Goal: Task Accomplishment & Management: Manage account settings

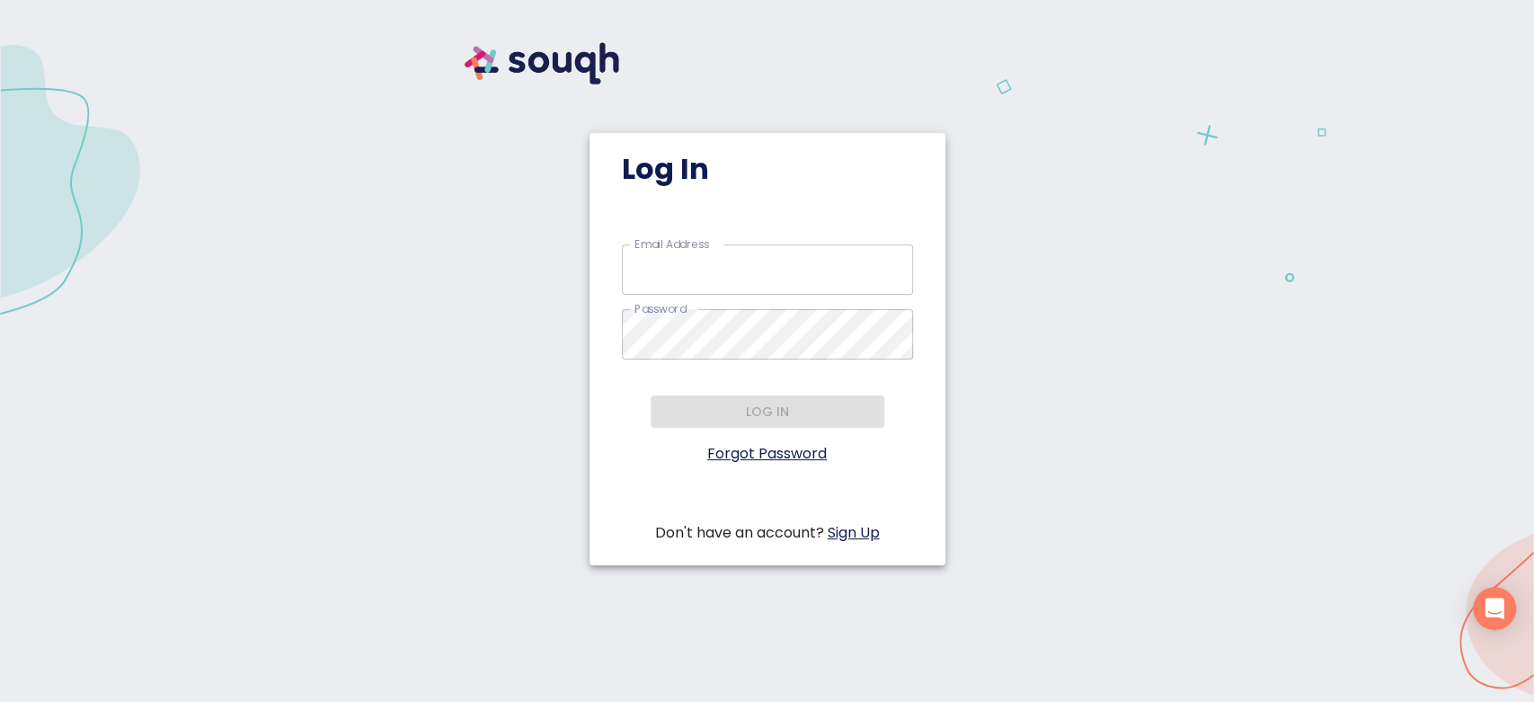
type input "rida@anabastas.ca"
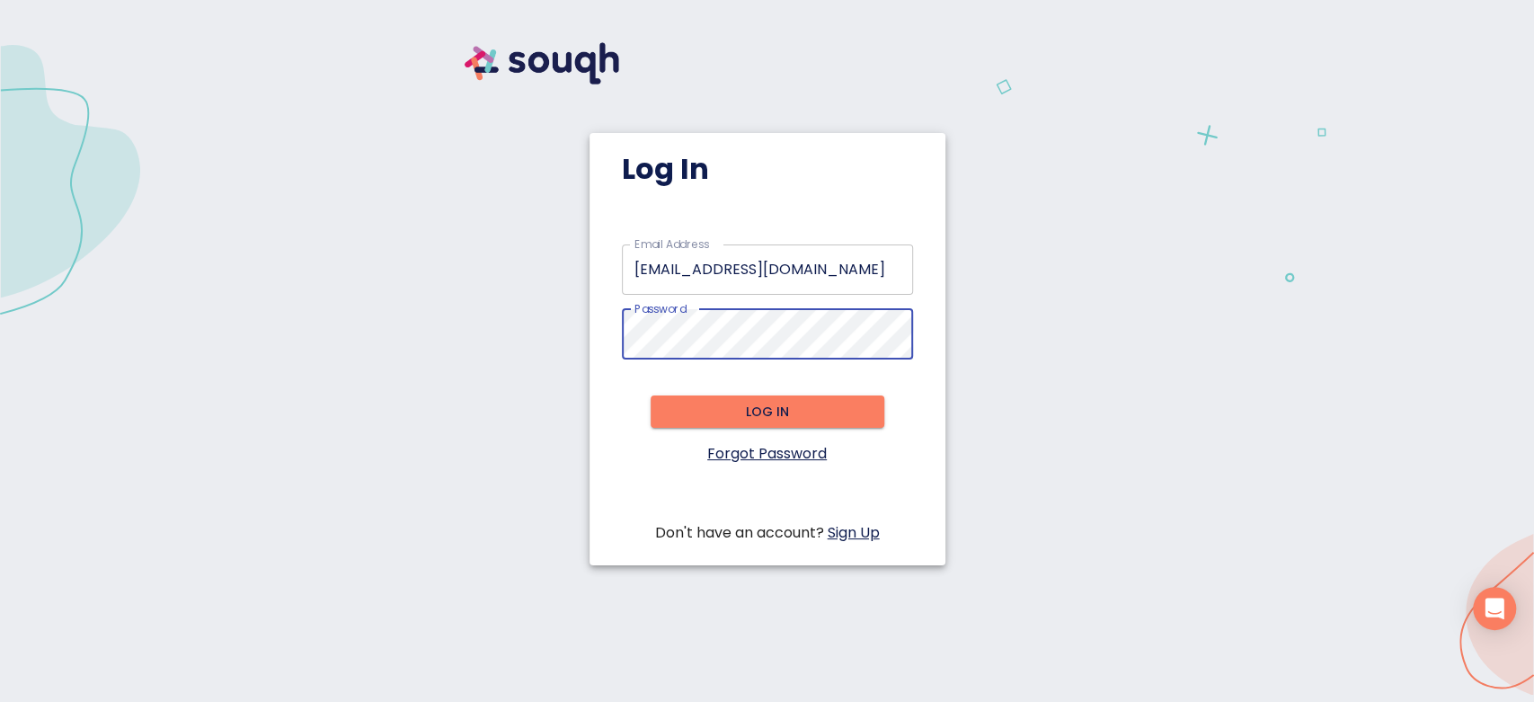
click at [710, 418] on span "Log in" at bounding box center [767, 412] width 205 height 22
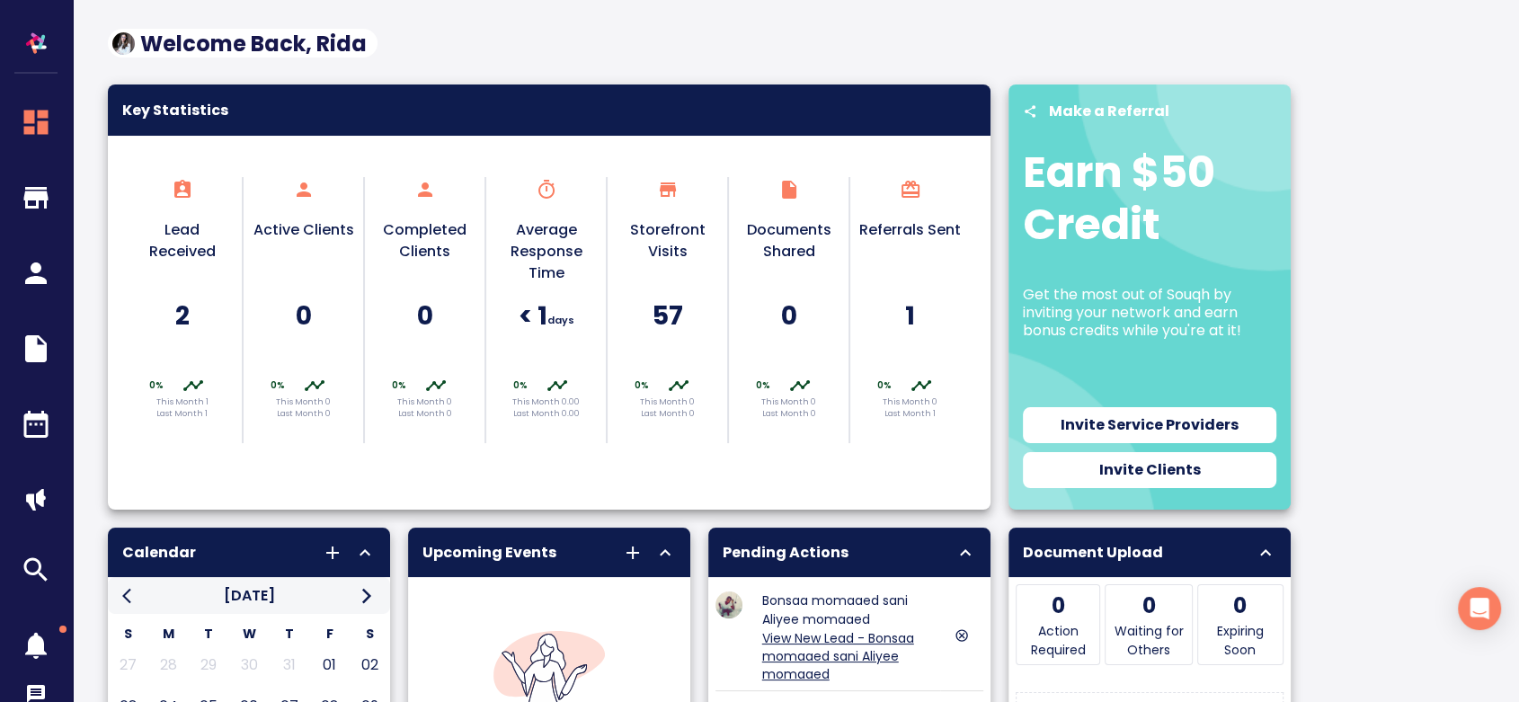
click at [188, 315] on h5 "2" at bounding box center [182, 315] width 102 height 33
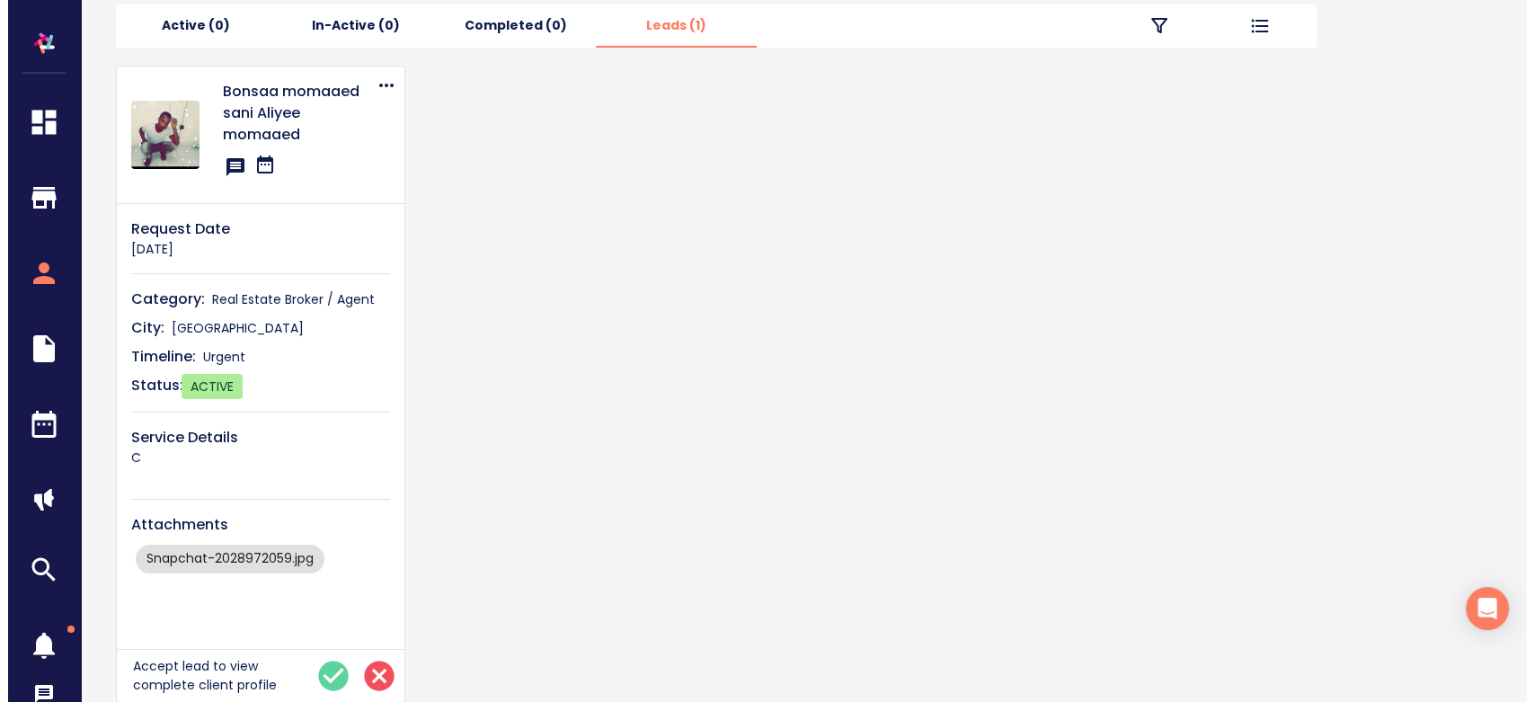
scroll to position [214, 0]
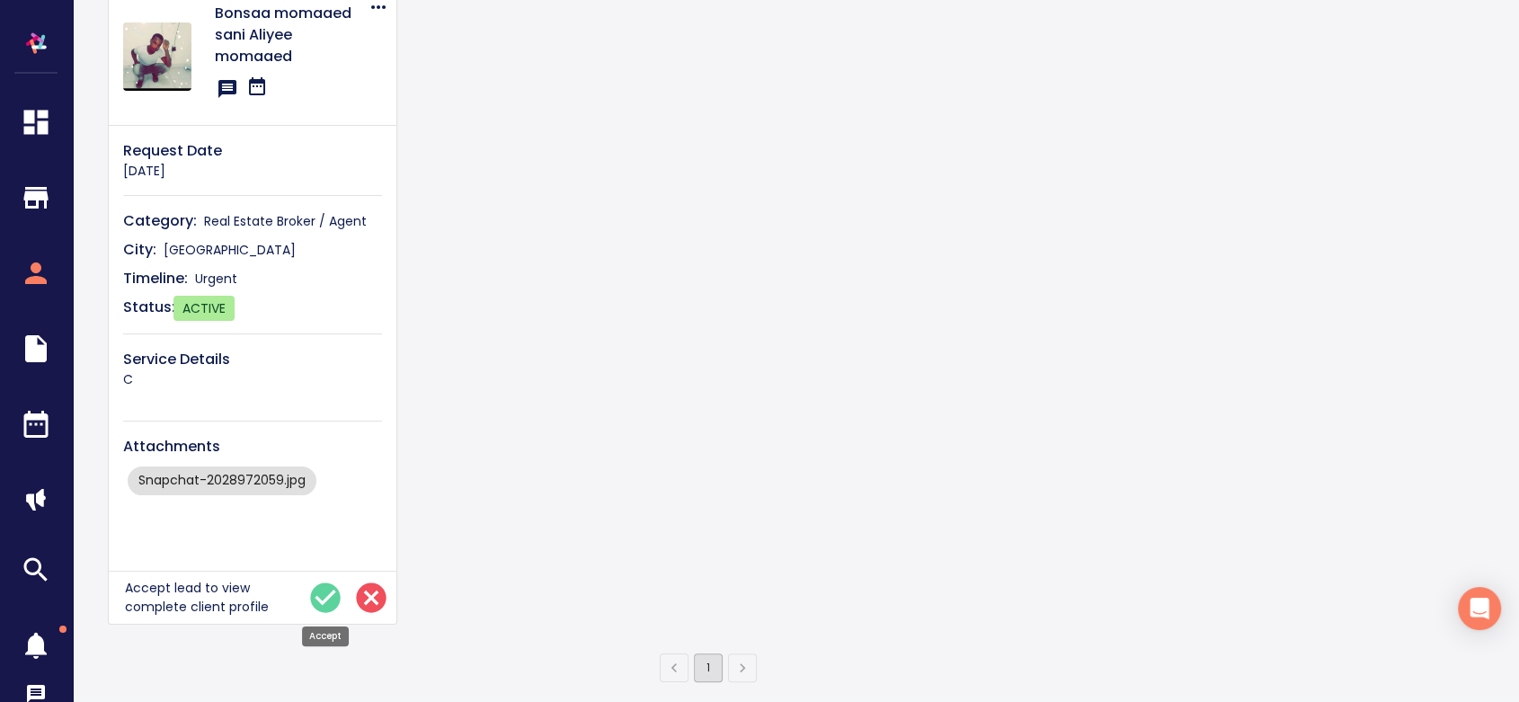
click at [316, 588] on icon at bounding box center [326, 597] width 30 height 30
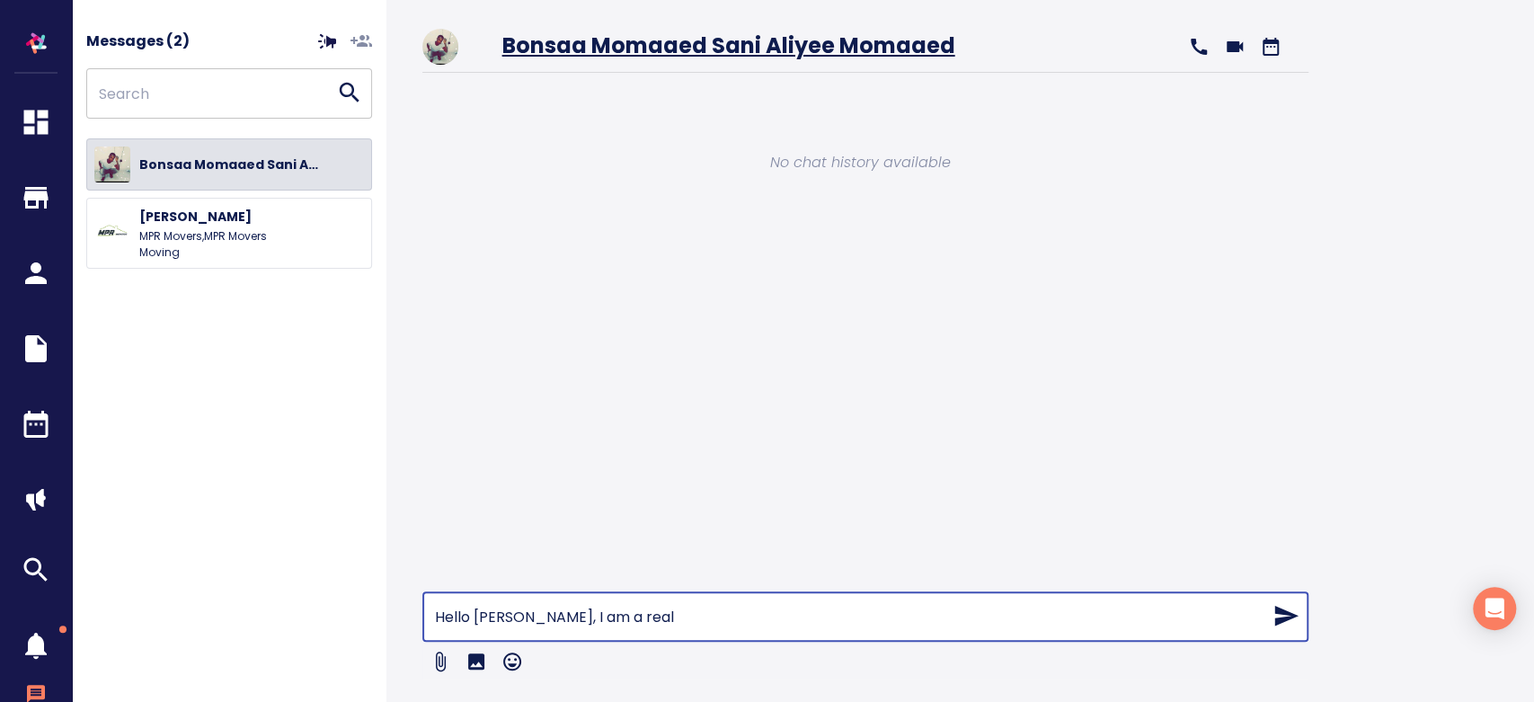
drag, startPoint x: 660, startPoint y: 617, endPoint x: 534, endPoint y: 621, distance: 125.9
click at [534, 621] on input "Hello Bonsaa, I am a real" at bounding box center [842, 616] width 840 height 50
paste input "Hi, I’m Rida Zaidi, a dedicated realtor passionate about helping my clients ach…"
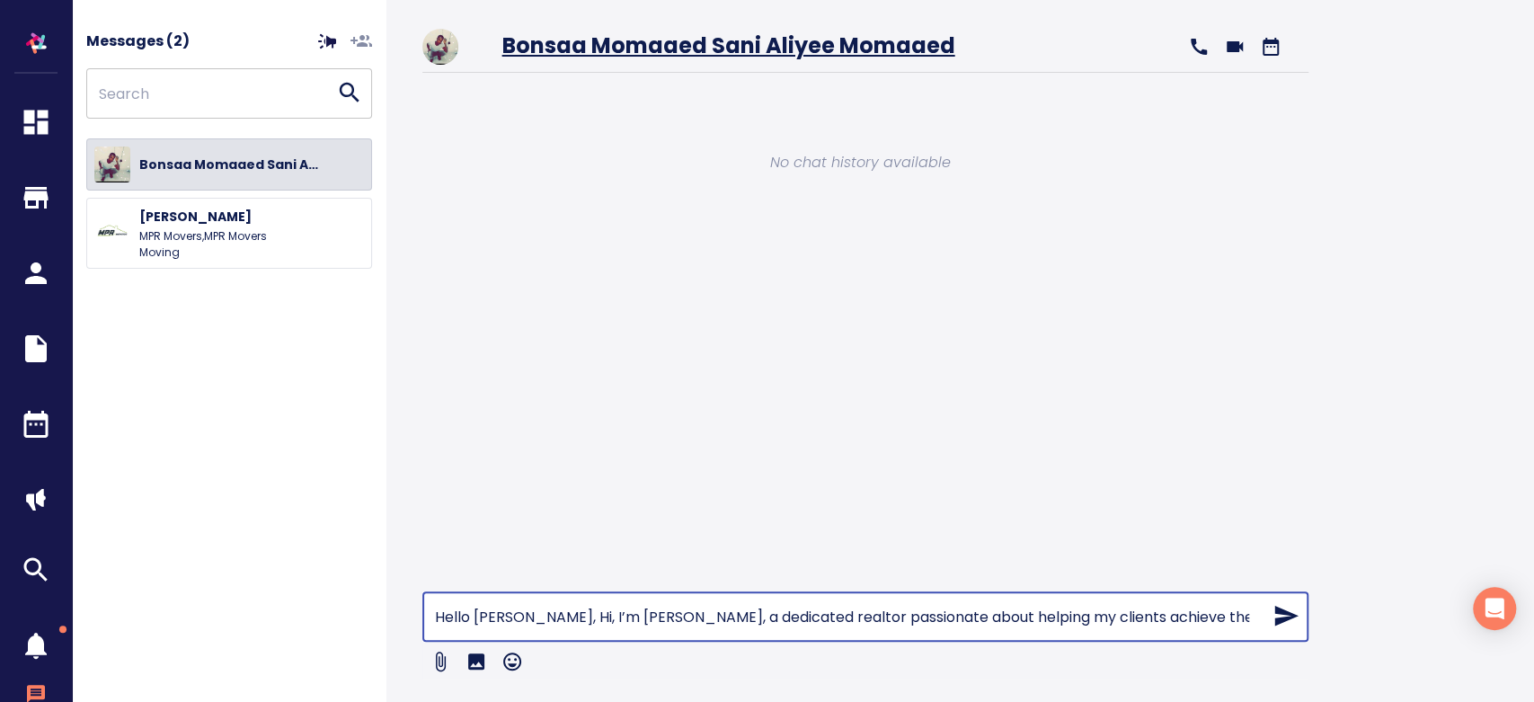
drag, startPoint x: 1053, startPoint y: 615, endPoint x: 315, endPoint y: 634, distance: 739.1
click at [315, 634] on div "Messages ( 2 ) ​ Bonsaa momaaed sani Aliyee momaaed Jaspreet Singh MPR Movers ,…" at bounding box center [726, 351] width 1309 height 702
click at [546, 612] on input "Hello Bonsaa, Hi, I’m Rida Zaidi, a dedicated realtor passionate about helping …" at bounding box center [842, 616] width 840 height 50
drag, startPoint x: 660, startPoint y: 611, endPoint x: 1016, endPoint y: 624, distance: 356.2
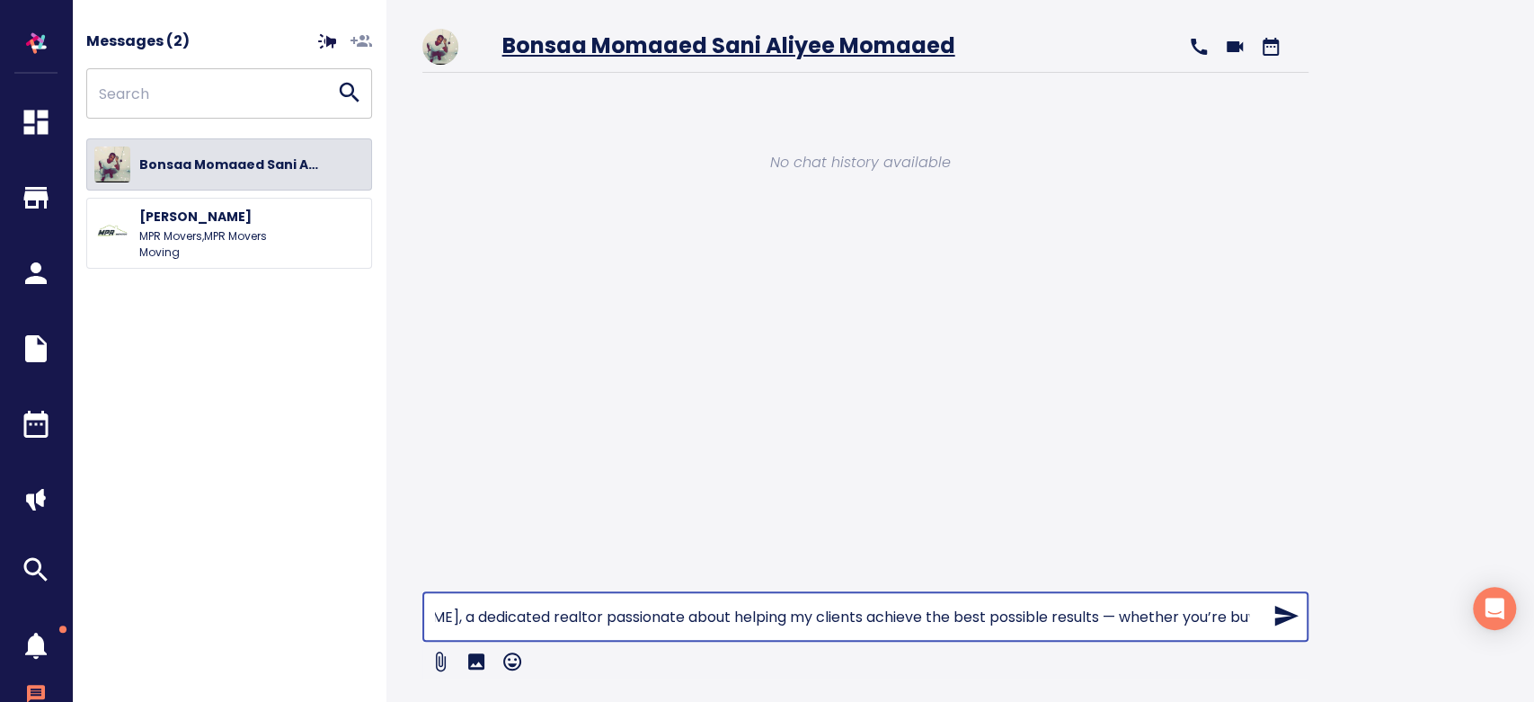
click at [1016, 624] on input "Hello Bonsaa, Hi, I’m Rida Zaidi, a dedicated realtor passionate about helping …" at bounding box center [842, 616] width 840 height 50
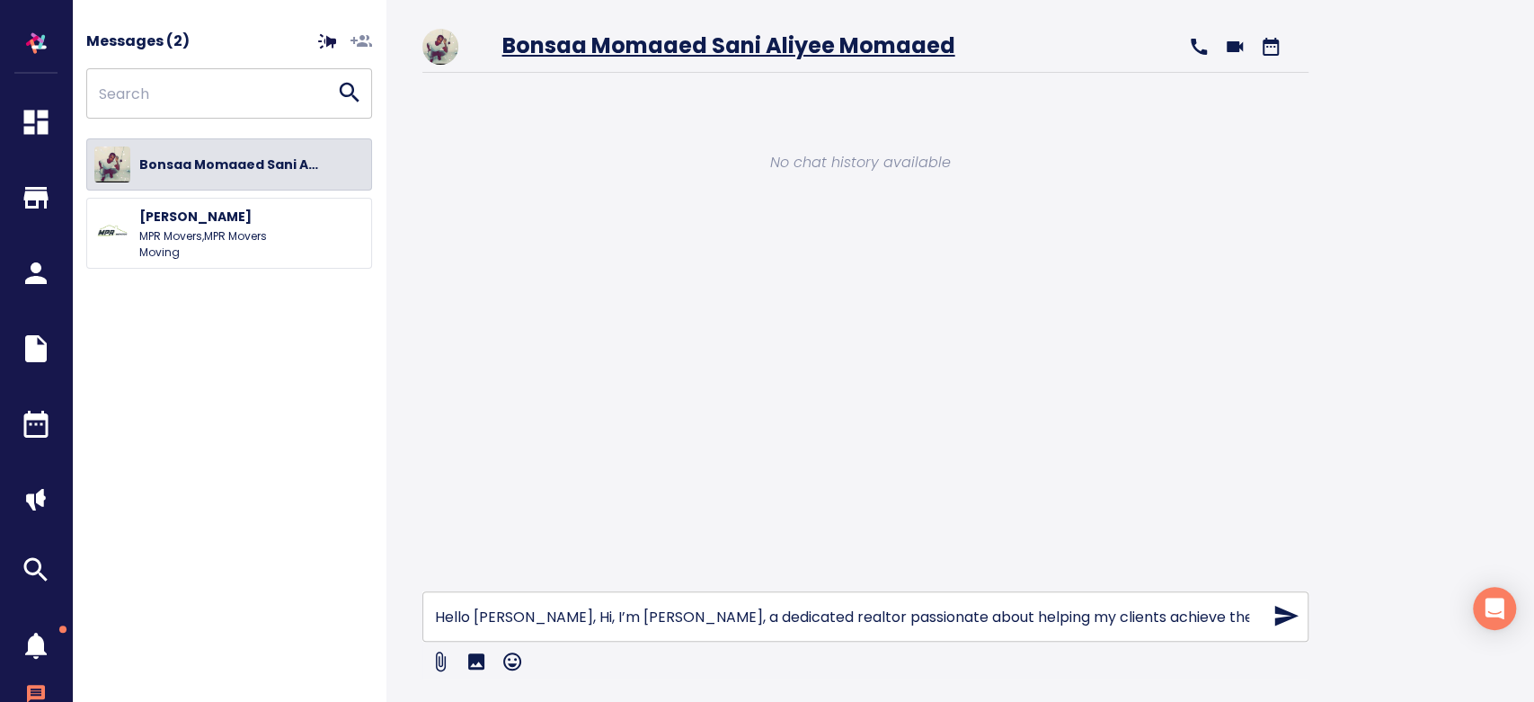
click at [537, 611] on input "Hello Bonsaa, Hi, I’m Rida Zaidi, a dedicated realtor passionate about helping …" at bounding box center [842, 616] width 840 height 50
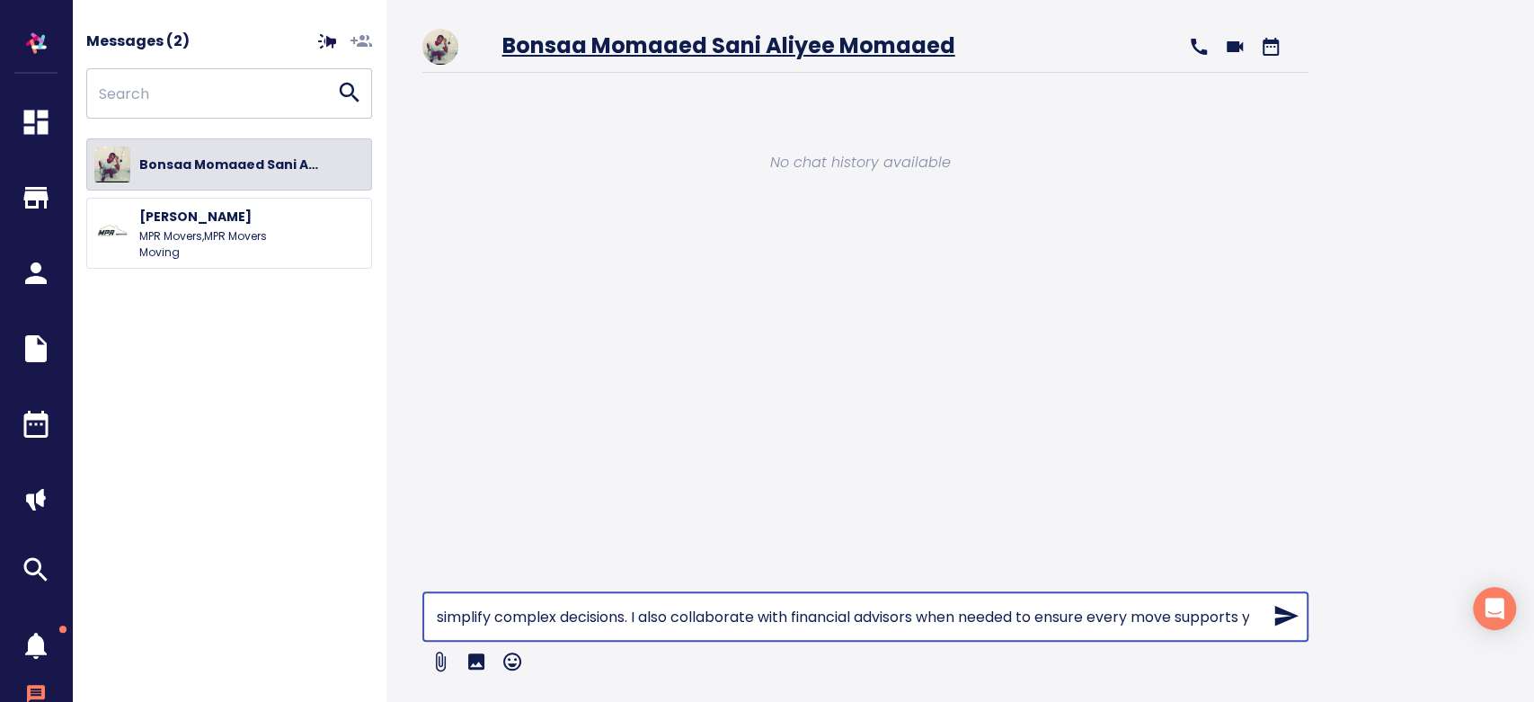
scroll to position [0, 5984]
drag, startPoint x: 537, startPoint y: 611, endPoint x: 1630, endPoint y: 619, distance: 1093.0
click at [1533, 619] on html "Messages ( 2 ) ​ Bonsaa momaaed sani Aliyee momaaed Jaspreet Singh MPR Movers ,…" at bounding box center [767, 351] width 1534 height 702
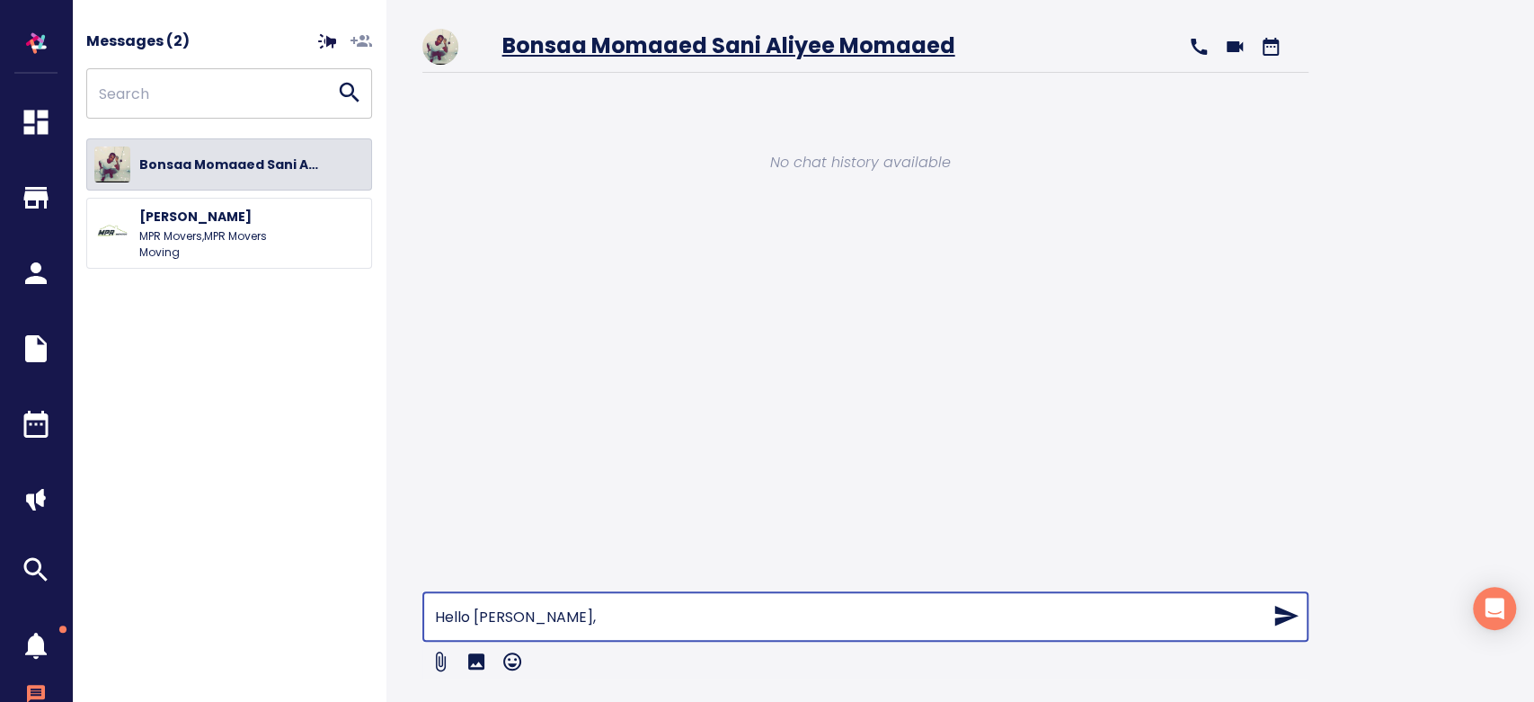
scroll to position [0, 0]
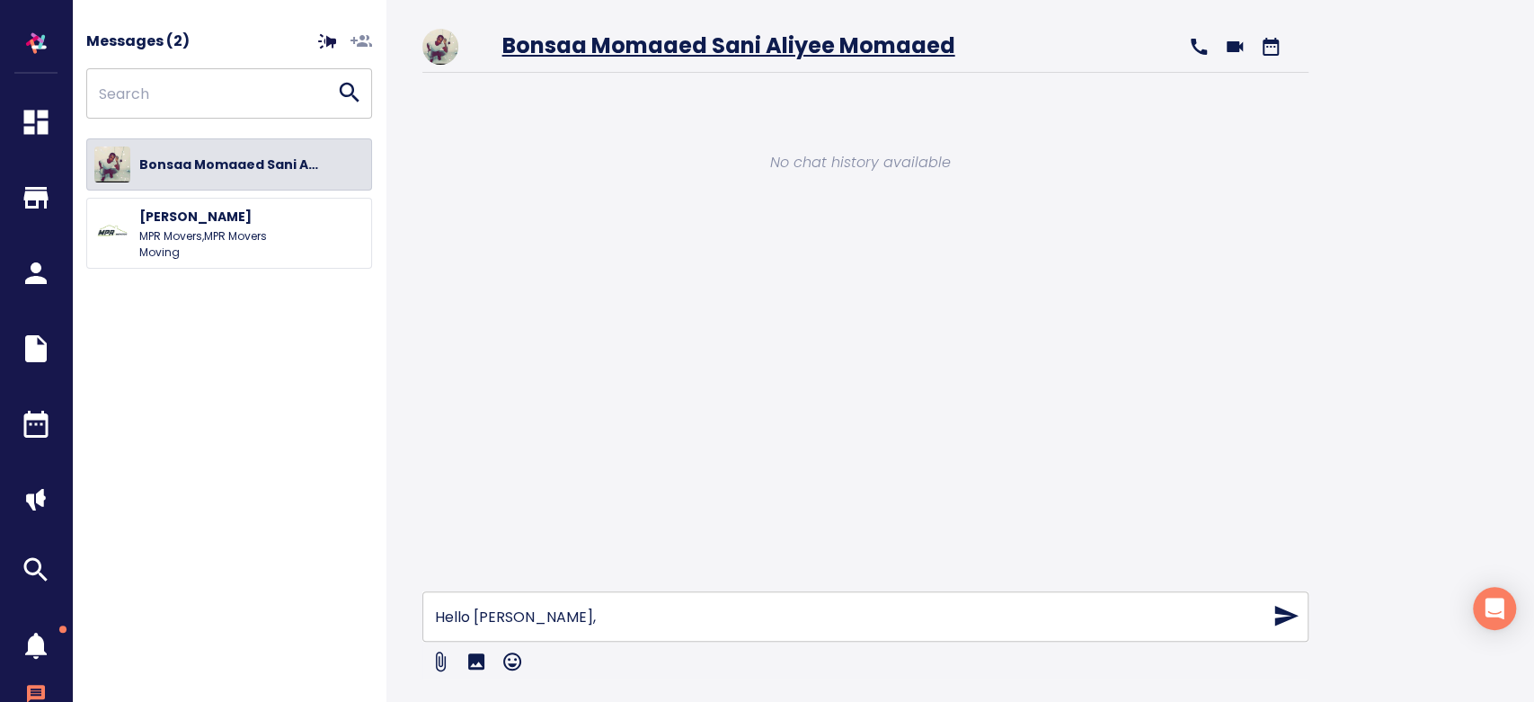
click at [659, 623] on input "Hello Bonsaa," at bounding box center [842, 616] width 840 height 50
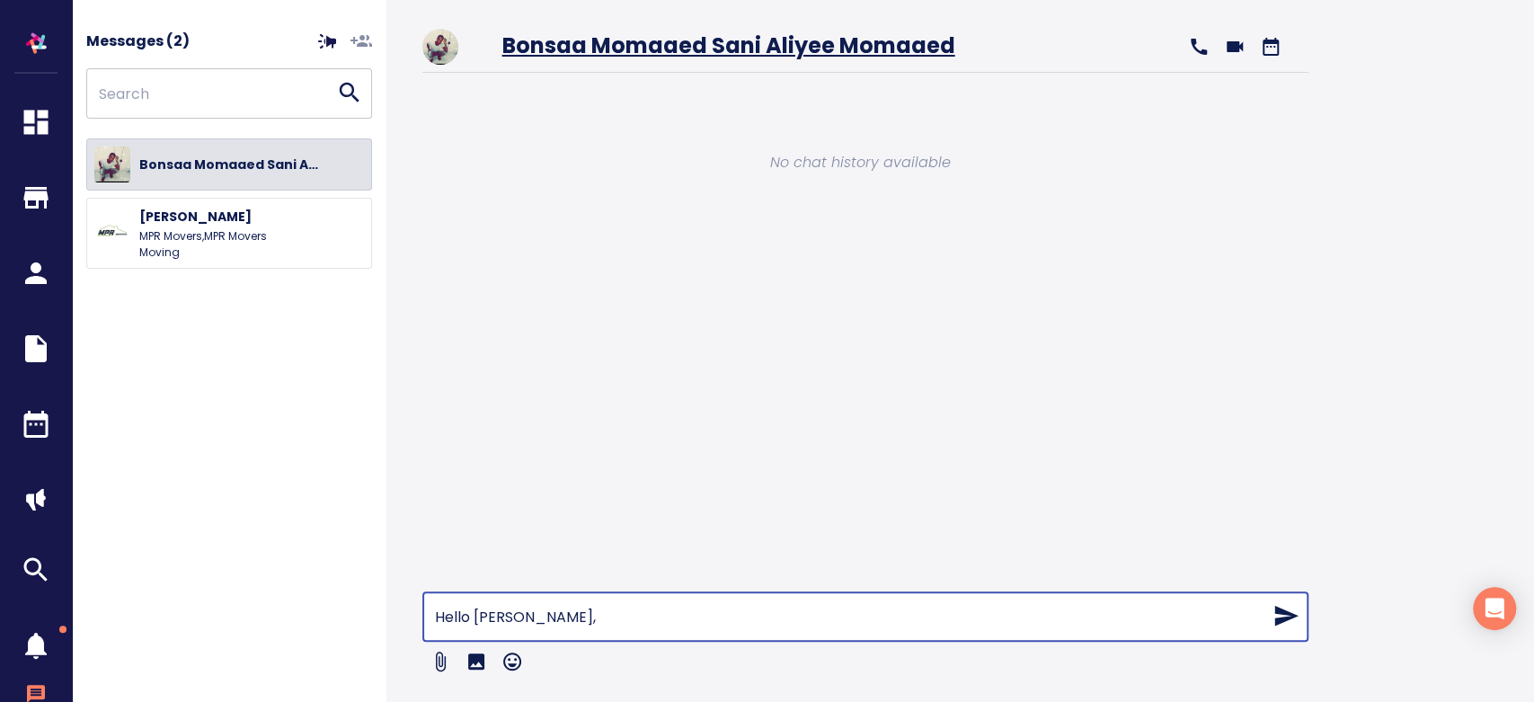
paste input "I’m Rida Zaidi. I work with first-time buyers, investors, and families to make …"
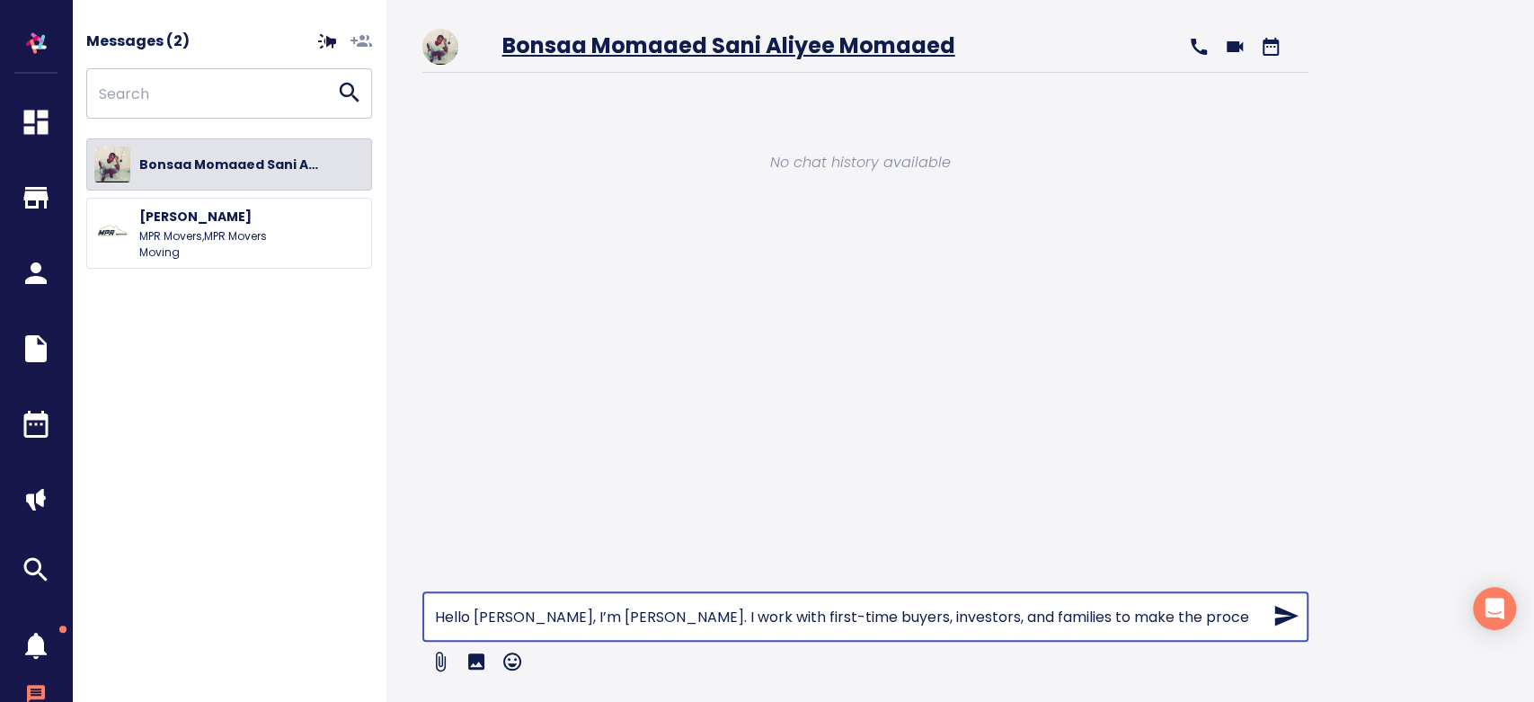
drag, startPoint x: 595, startPoint y: 619, endPoint x: 345, endPoint y: 605, distance: 250.3
click at [345, 605] on div "Messages ( 2 ) ​ Bonsaa momaaed sani Aliyee momaaed Jaspreet Singh MPR Movers ,…" at bounding box center [726, 351] width 1309 height 702
click at [549, 614] on input "Hello Bonsaa, I’m Rida Zaidi. I work with first-time buyers, investors, and fam…" at bounding box center [842, 616] width 840 height 50
drag, startPoint x: 831, startPoint y: 617, endPoint x: 1186, endPoint y: 587, distance: 356.3
click at [1186, 587] on div "Bonsaa momaaed sani Aliyee momaaed No chat history available Hello Bonsaa, I’m …" at bounding box center [884, 365] width 994 height 673
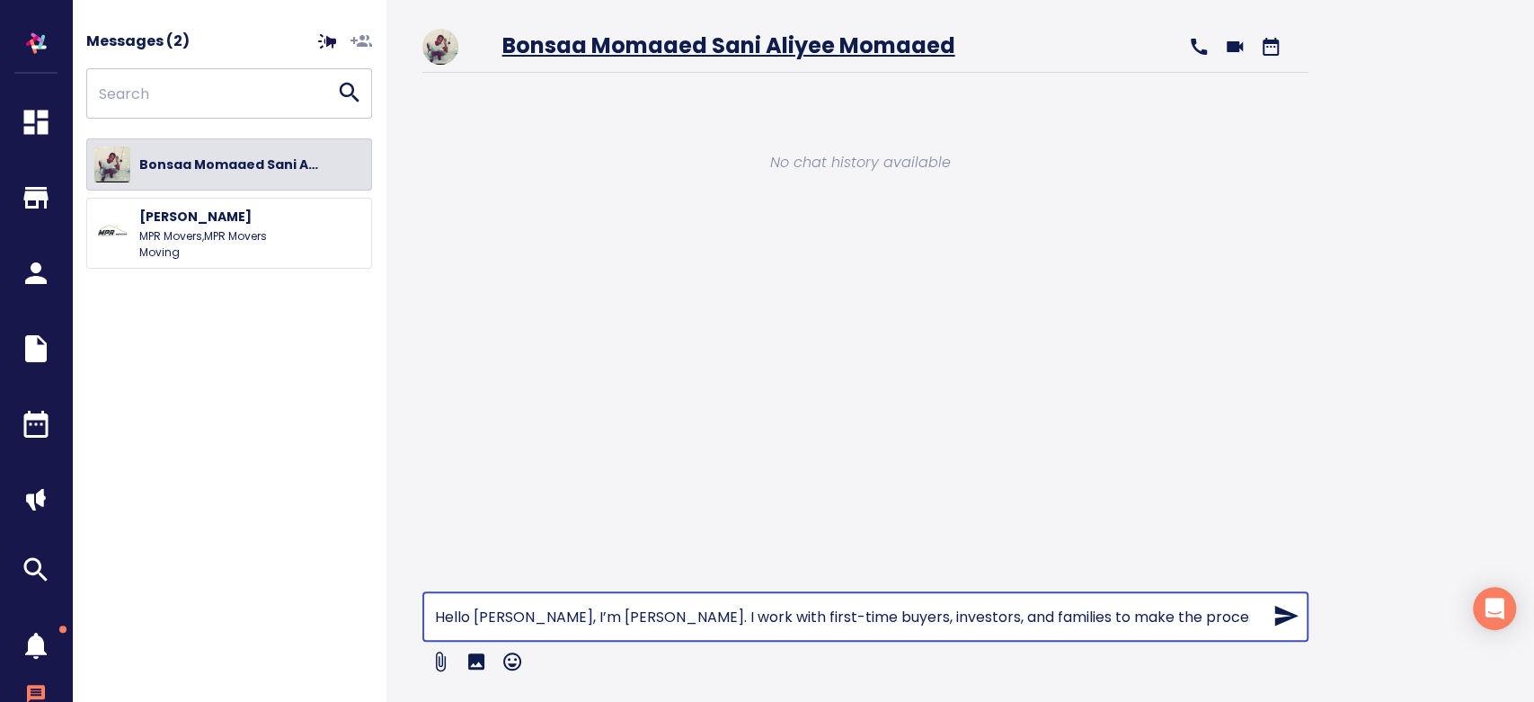
click at [1208, 609] on input "Hello Bonsaa, I’m Rida Zaidi. I work with first-time buyers, investors, and fam…" at bounding box center [842, 616] width 840 height 50
type input "Hello Bonsaa, I’m Rida Zaidi. I work with first-time buyers, investors, and fam…"
click at [1284, 609] on icon at bounding box center [1286, 616] width 23 height 21
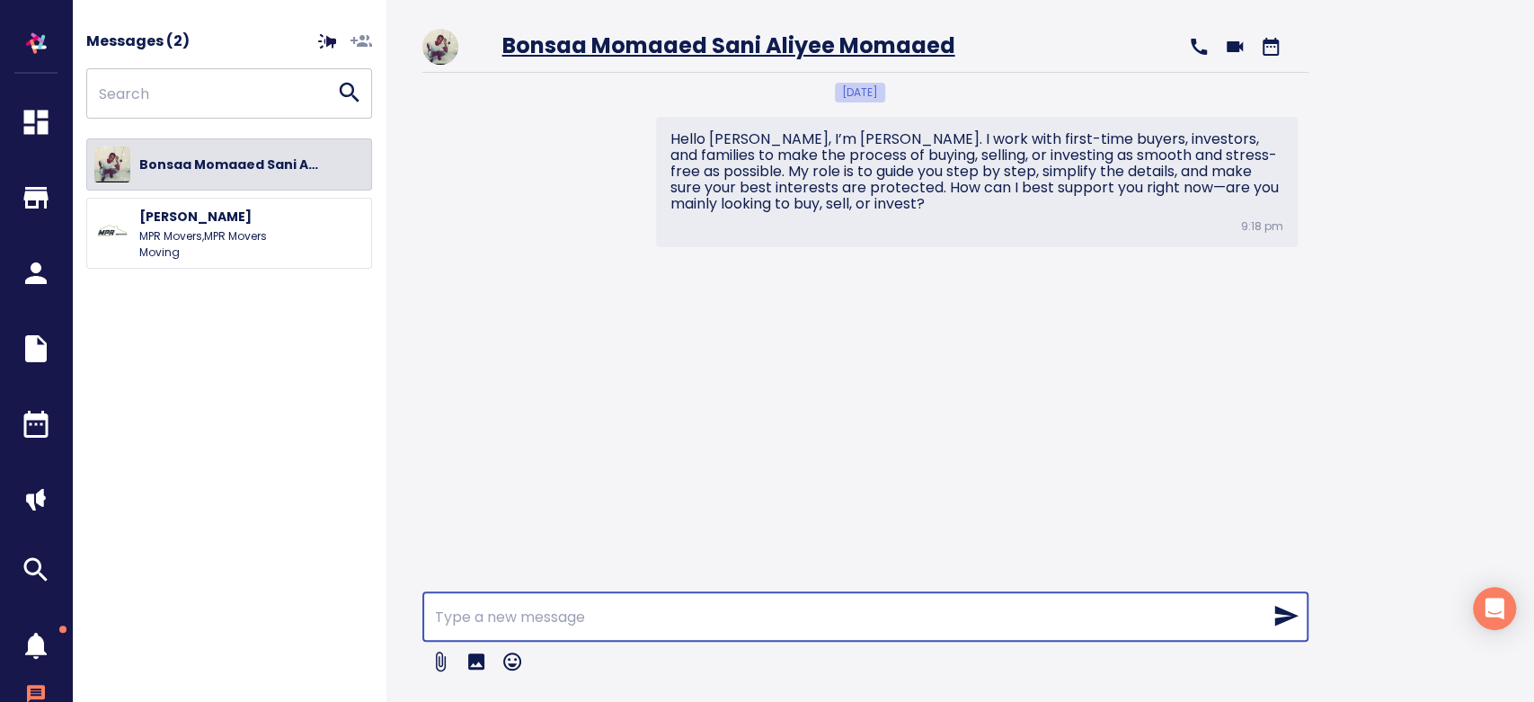
click at [180, 226] on h6 "Jaspreet Singh" at bounding box center [229, 217] width 180 height 22
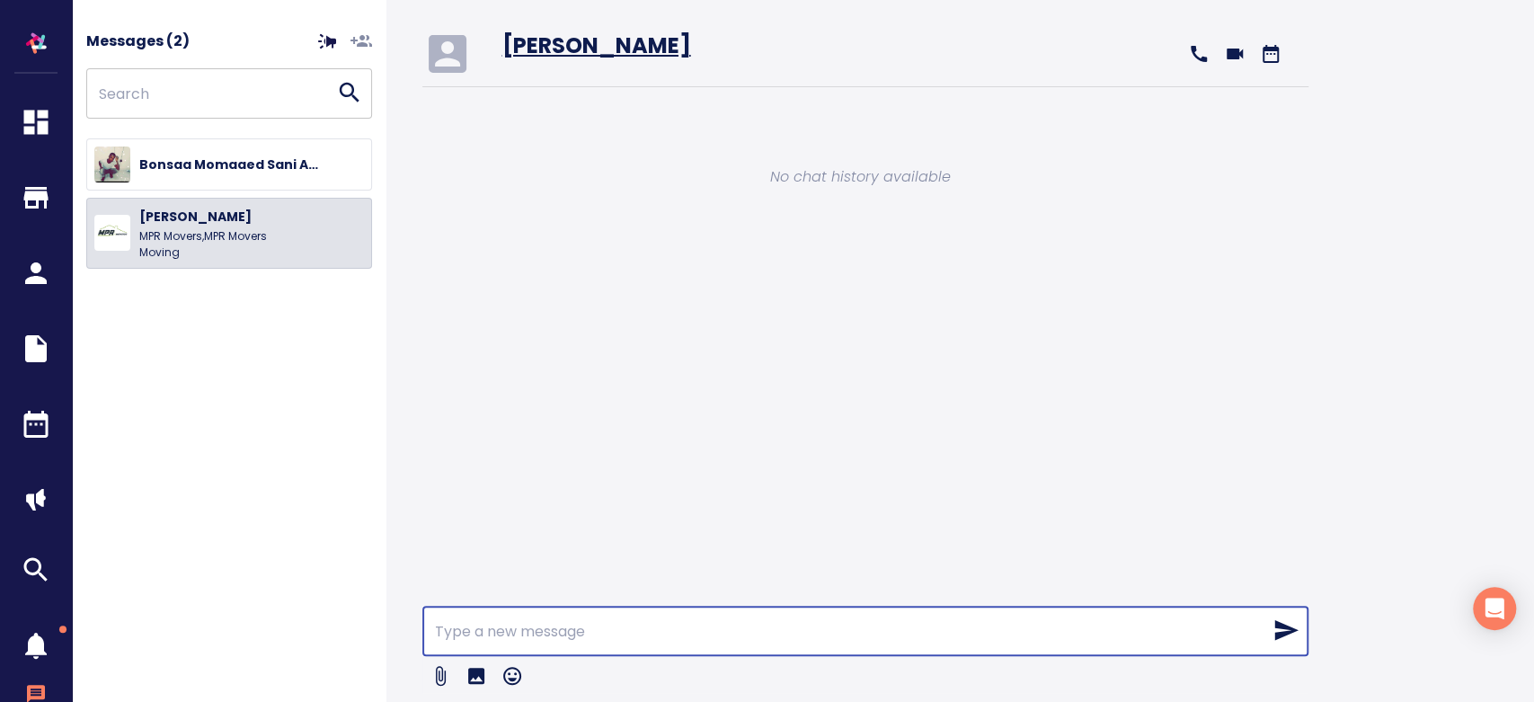
click at [213, 172] on h6 "Bonsaa momaaed sani Aliyee momaaed" at bounding box center [229, 165] width 180 height 22
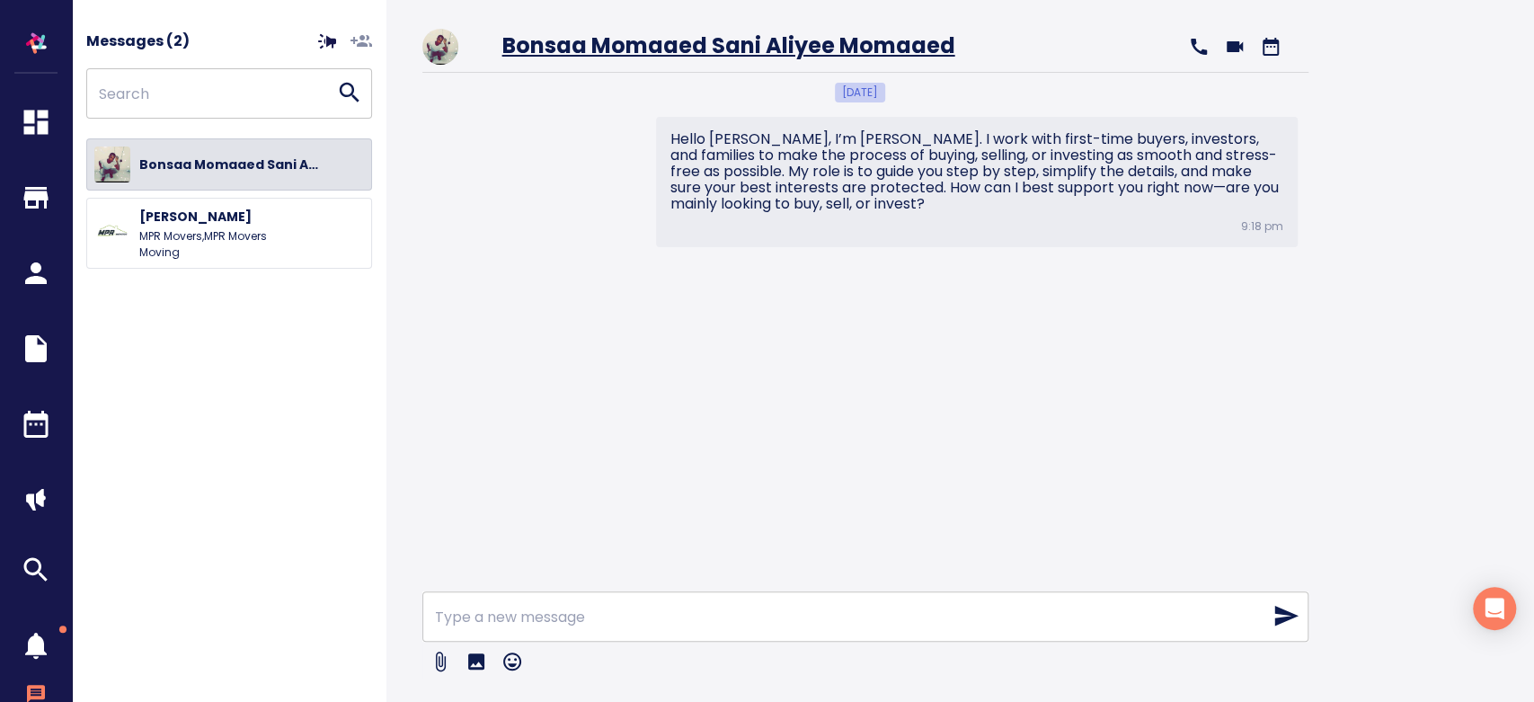
click at [611, 41] on link "Bonsaa momaaed sani Aliyee momaaed" at bounding box center [728, 46] width 453 height 30
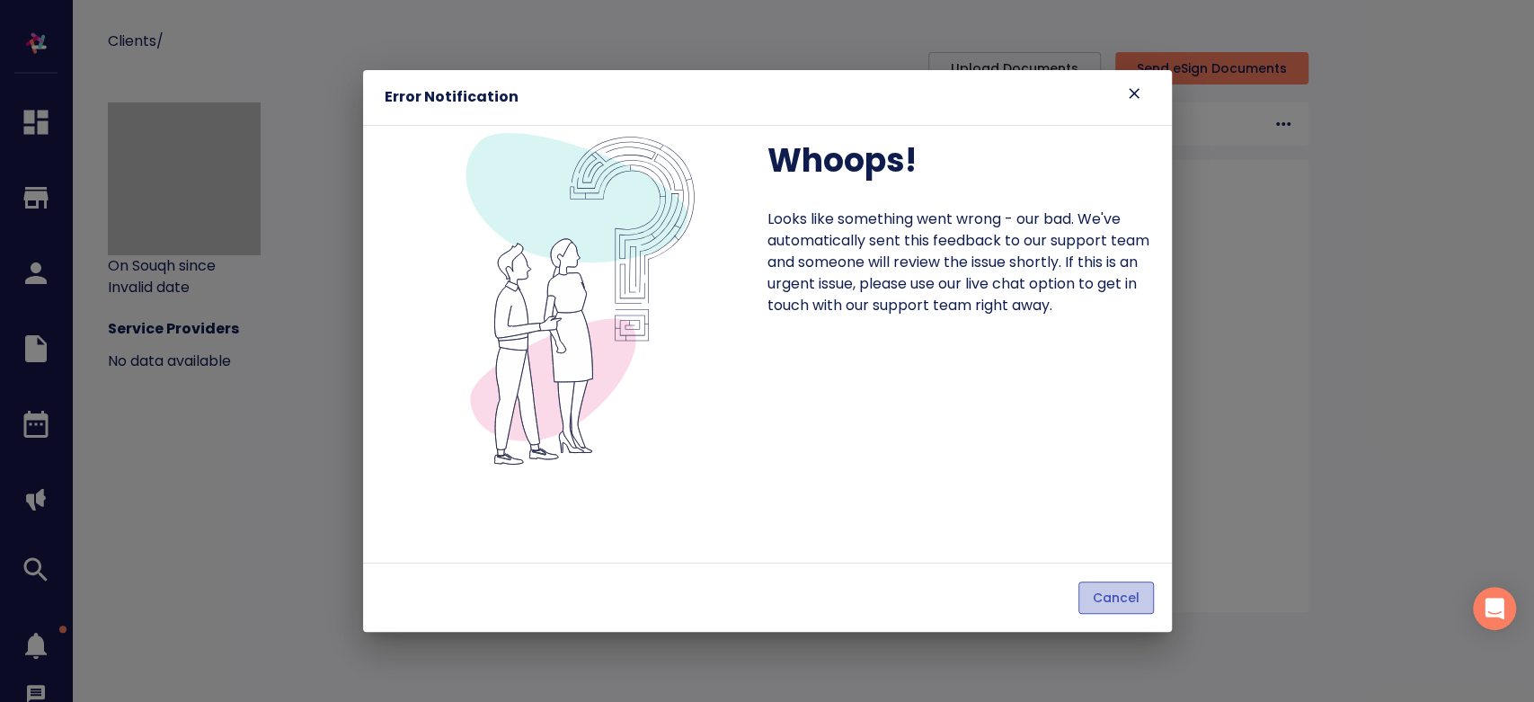
click at [1108, 589] on span "Cancel" at bounding box center [1116, 598] width 47 height 22
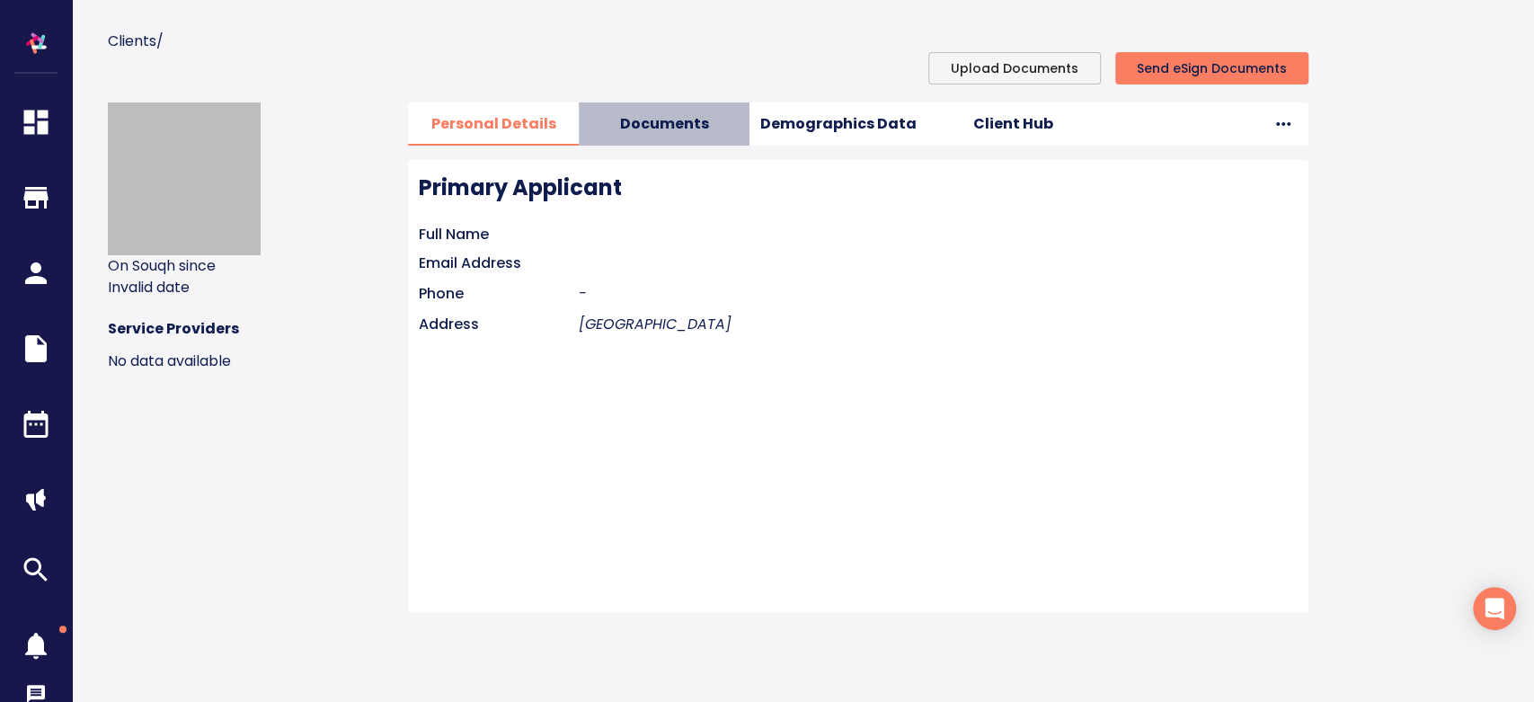
click at [701, 120] on span "Documents" at bounding box center [664, 123] width 149 height 25
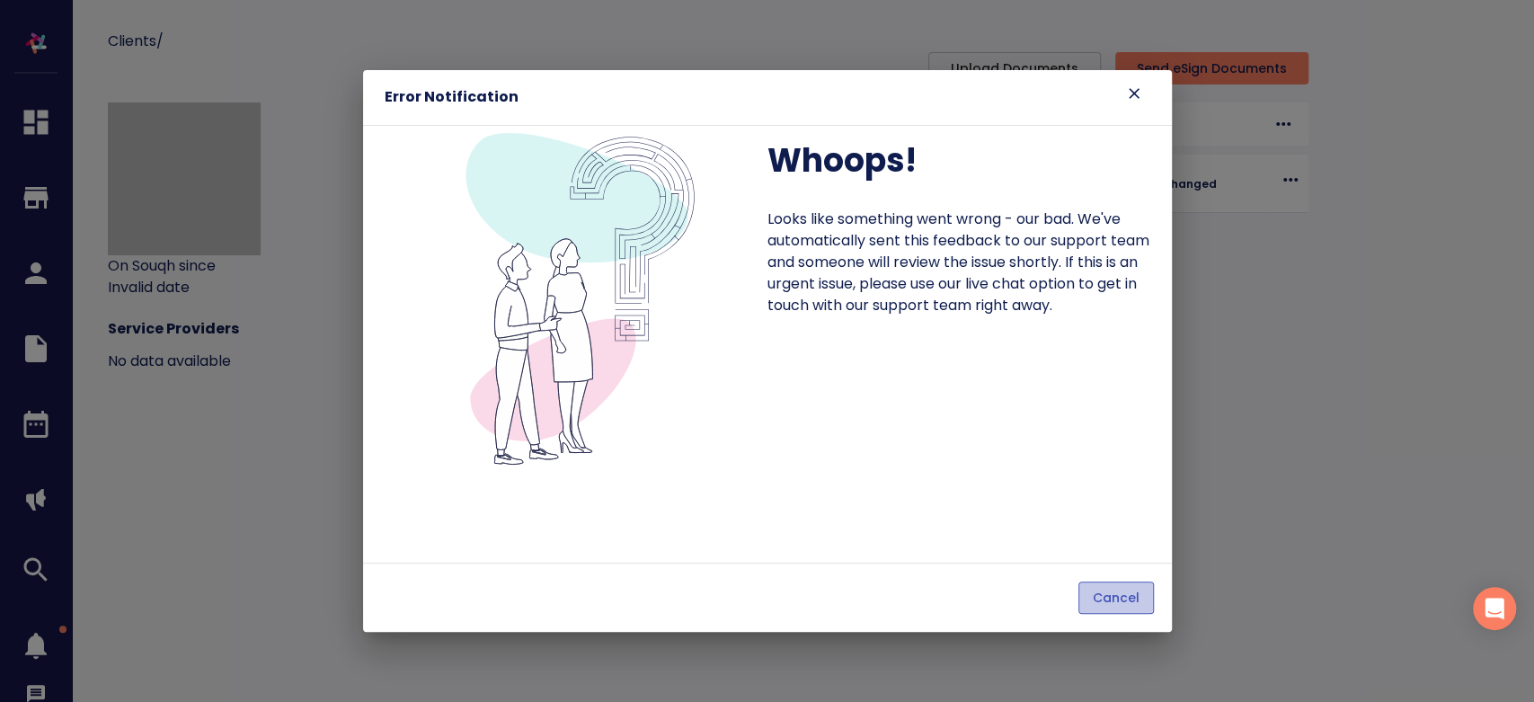
click at [1106, 591] on span "Cancel" at bounding box center [1116, 598] width 47 height 22
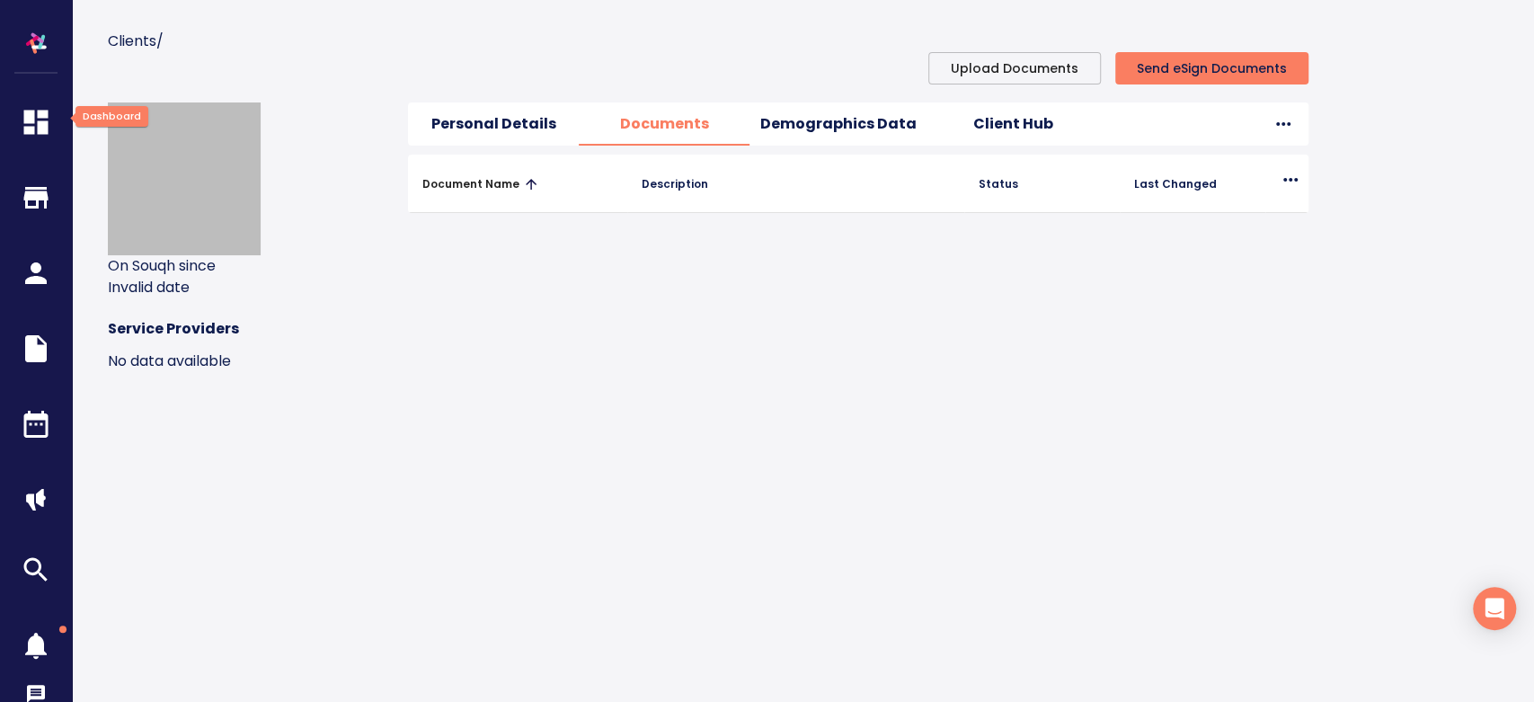
click at [40, 123] on icon "button" at bounding box center [36, 123] width 24 height 24
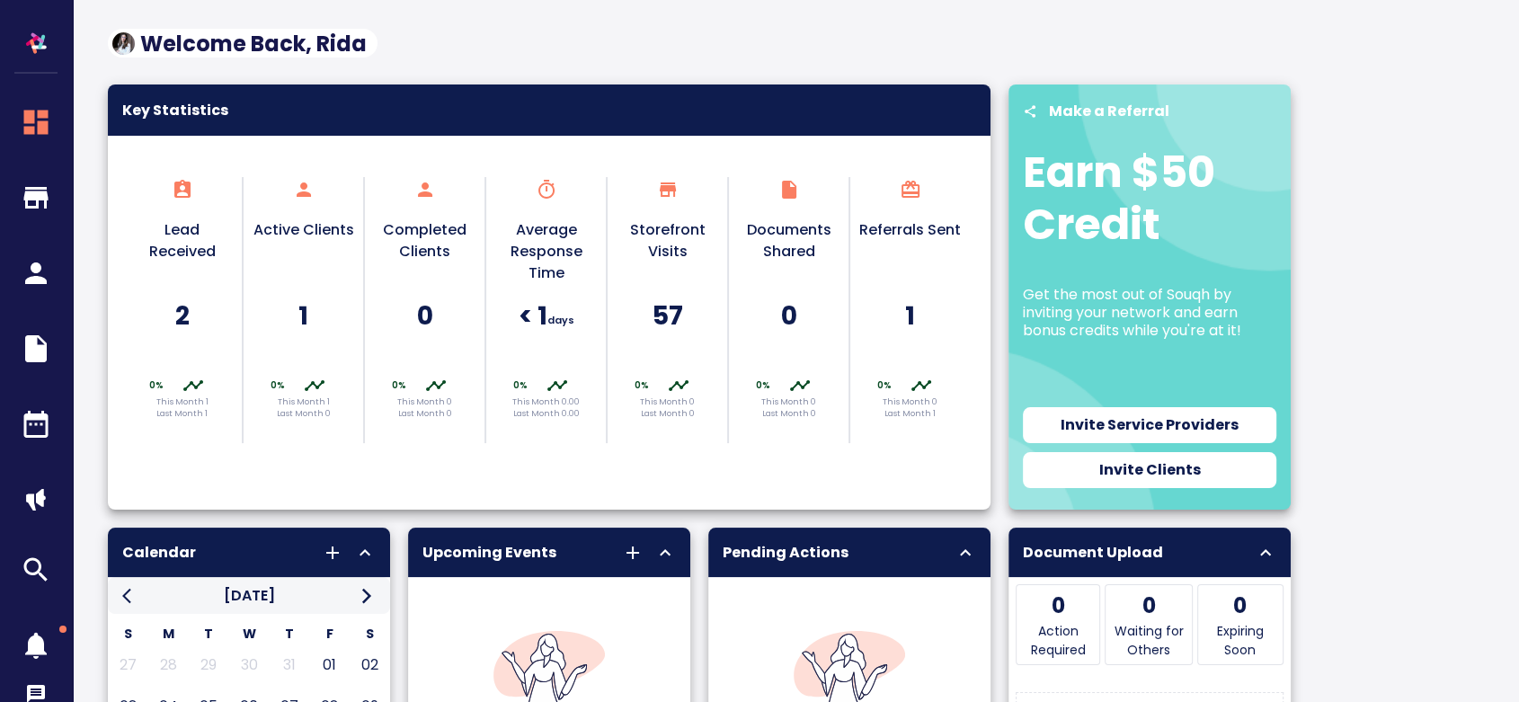
click at [186, 325] on h5 "2" at bounding box center [182, 315] width 102 height 33
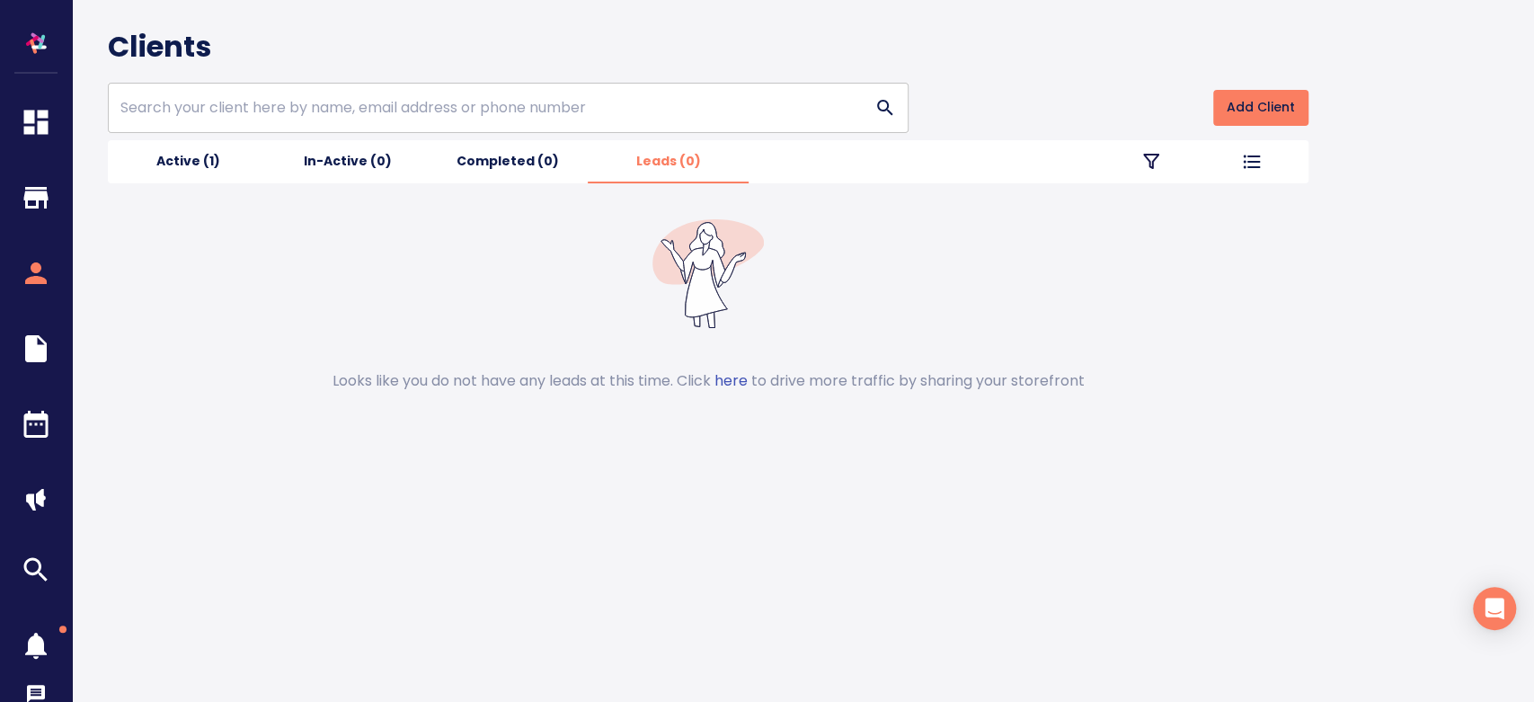
click at [195, 161] on span "Active (1)" at bounding box center [188, 161] width 138 height 22
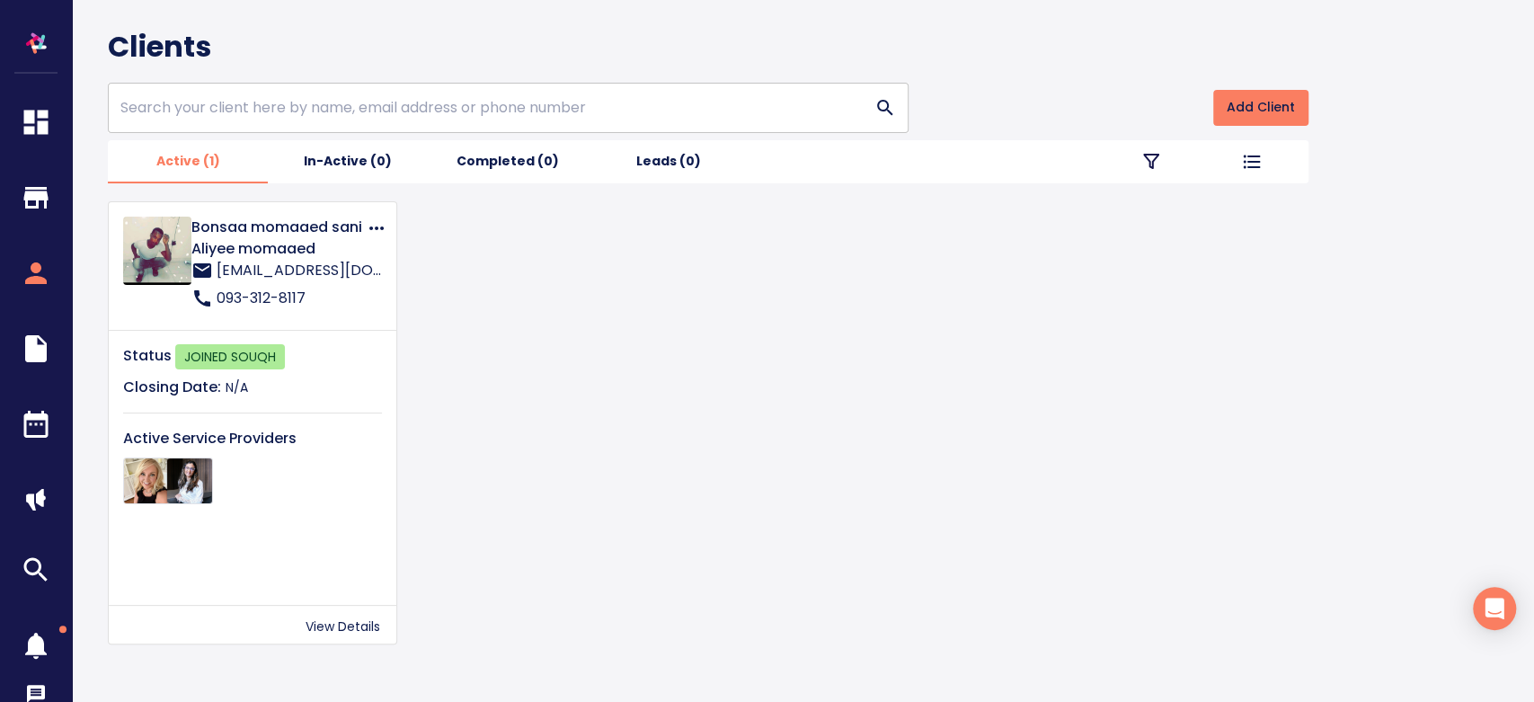
click at [236, 233] on p "Bonsaa momaaed sani Aliyee momaaed" at bounding box center [278, 238] width 174 height 43
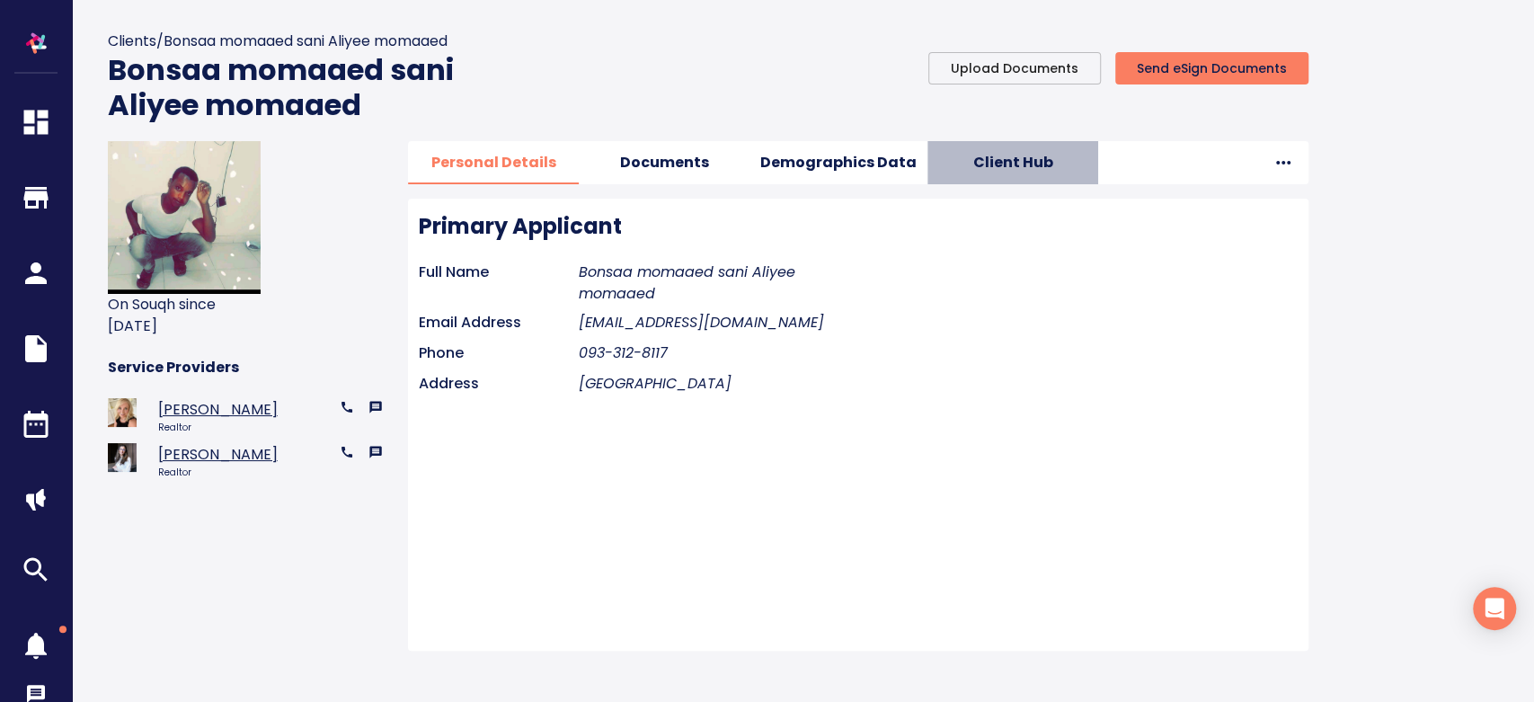
click at [1006, 152] on span "Client Hub" at bounding box center [1012, 162] width 149 height 25
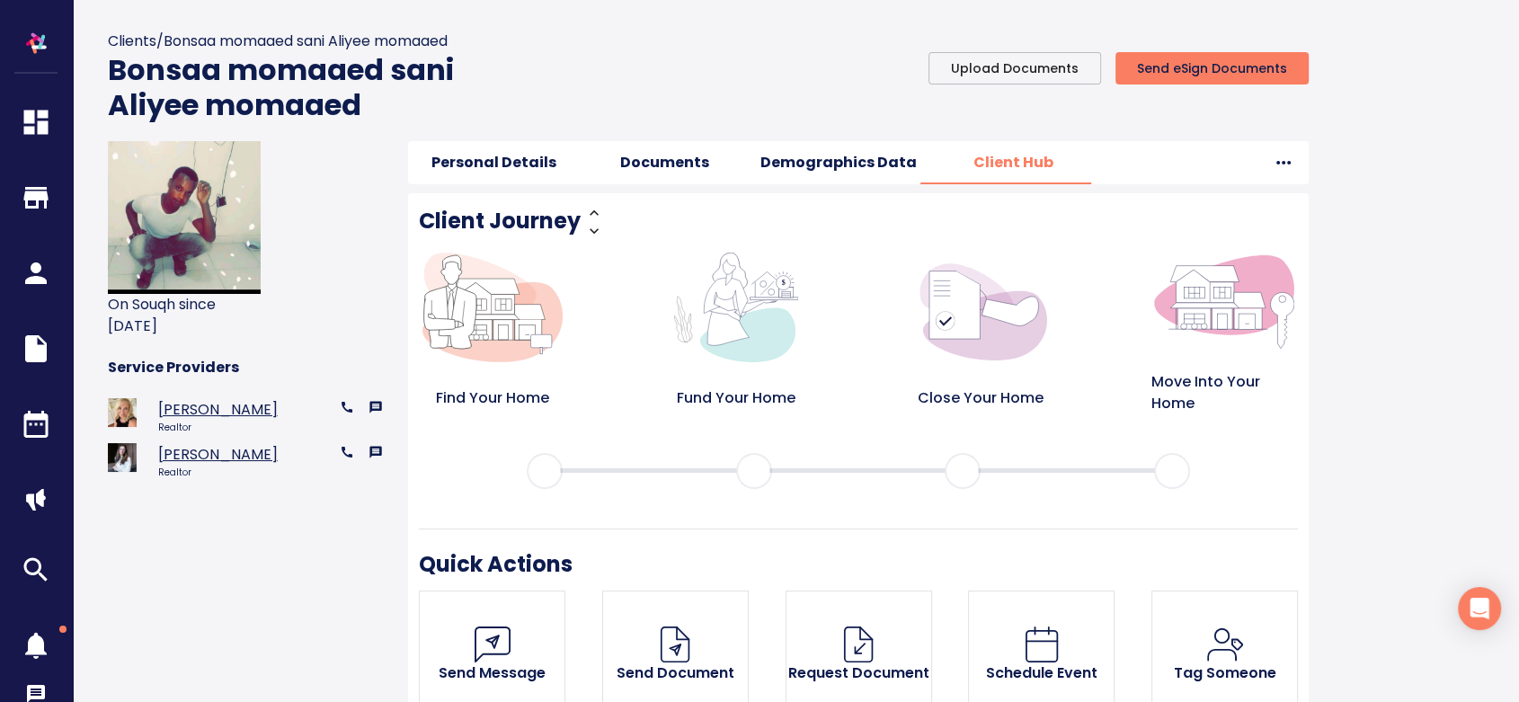
click at [885, 168] on span "Demographics Data" at bounding box center [838, 162] width 156 height 25
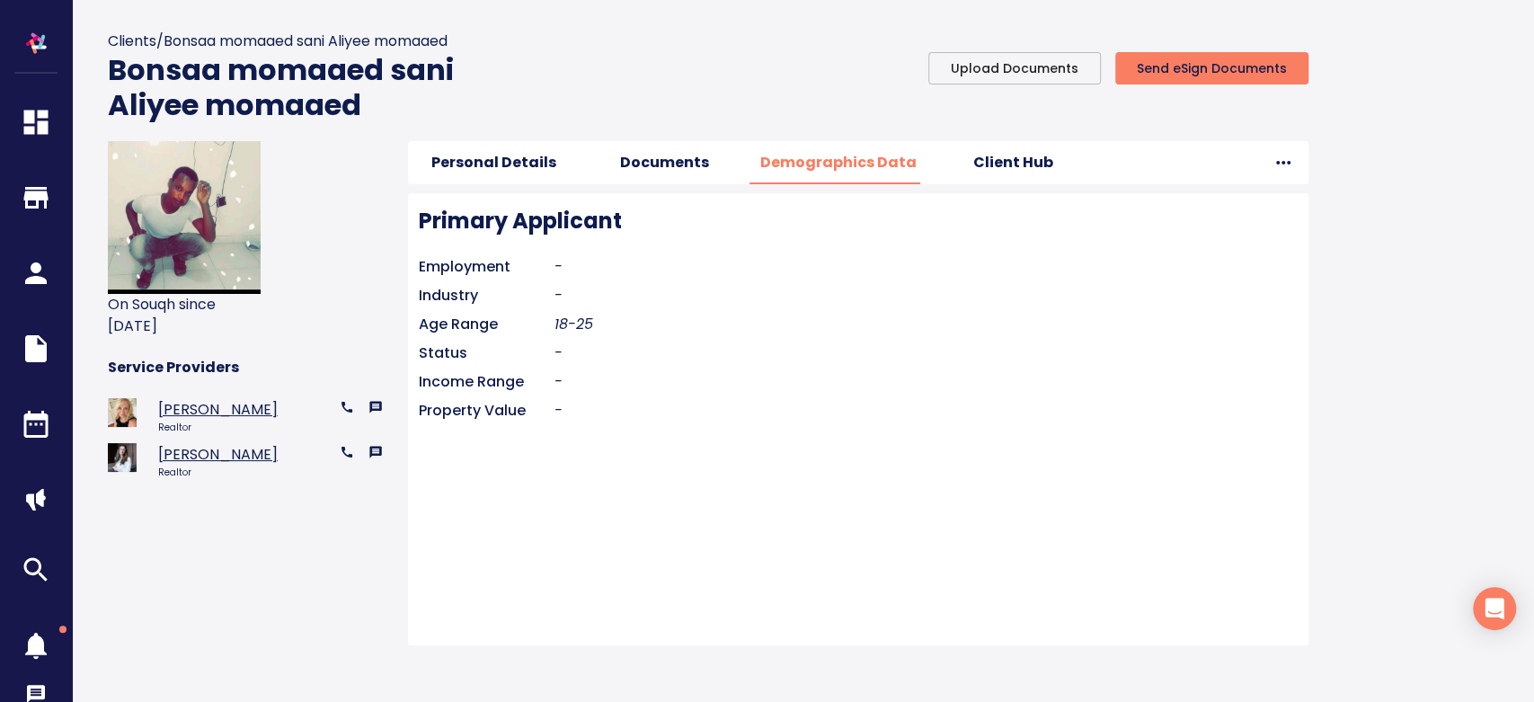
click at [688, 169] on span "Documents" at bounding box center [664, 162] width 149 height 25
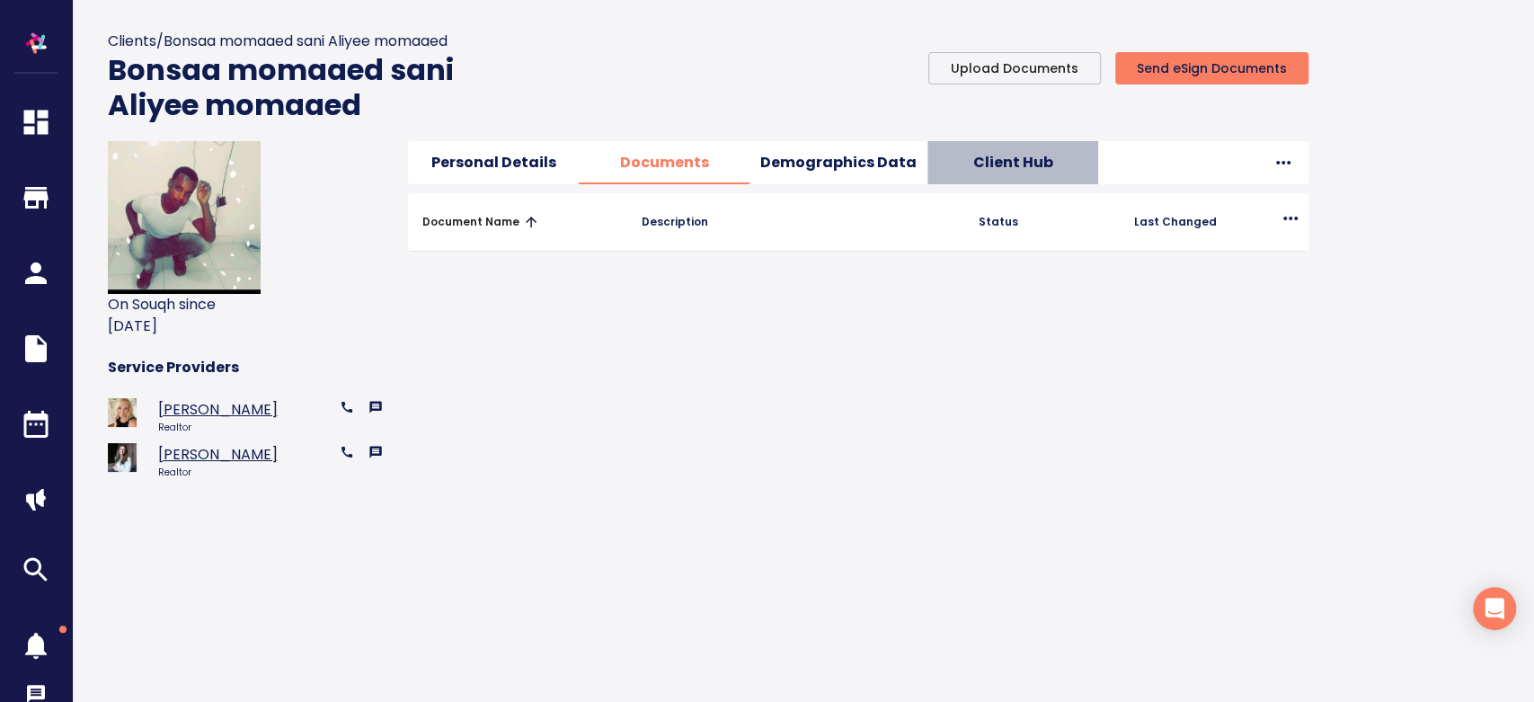
click at [955, 165] on span "Client Hub" at bounding box center [1012, 162] width 149 height 25
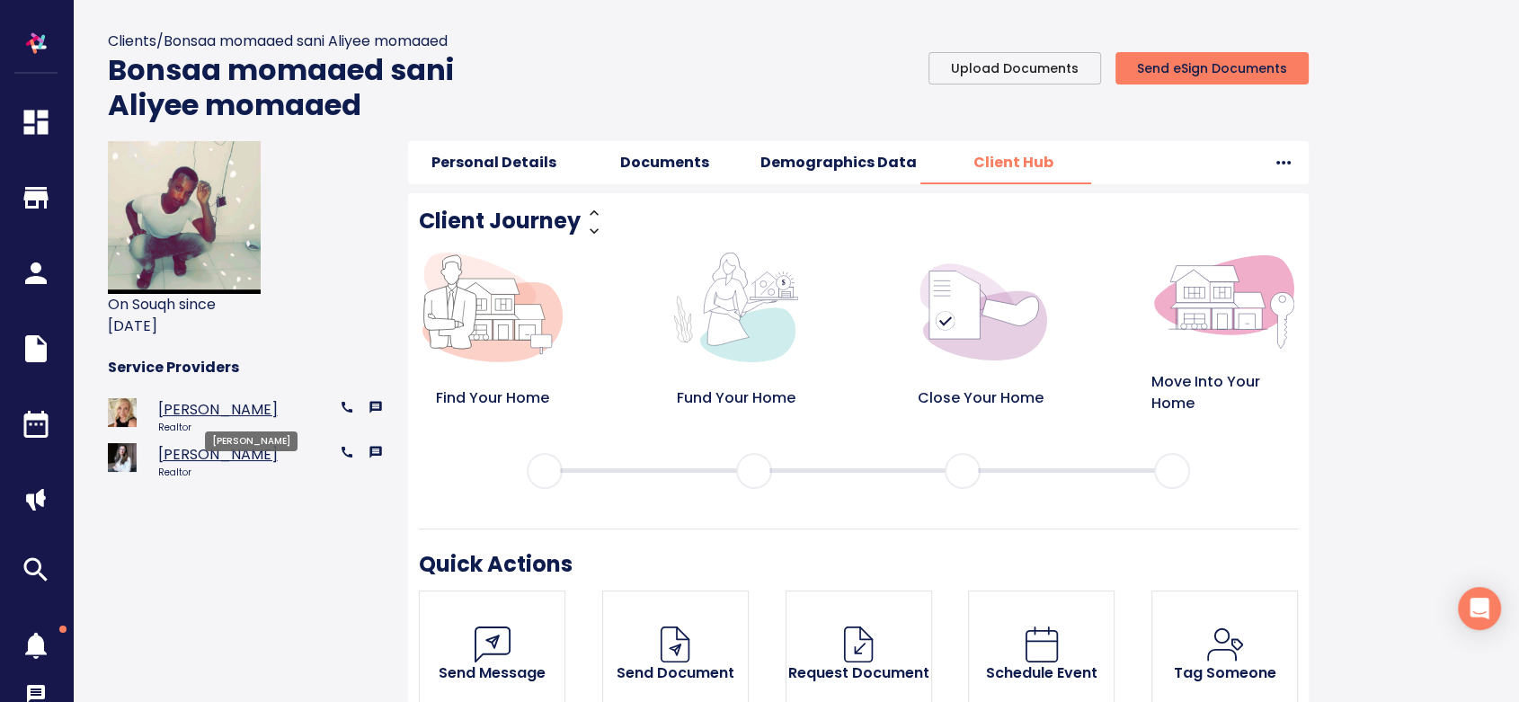
click at [184, 401] on link "Sharon Caddy" at bounding box center [245, 409] width 175 height 22
click at [40, 204] on icon "button" at bounding box center [36, 198] width 54 height 32
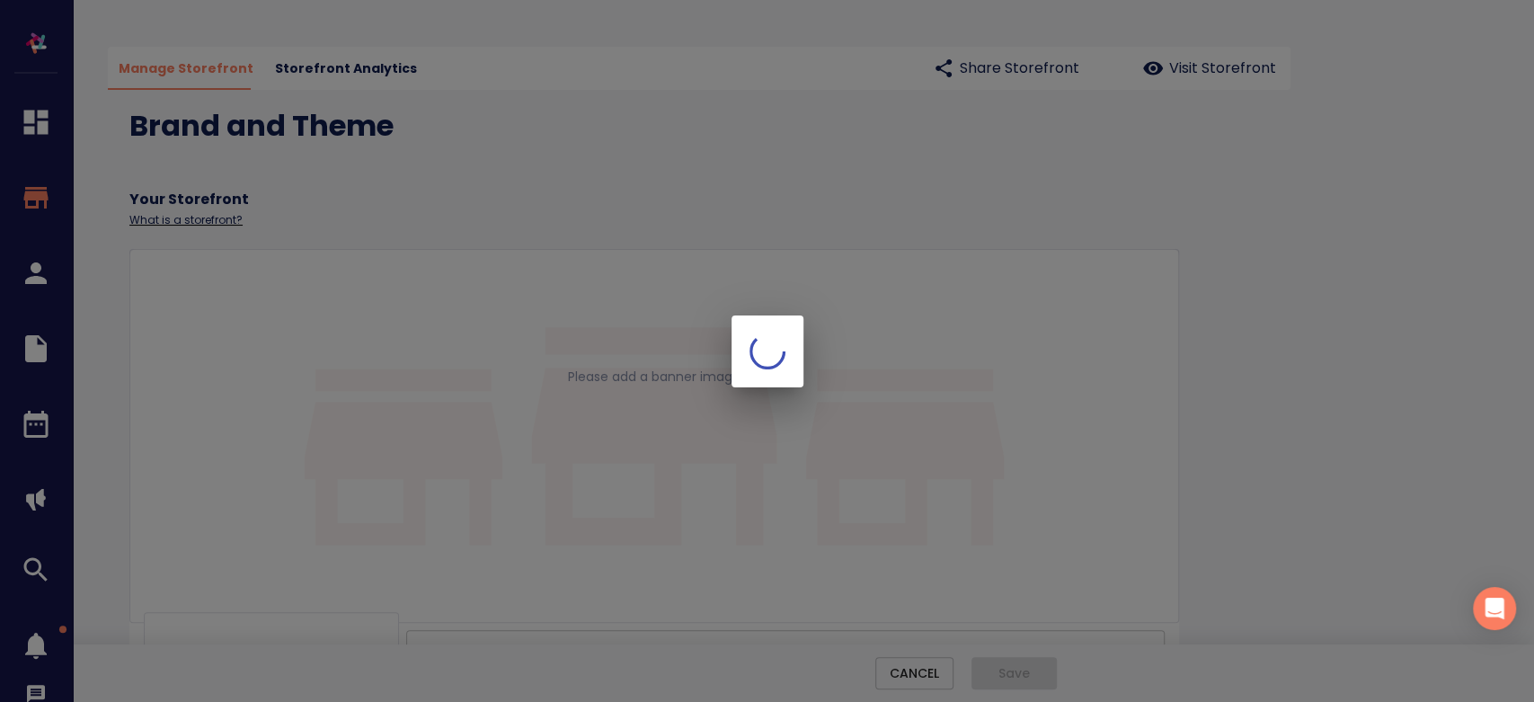
type input "[PERSON_NAME]"
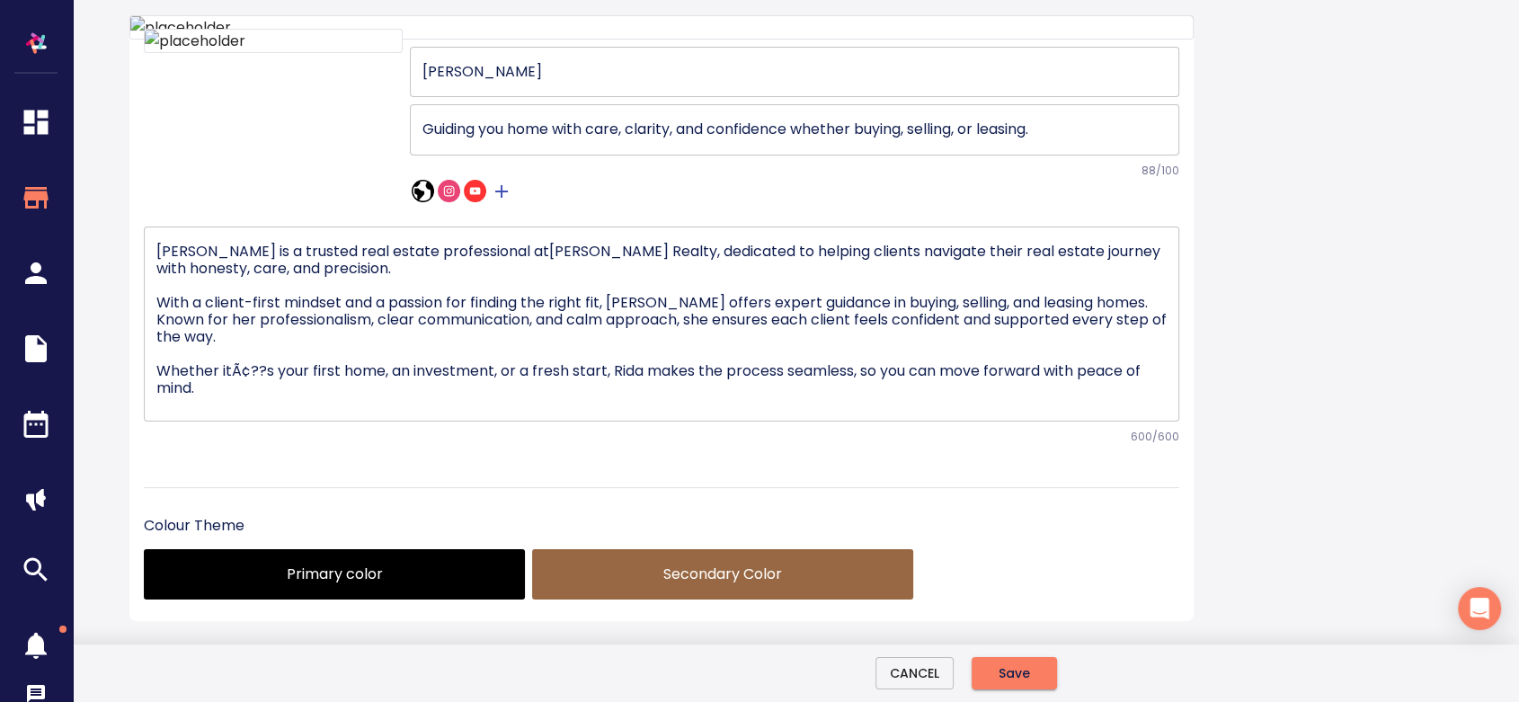
scroll to position [200, 0]
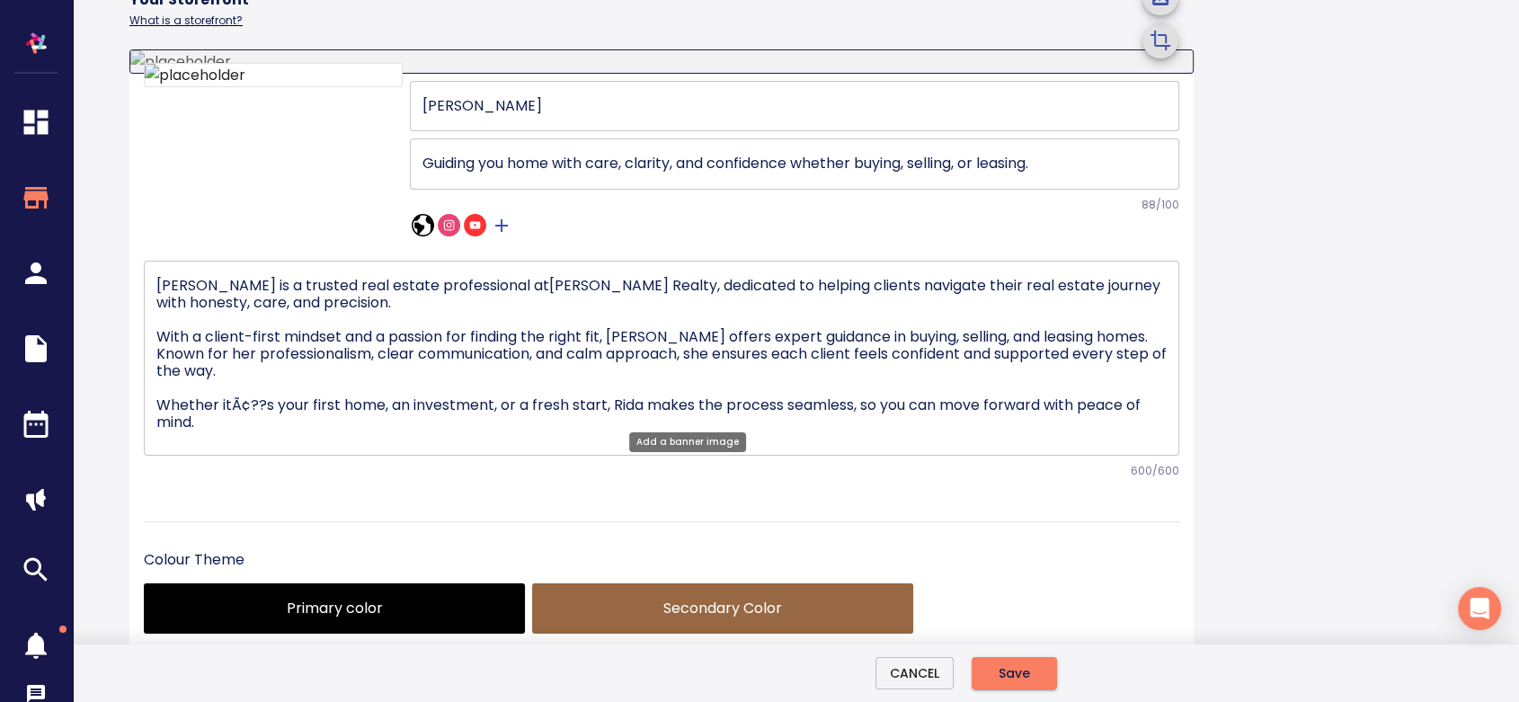
click at [1088, 73] on div at bounding box center [661, 61] width 1062 height 22
click at [0, 0] on input "file" at bounding box center [0, 0] width 0 height 0
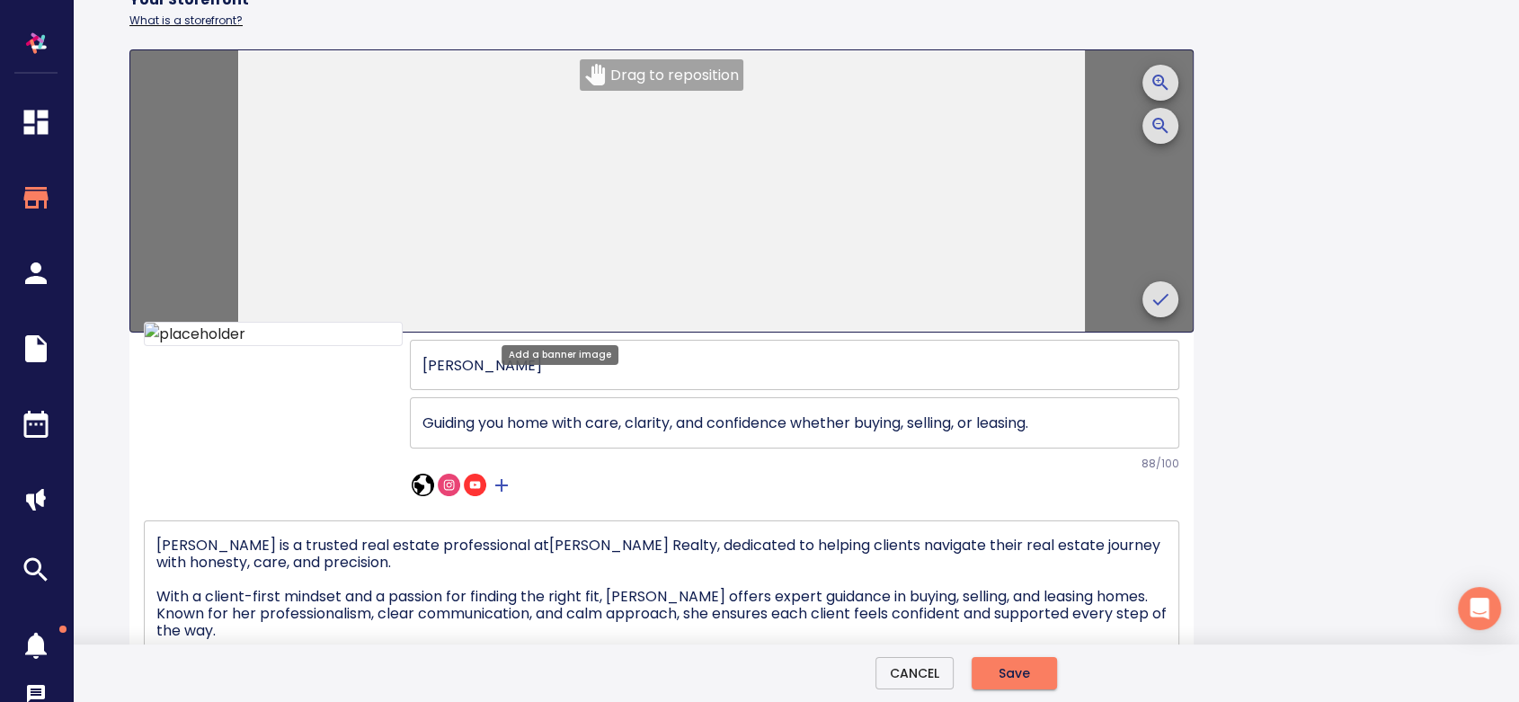
click at [1150, 302] on icon "crop picture" at bounding box center [1161, 300] width 22 height 22
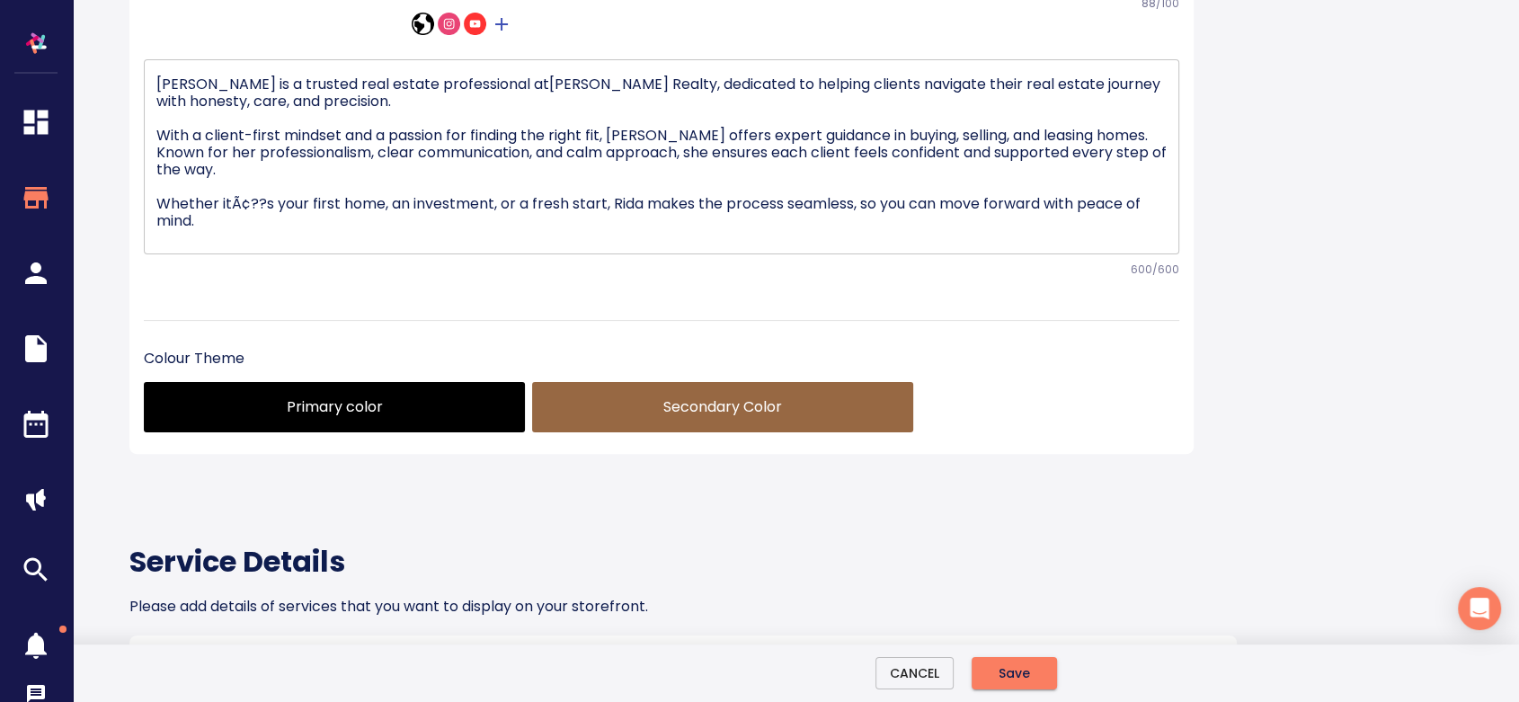
scroll to position [299, 0]
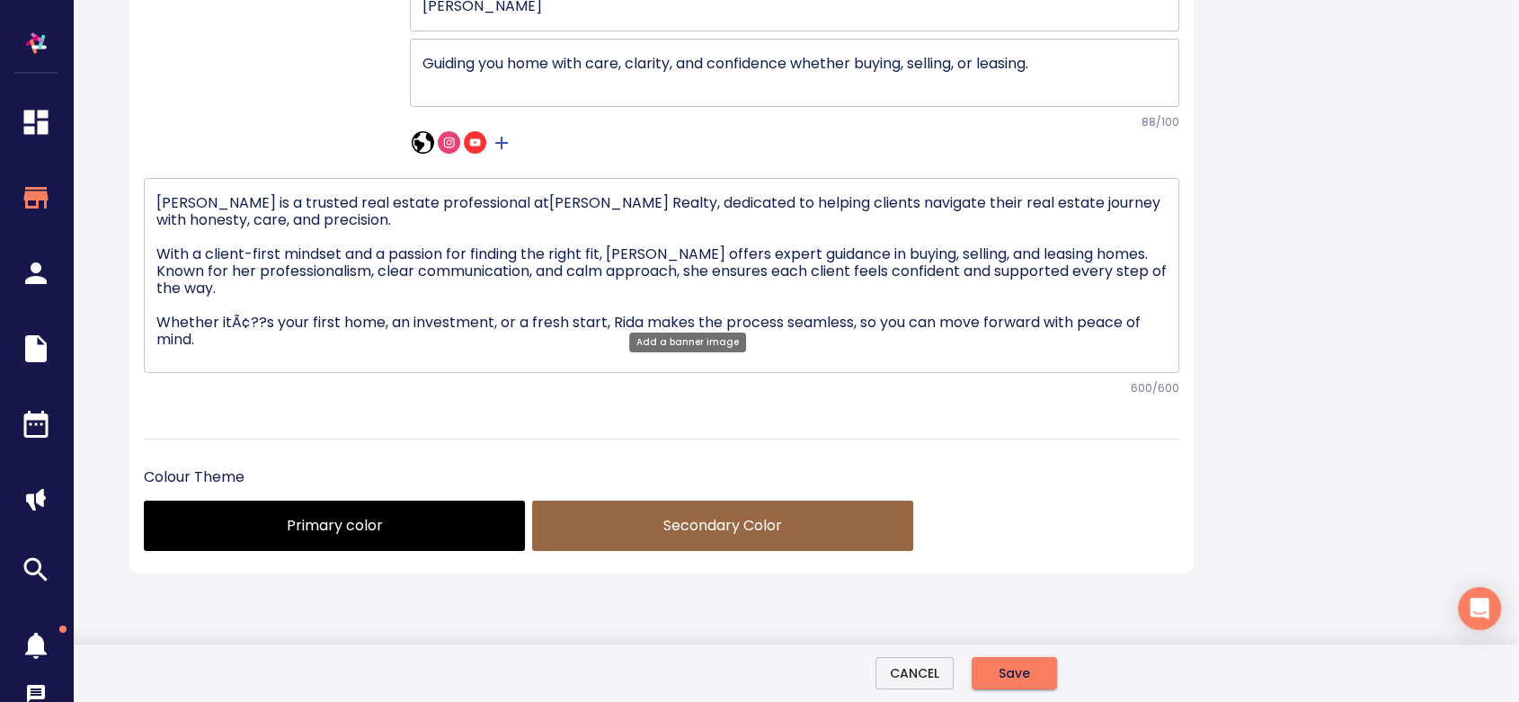
click at [0, 0] on input "file" at bounding box center [0, 0] width 0 height 0
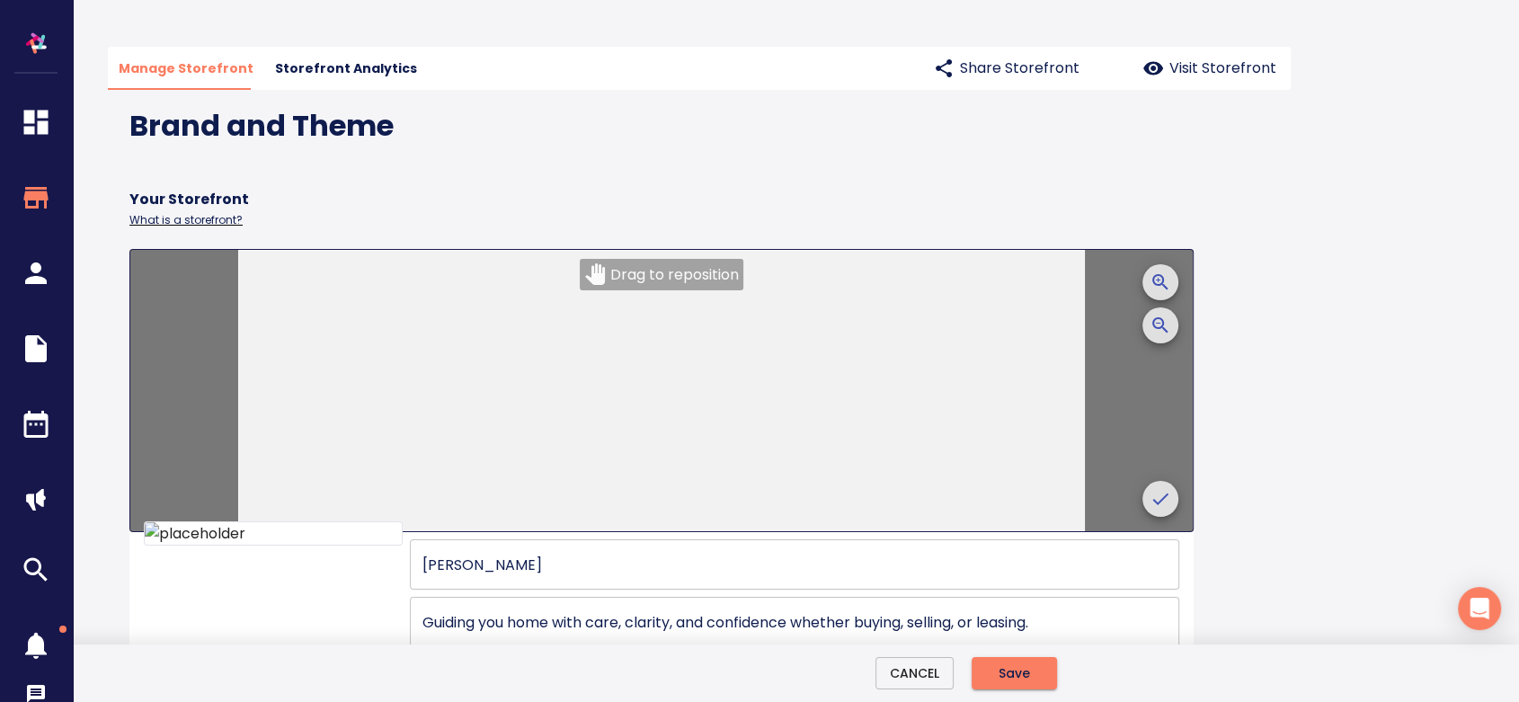
scroll to position [0, 0]
click at [1150, 500] on icon "crop picture" at bounding box center [1161, 499] width 22 height 22
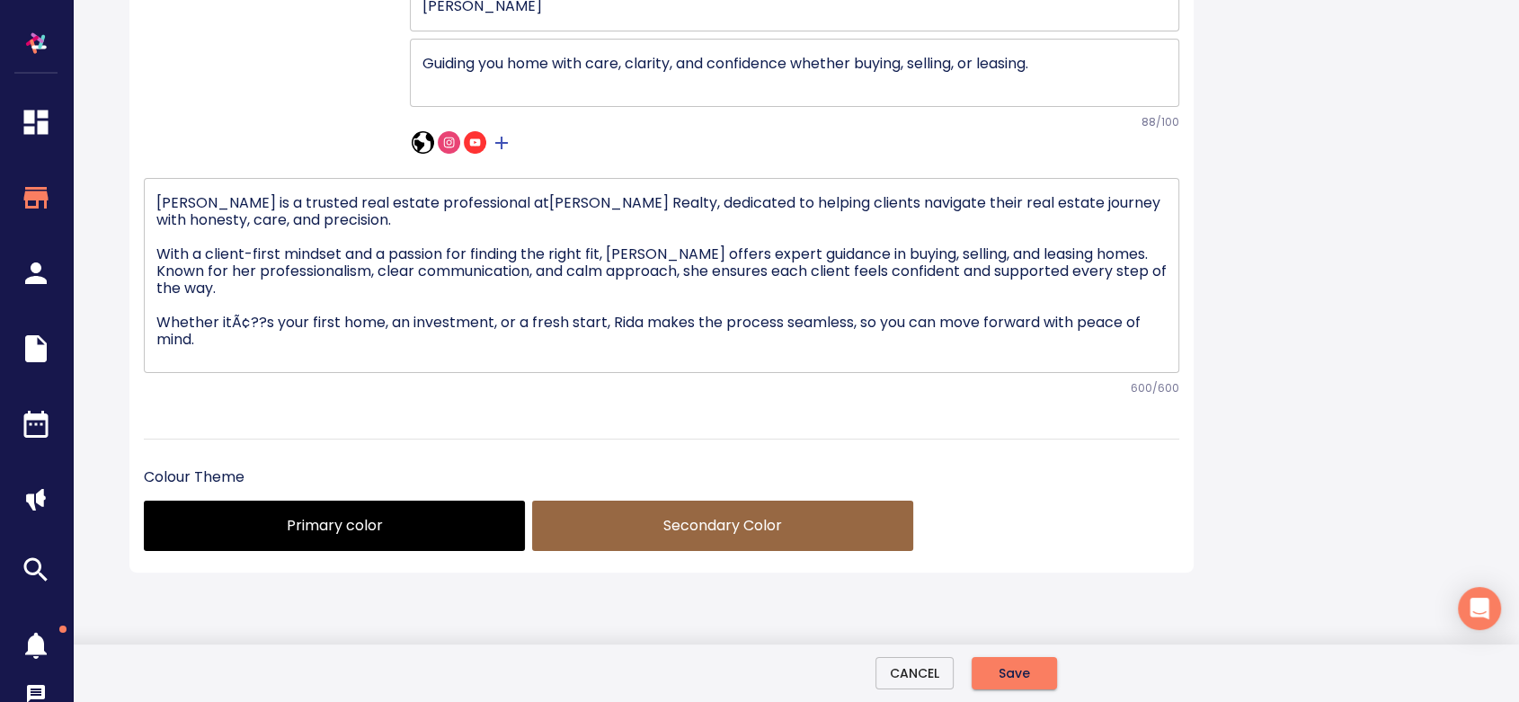
scroll to position [399, 0]
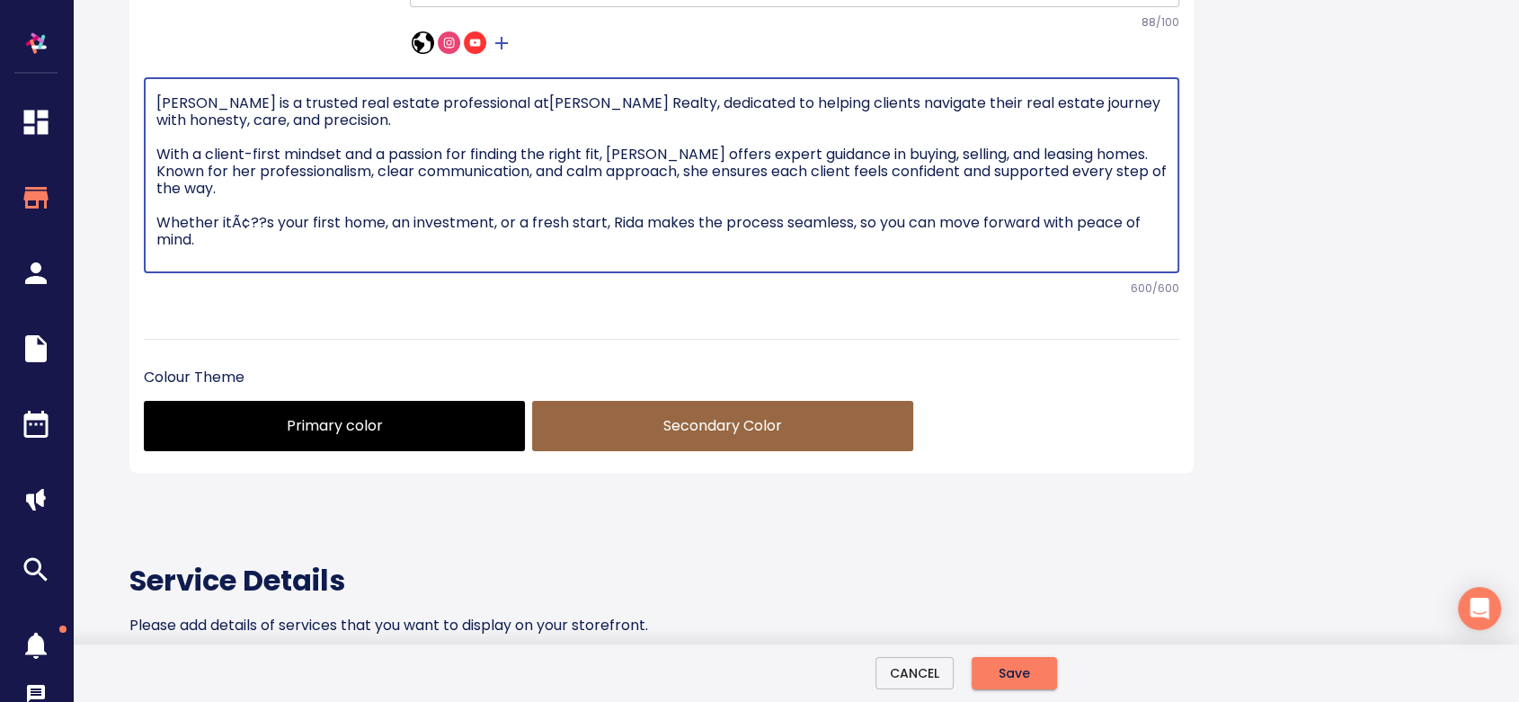
click at [331, 256] on textarea "Rida Zaidi is a trusted real estate professional at Ana Bastas Realty, dedicate…" at bounding box center [661, 175] width 1010 height 162
click at [529, 256] on textarea "Rida Zaidi is a trusted real estate professional at Ana Bastas Realty, dedicate…" at bounding box center [661, 175] width 1010 height 162
drag, startPoint x: 163, startPoint y: 449, endPoint x: 400, endPoint y: 459, distance: 237.5
click at [400, 256] on textarea "Rida Zaidi is a trusted real estate professional at Ana Bastas Realty, dedicate…" at bounding box center [661, 175] width 1010 height 162
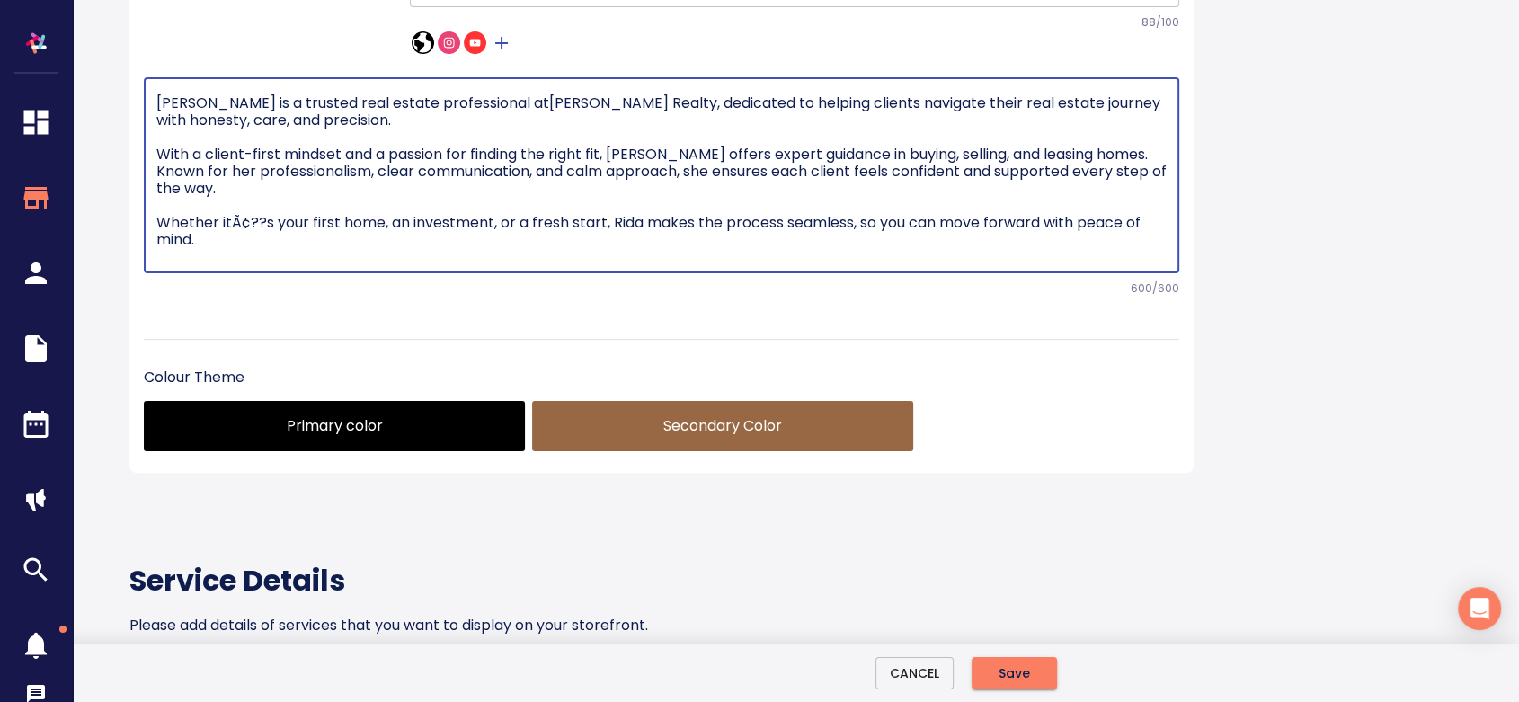
click at [949, 256] on textarea "Rida Zaidi is a trusted real estate professional at Ana Bastas Realty, dedicate…" at bounding box center [661, 175] width 1010 height 162
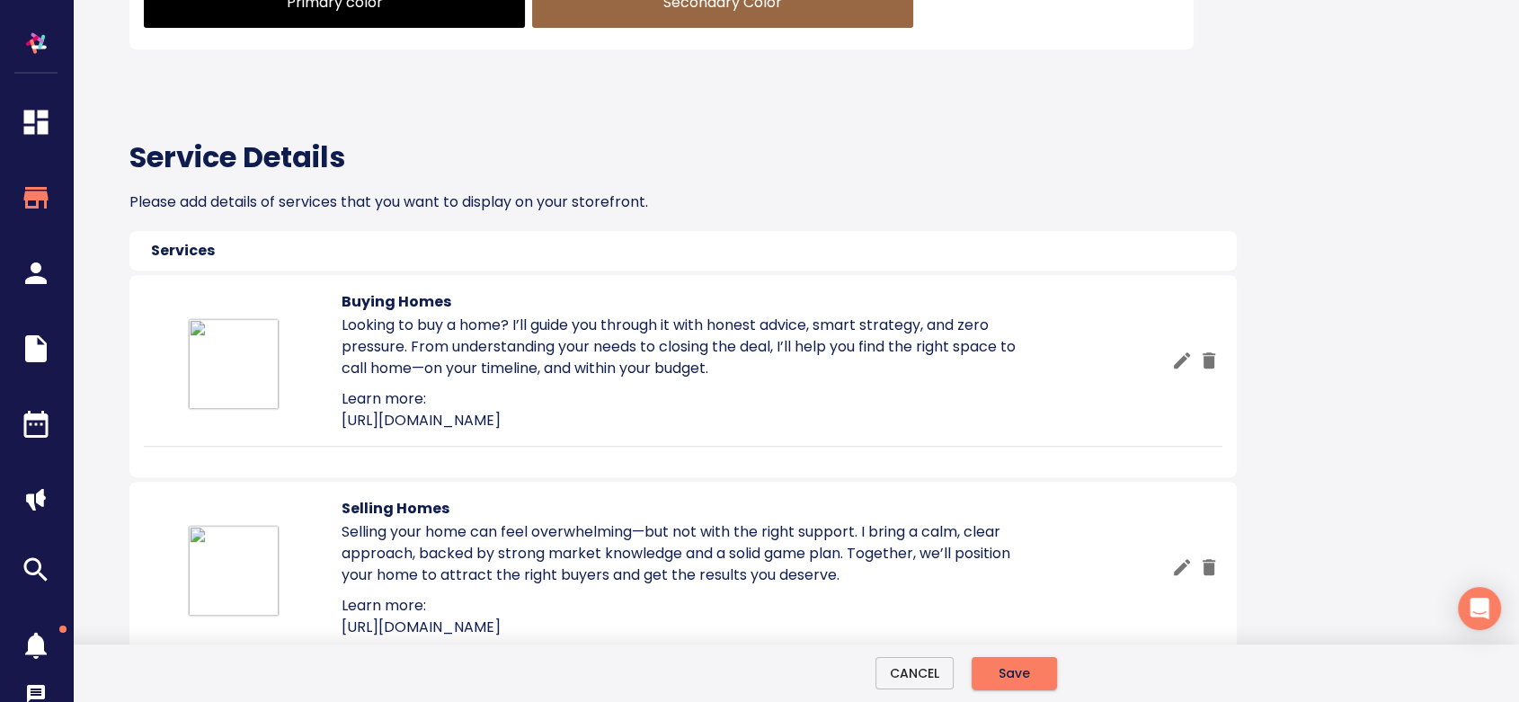
scroll to position [698, 0]
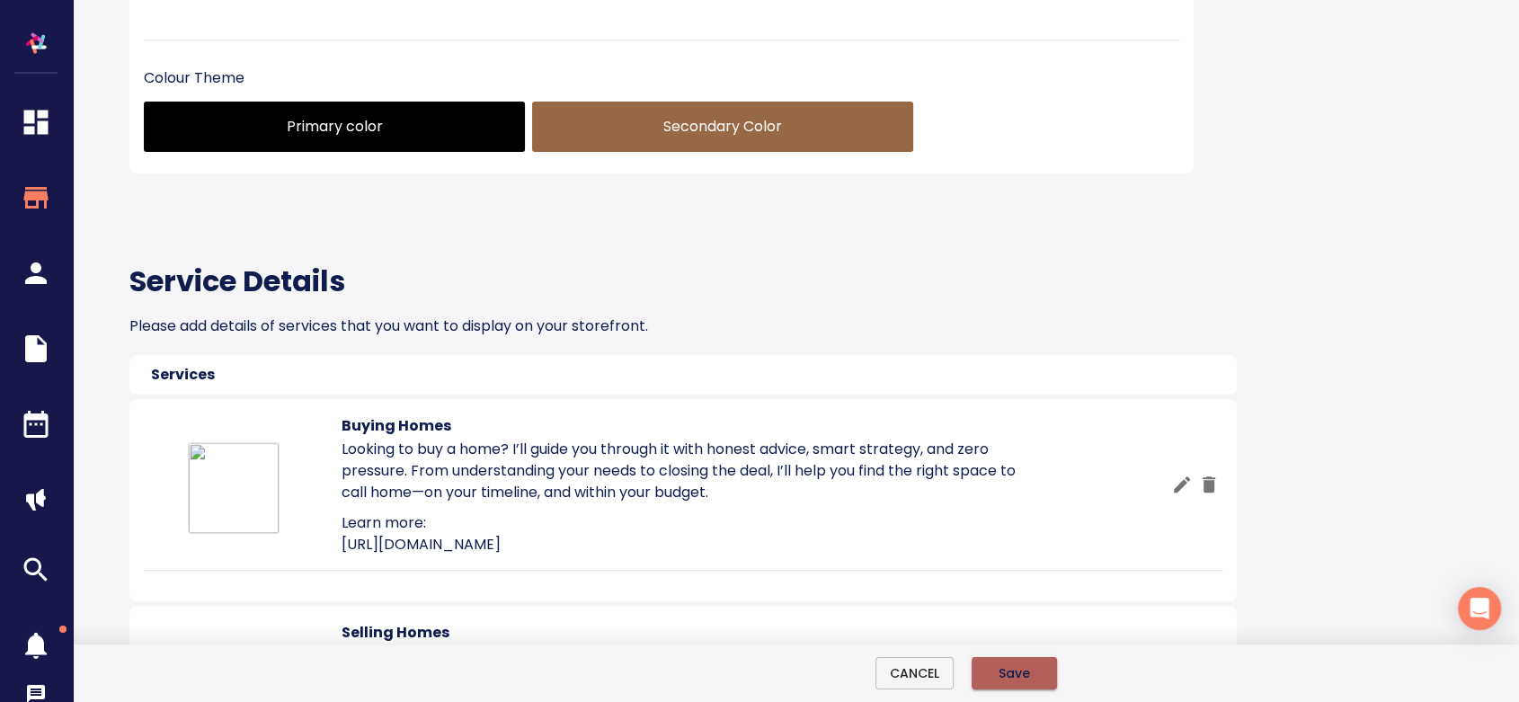
click at [1034, 674] on button "Save" at bounding box center [1014, 673] width 85 height 33
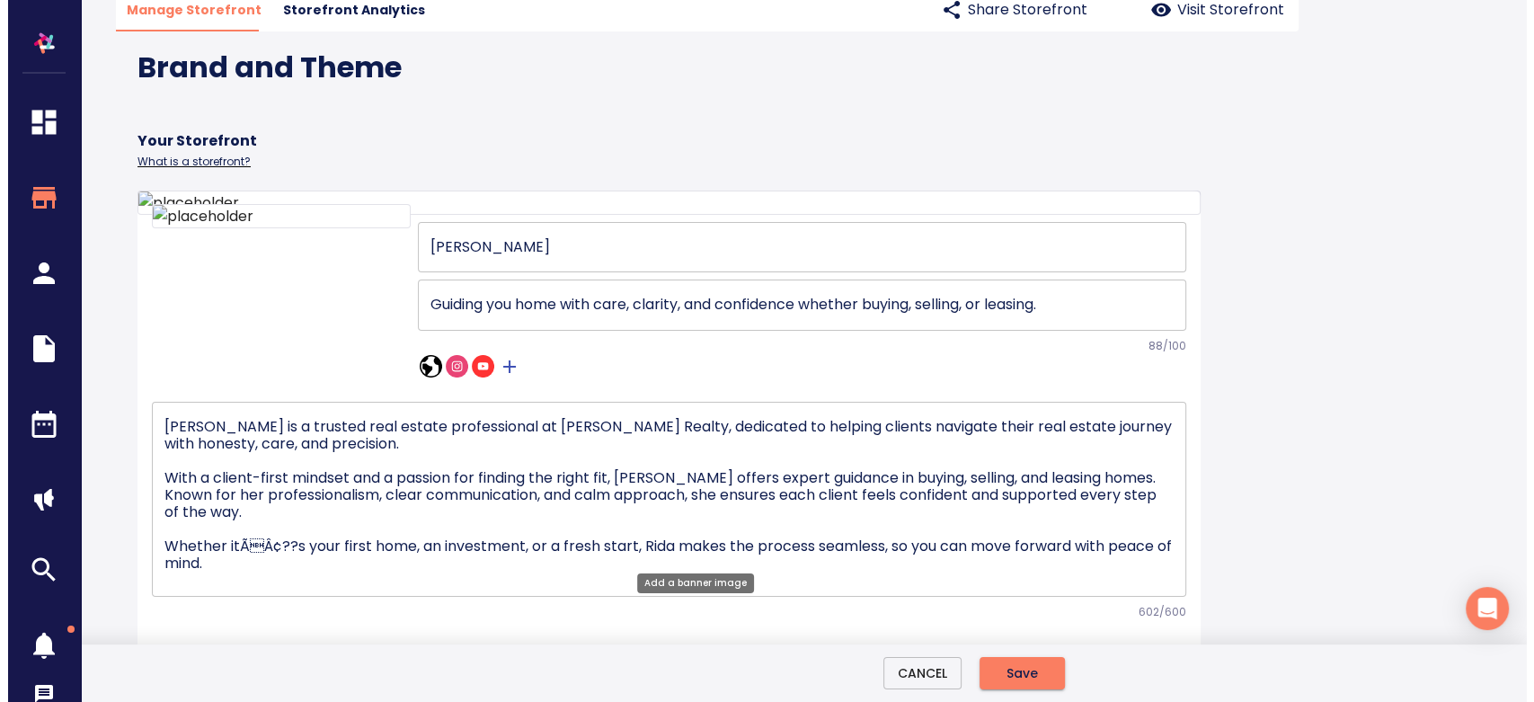
scroll to position [0, 0]
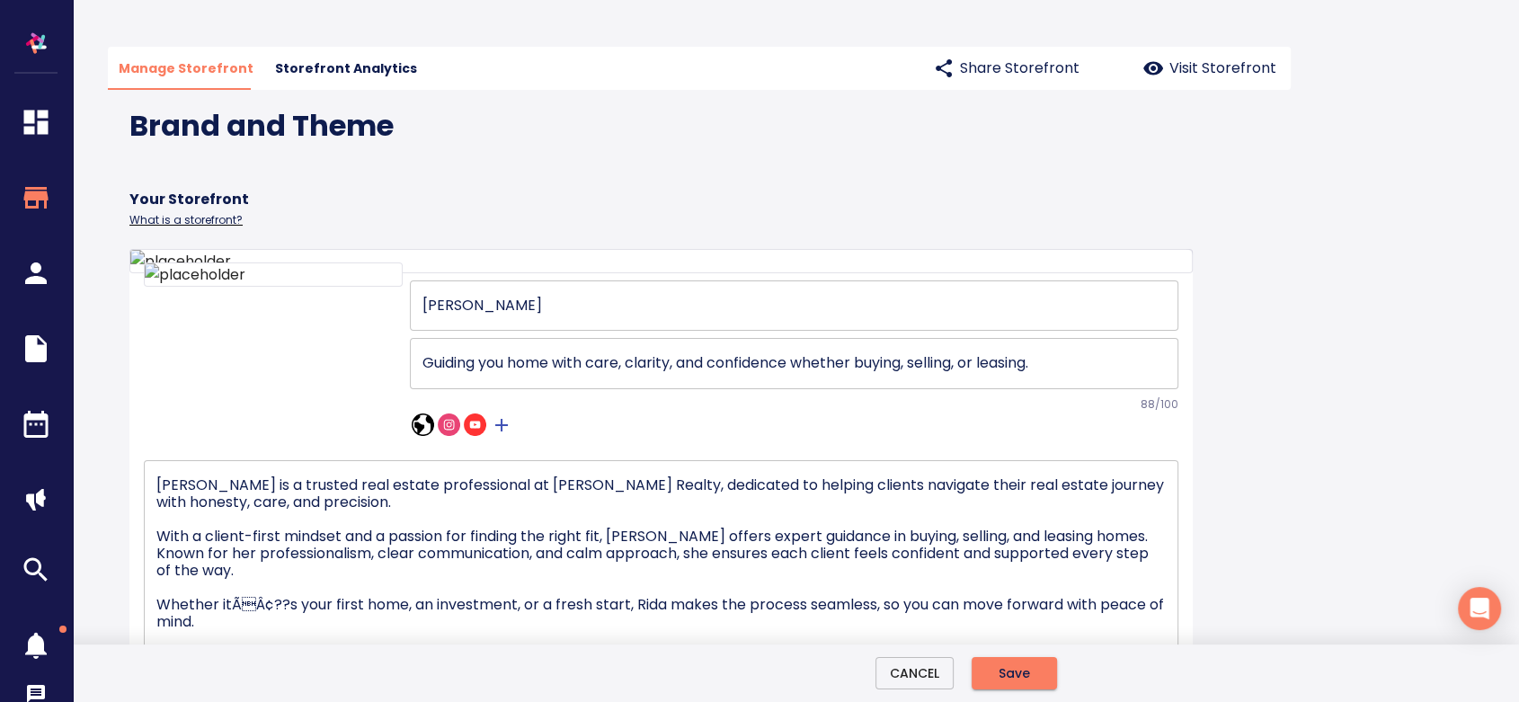
click at [1227, 67] on p "Visit Storefront" at bounding box center [1222, 69] width 107 height 22
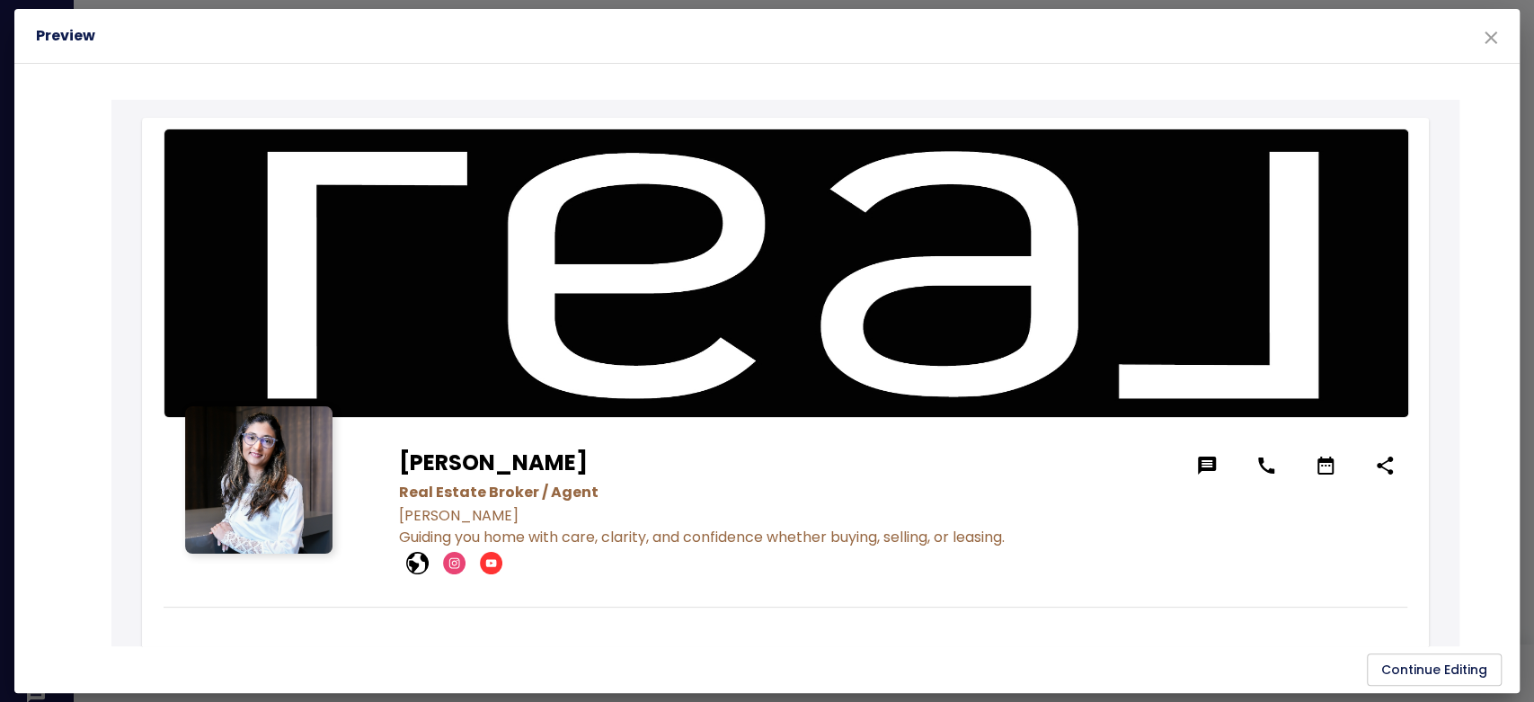
scroll to position [499, 0]
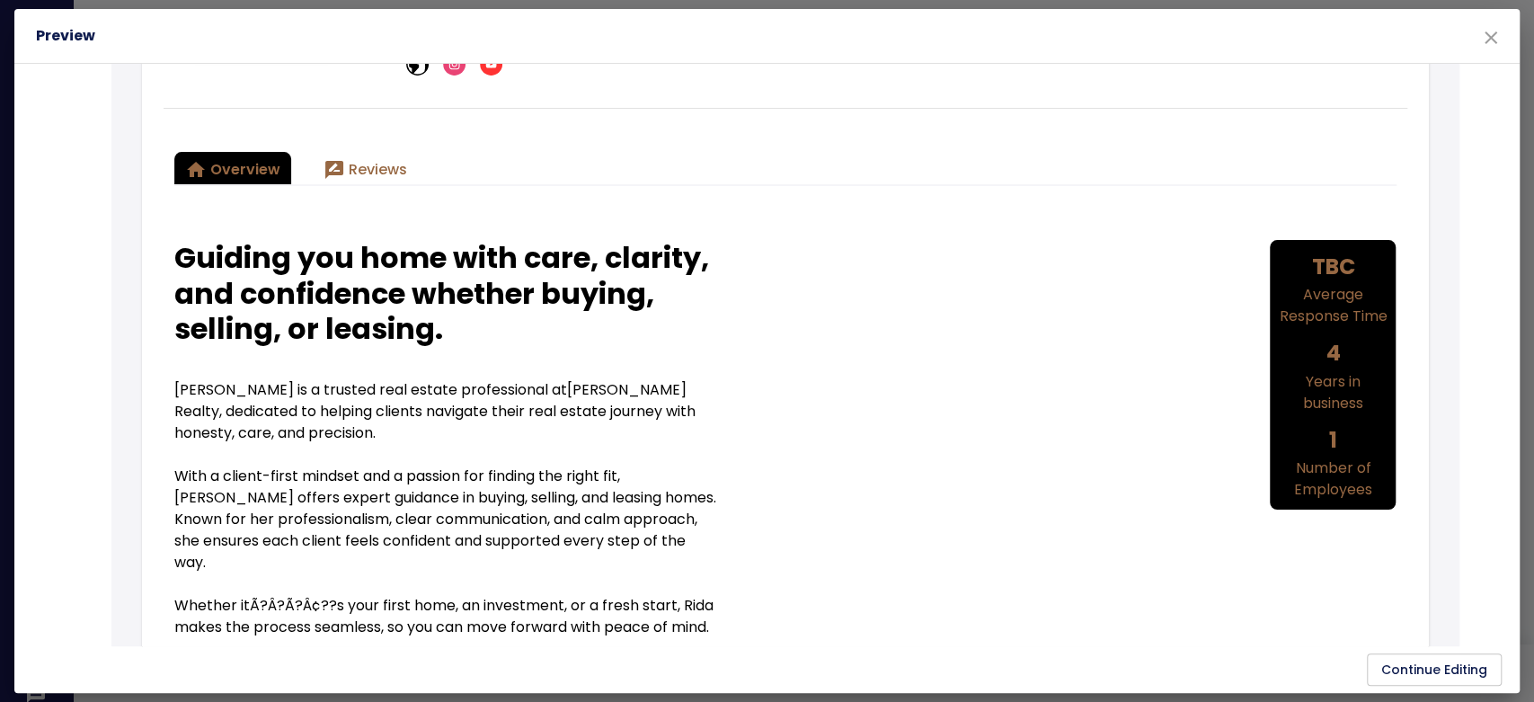
click at [345, 158] on span "Reviews" at bounding box center [366, 169] width 84 height 25
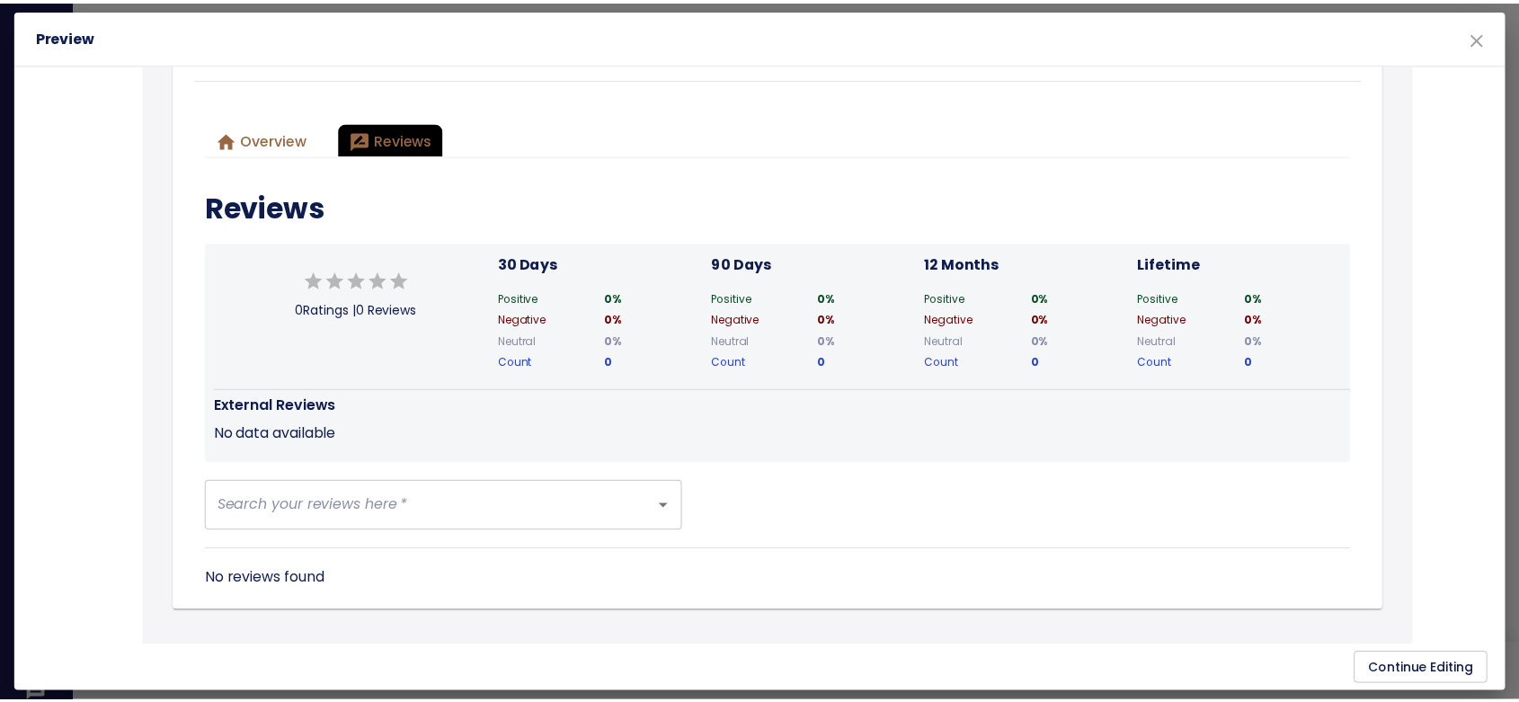
scroll to position [557, 0]
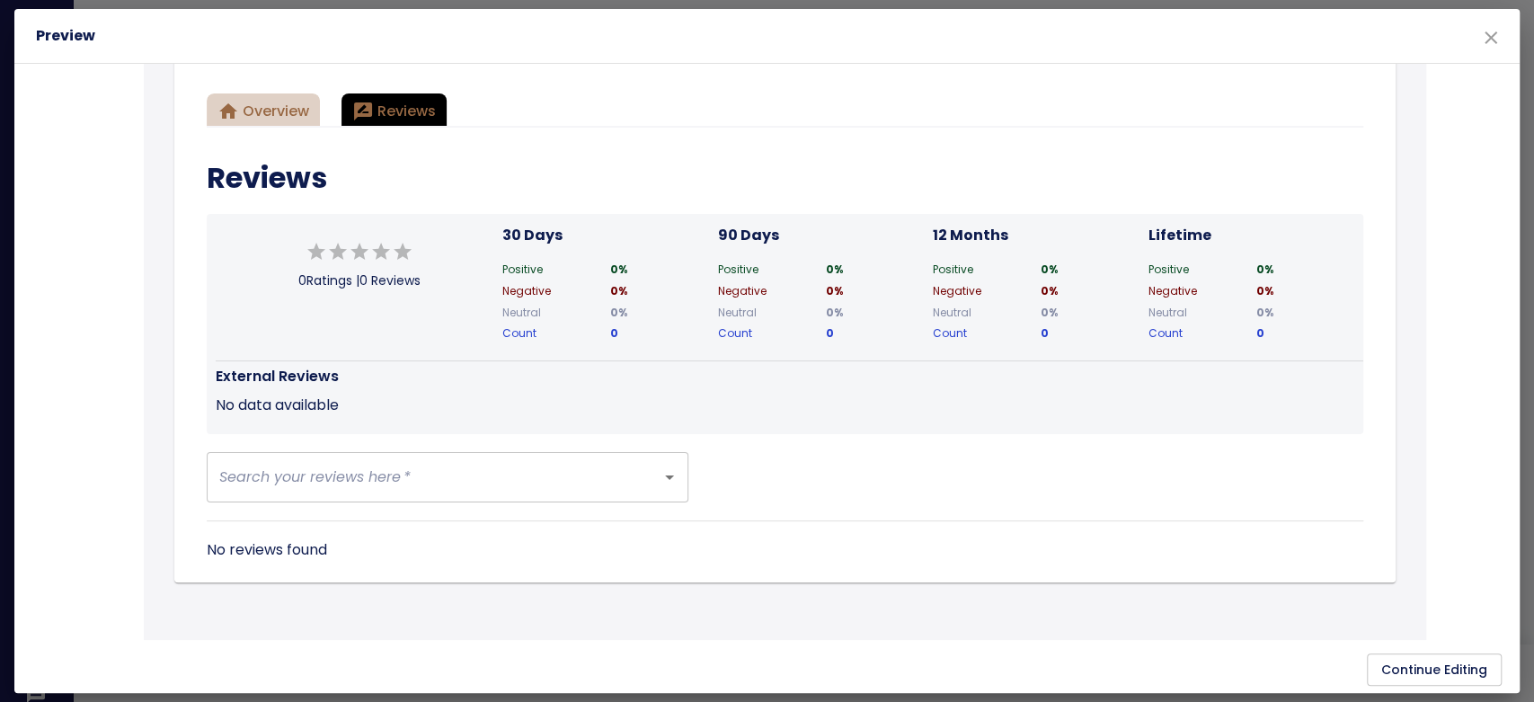
click at [295, 123] on button "Overview" at bounding box center [263, 109] width 113 height 32
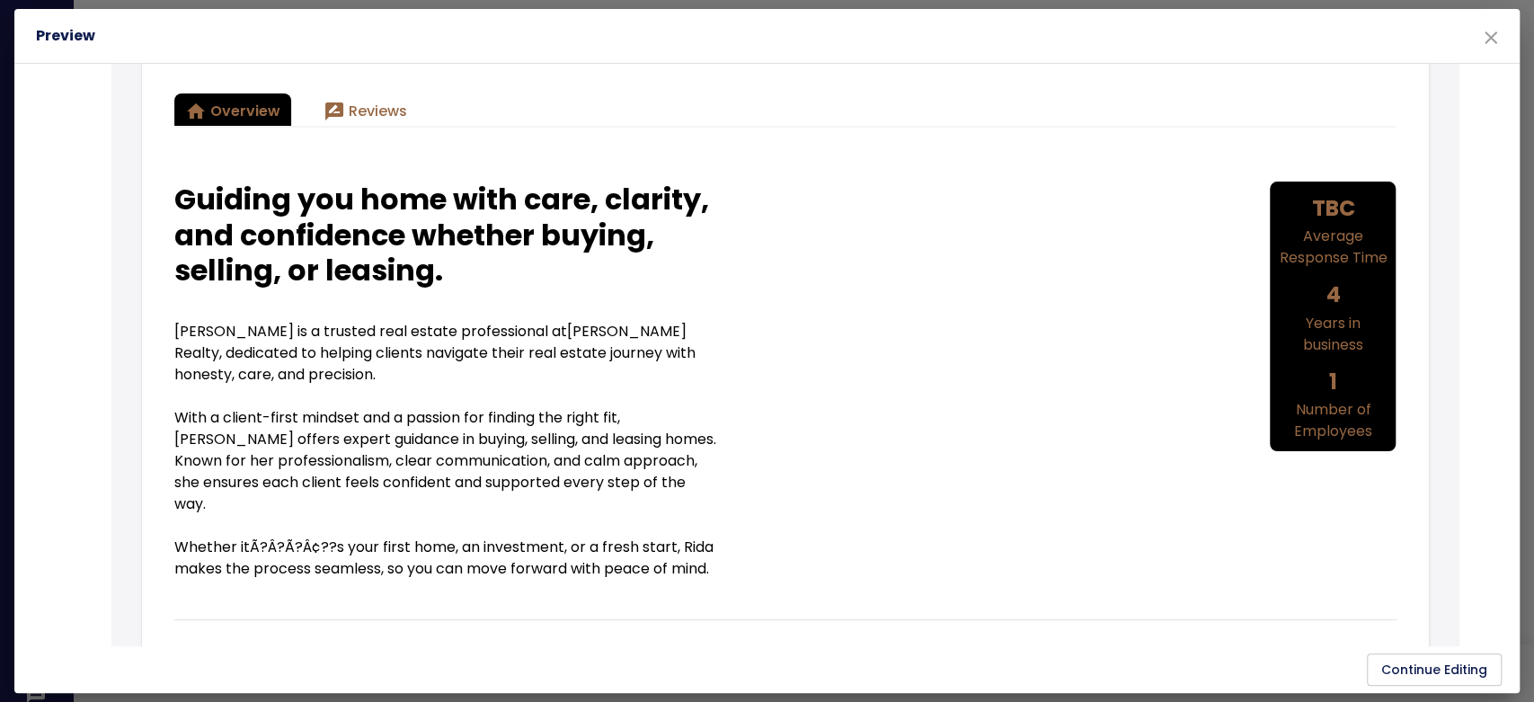
click at [63, 31] on h6 "Preview" at bounding box center [767, 35] width 1462 height 25
click at [1500, 35] on button "close" at bounding box center [1491, 37] width 43 height 43
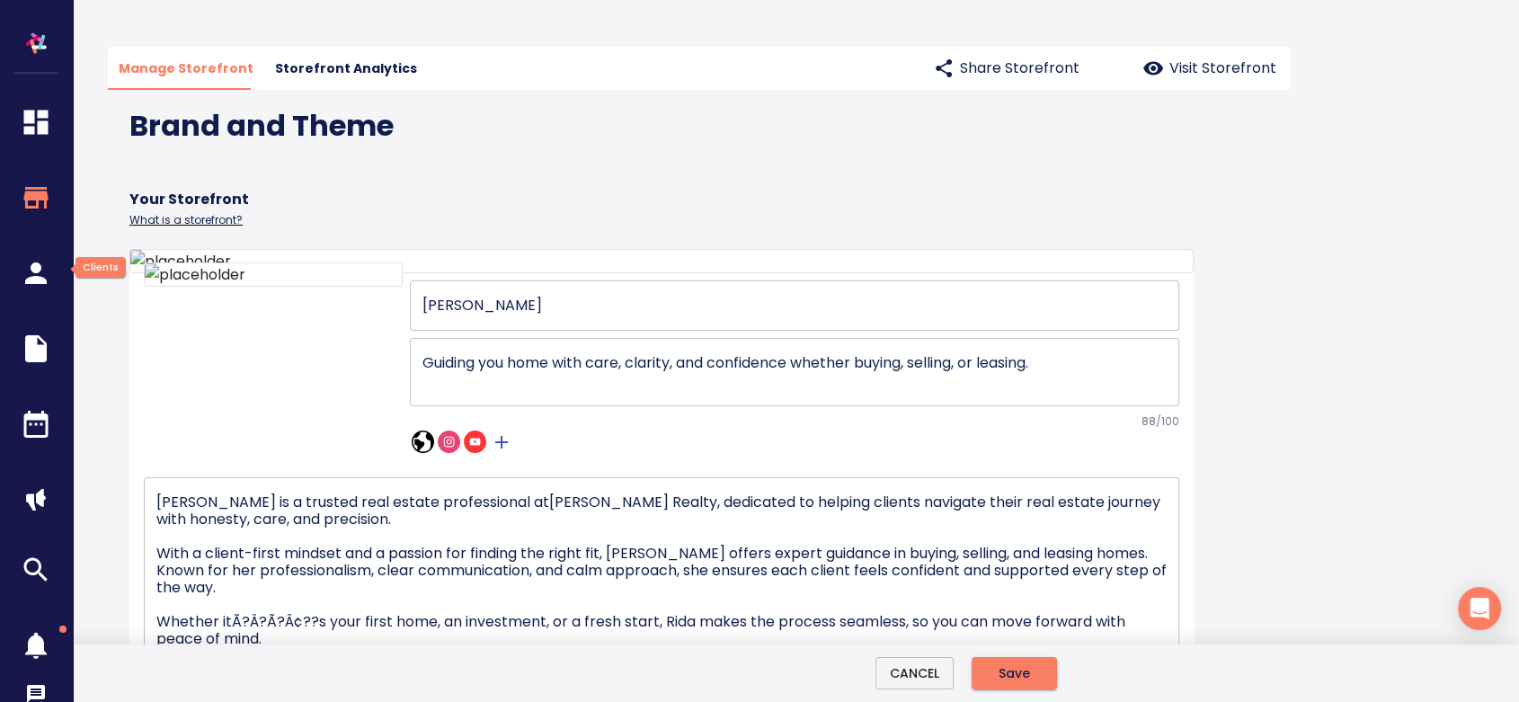
click at [31, 274] on icon "button" at bounding box center [36, 273] width 54 height 32
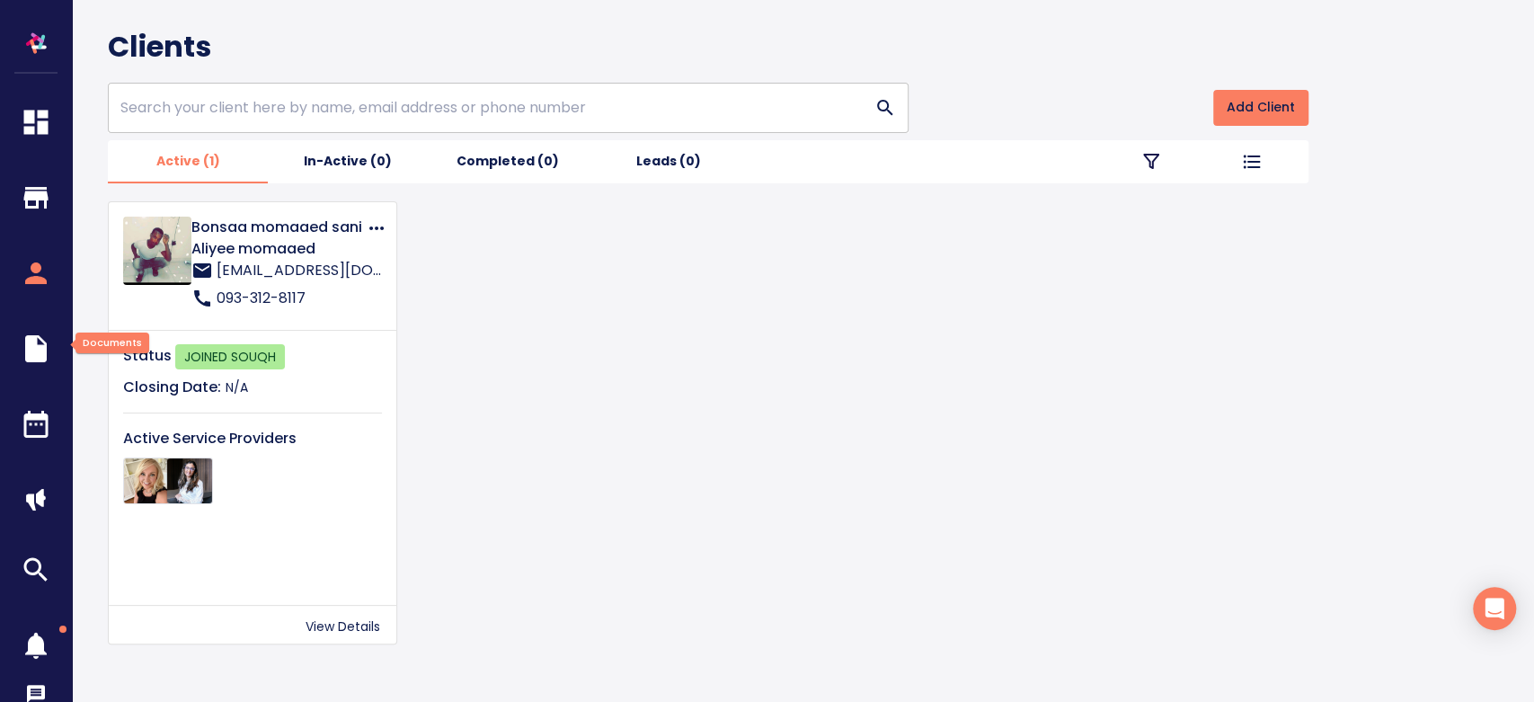
click at [41, 345] on icon "button" at bounding box center [36, 348] width 22 height 27
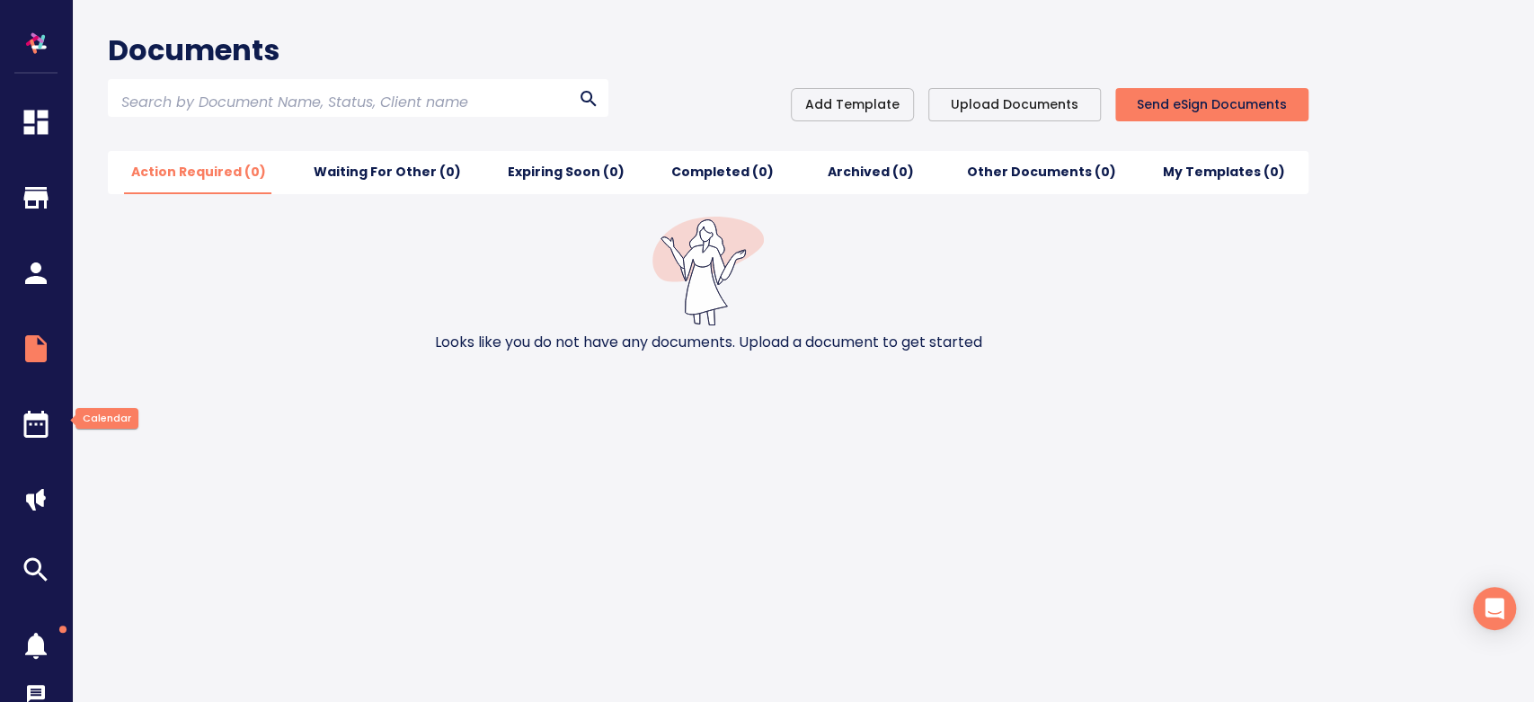
click at [31, 417] on icon "button" at bounding box center [36, 424] width 24 height 27
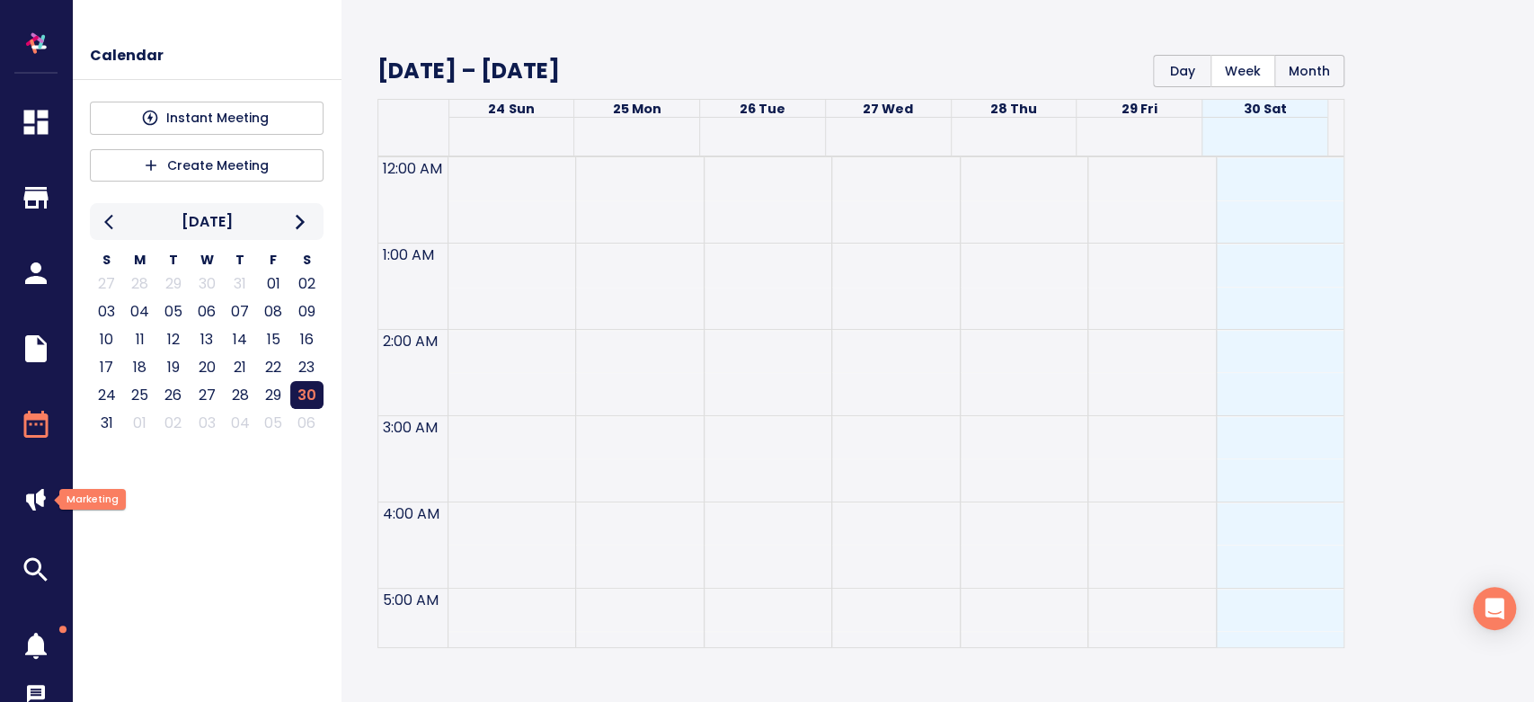
click at [44, 489] on img "button" at bounding box center [36, 500] width 22 height 22
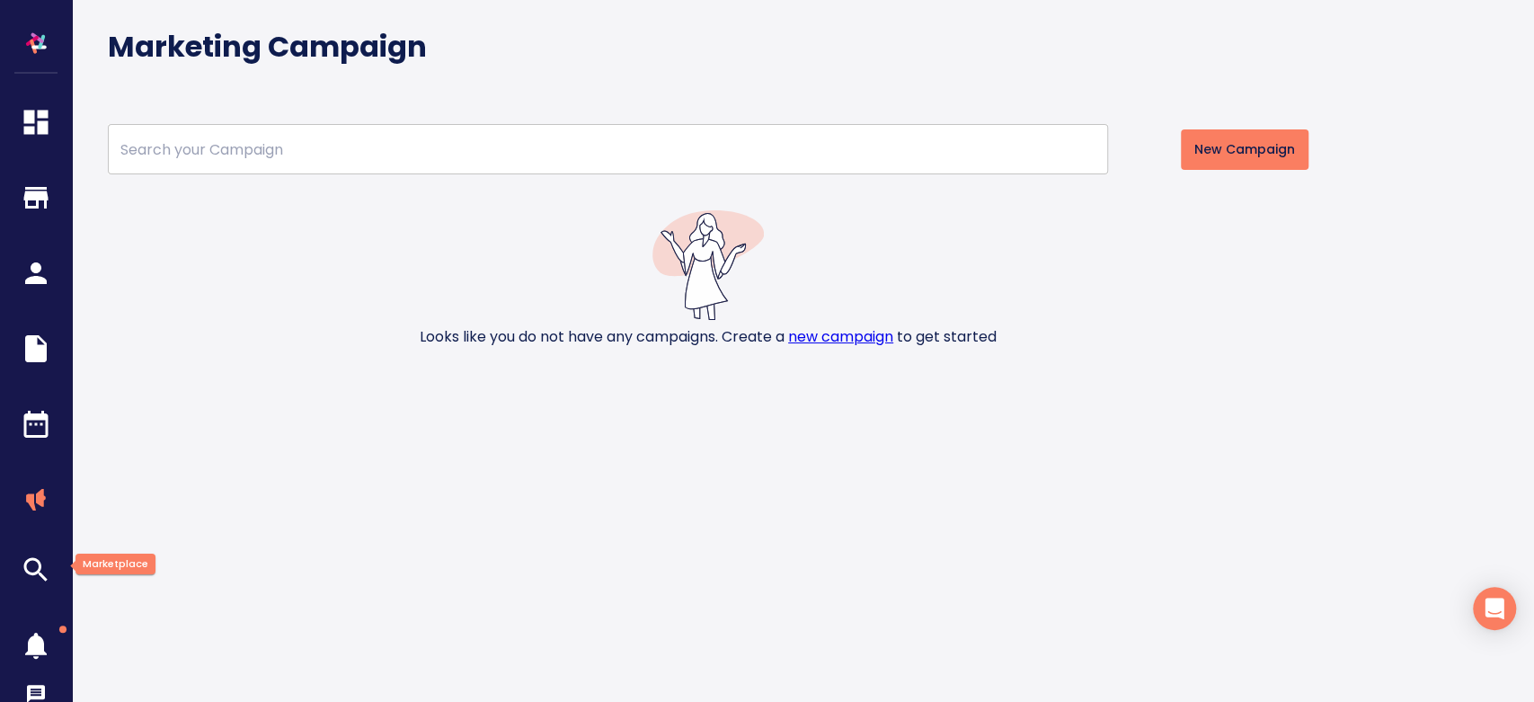
click at [45, 564] on icon "button" at bounding box center [36, 570] width 54 height 32
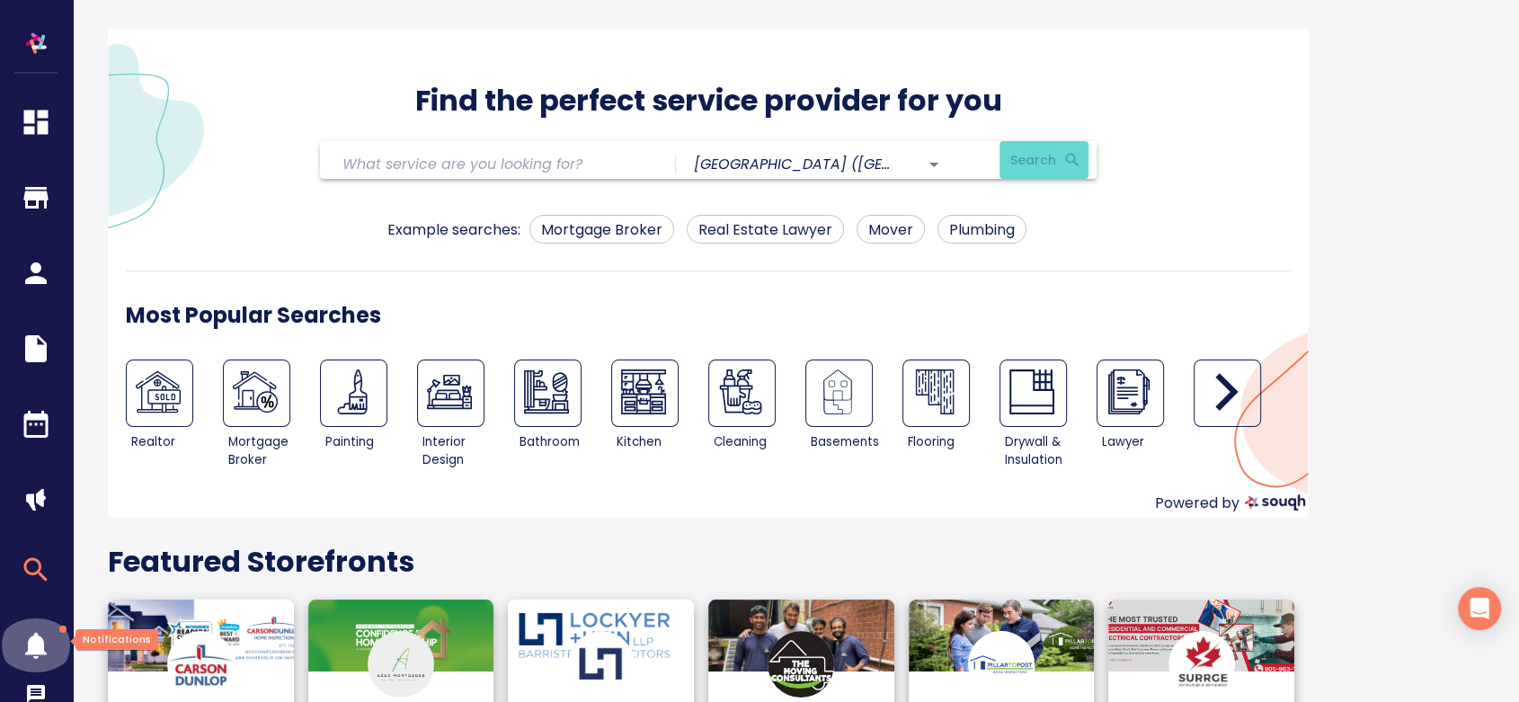
click at [38, 635] on icon "button" at bounding box center [36, 645] width 54 height 32
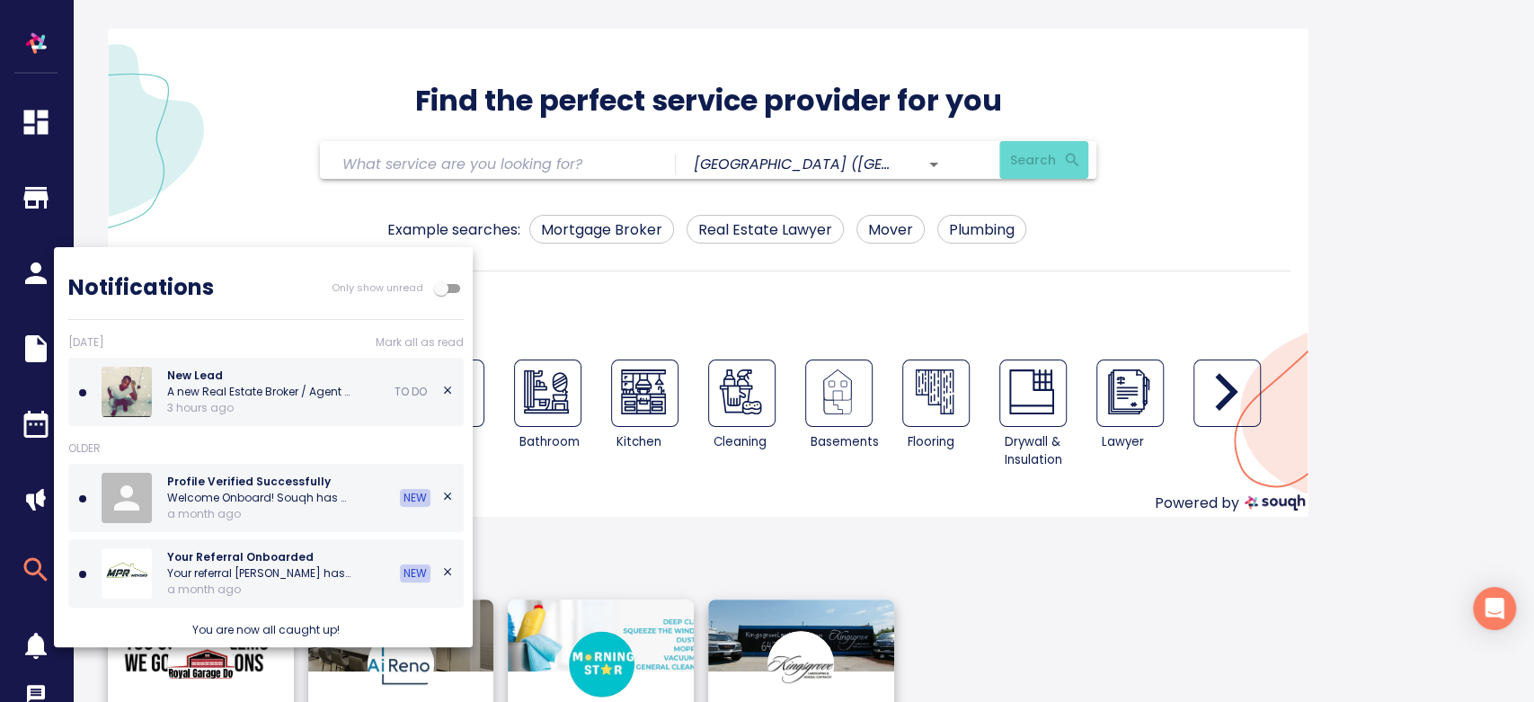
click at [33, 689] on div at bounding box center [767, 351] width 1534 height 702
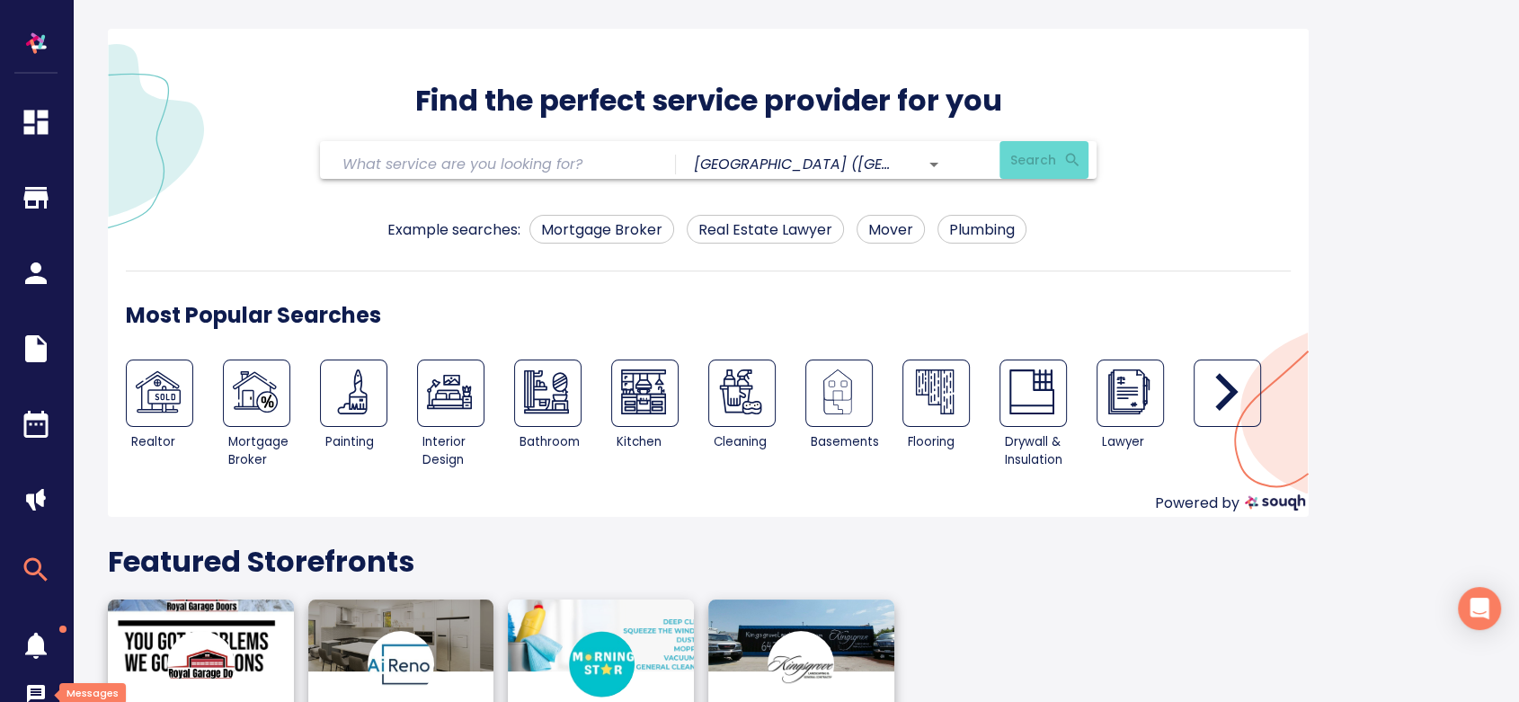
click at [33, 689] on icon "button" at bounding box center [36, 694] width 22 height 22
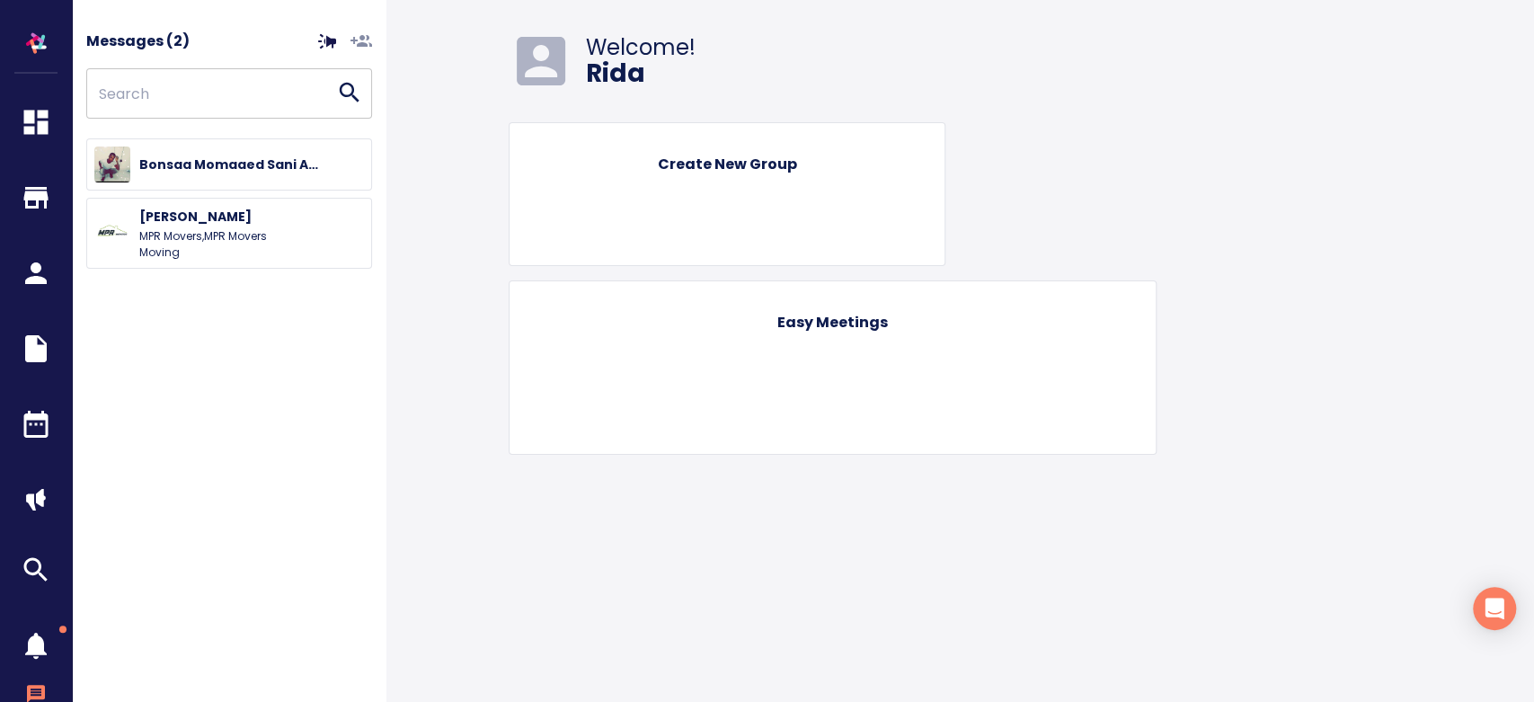
click at [23, 652] on icon "button" at bounding box center [36, 645] width 54 height 32
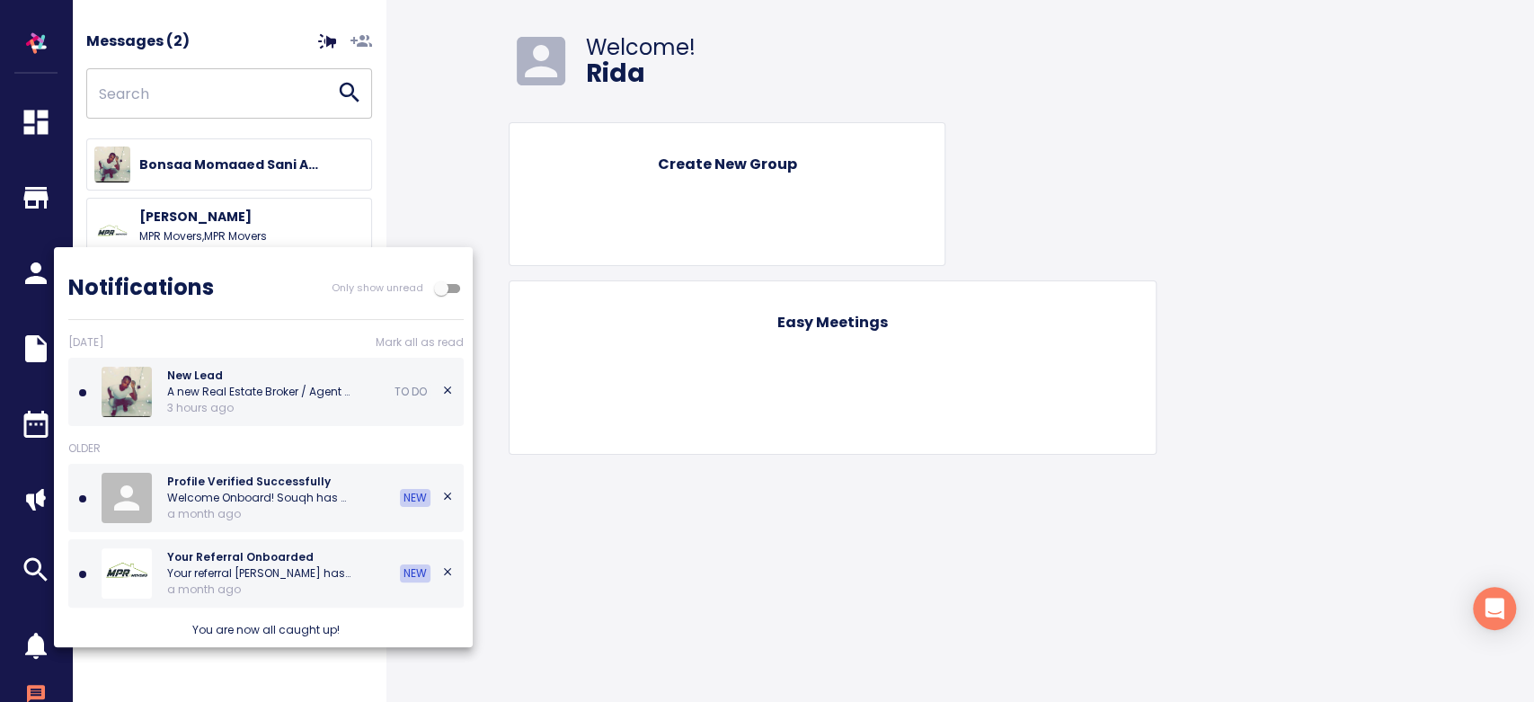
click at [23, 652] on div at bounding box center [767, 351] width 1534 height 702
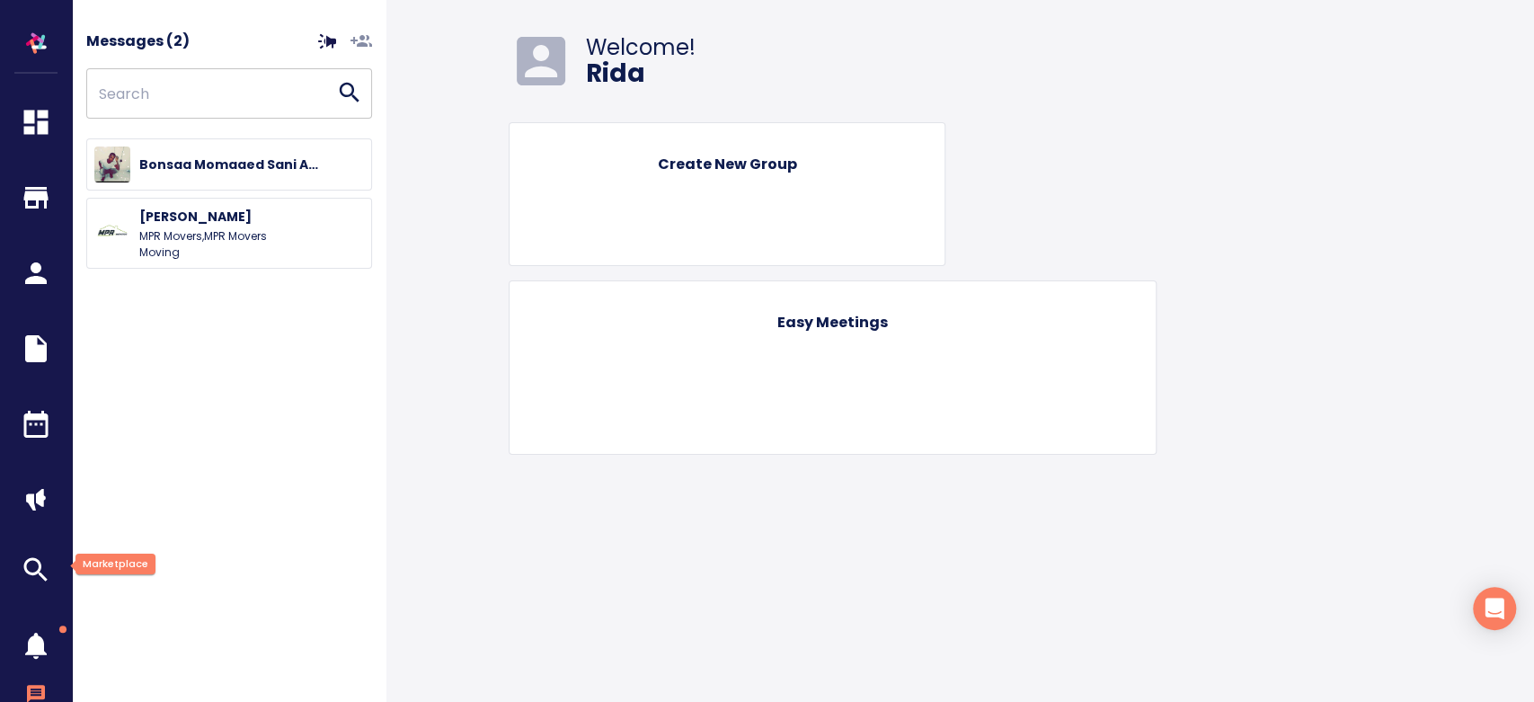
click at [31, 570] on icon "button" at bounding box center [36, 570] width 54 height 32
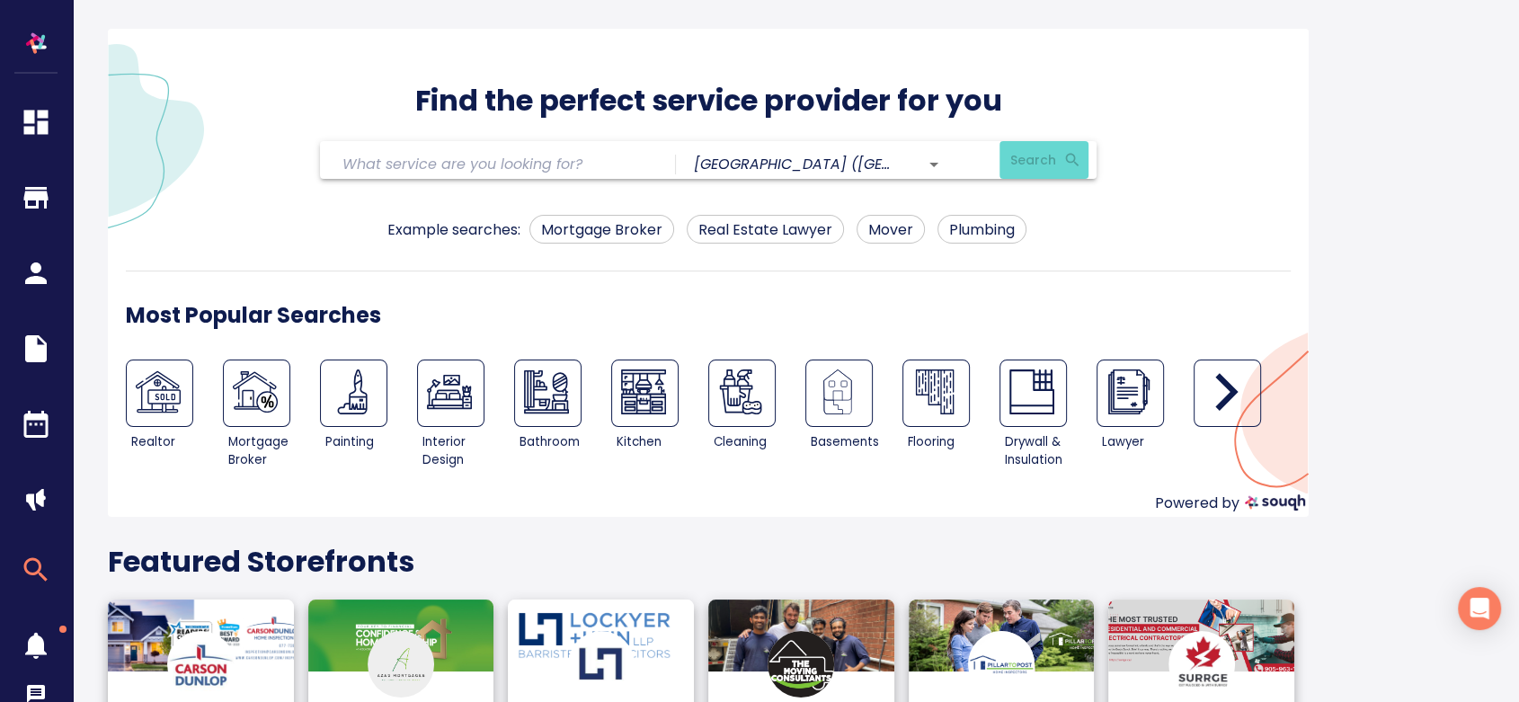
click at [38, 134] on icon "button" at bounding box center [36, 123] width 24 height 24
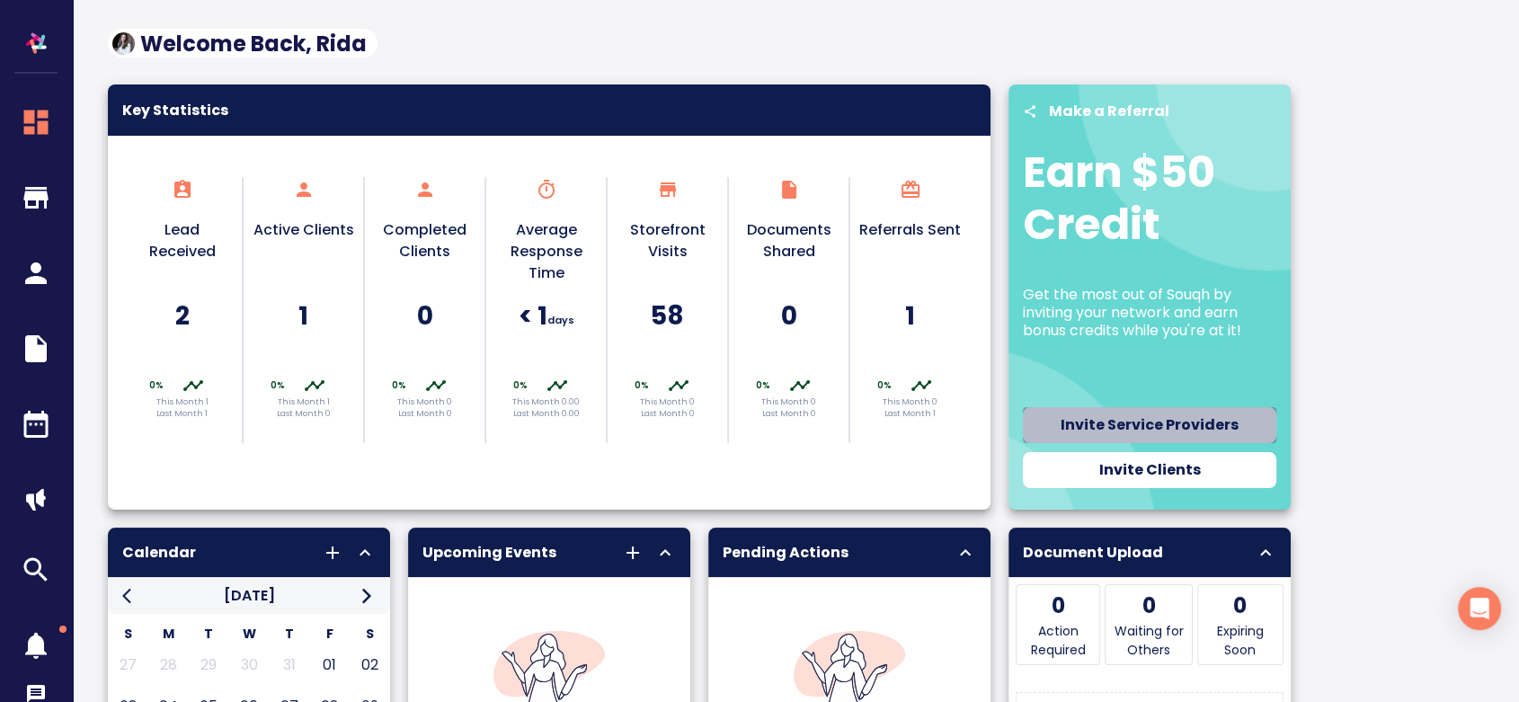
click at [1187, 431] on span "Invite Service Providers" at bounding box center [1149, 425] width 239 height 25
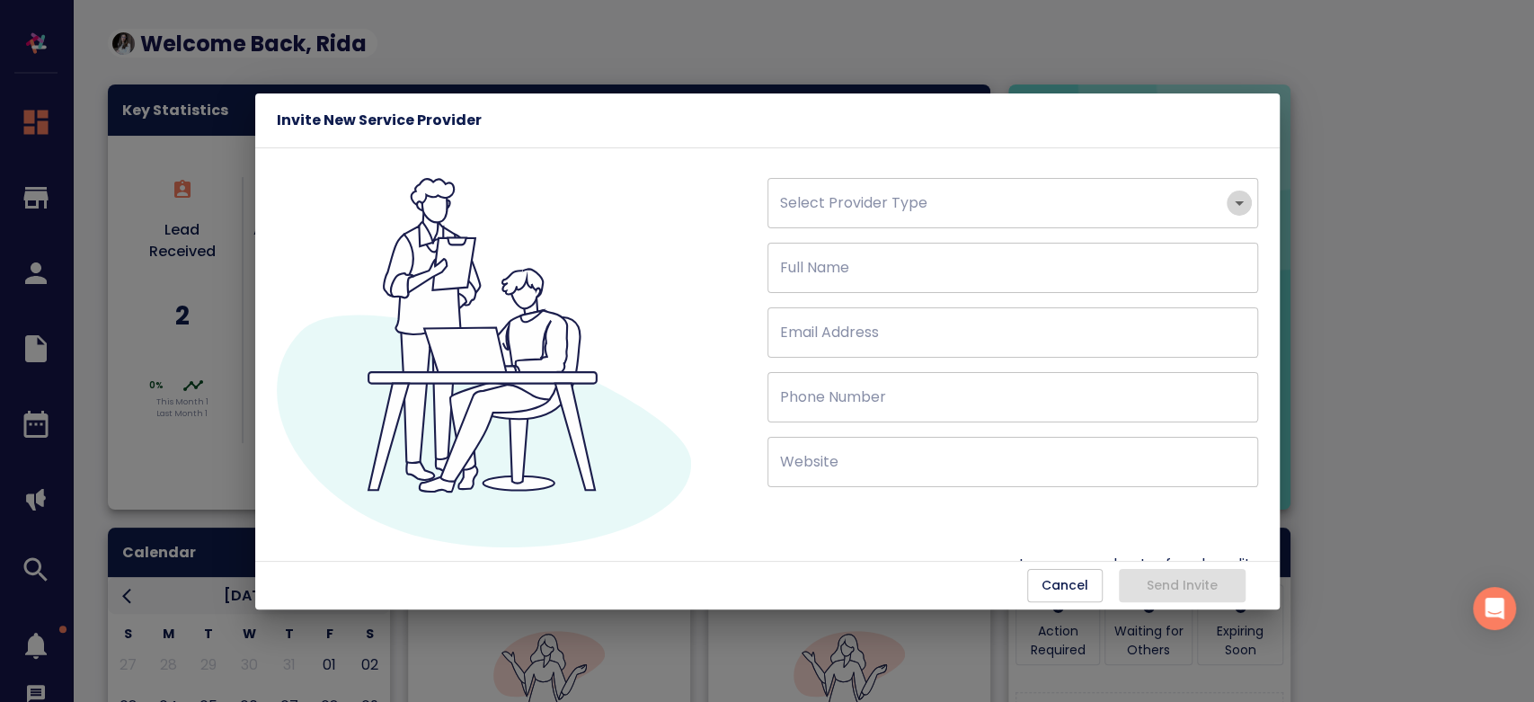
click at [1229, 205] on icon "Open" at bounding box center [1240, 203] width 22 height 22
click at [705, 456] on div at bounding box center [522, 366] width 491 height 377
click at [1064, 586] on span "Cancel" at bounding box center [1065, 585] width 47 height 22
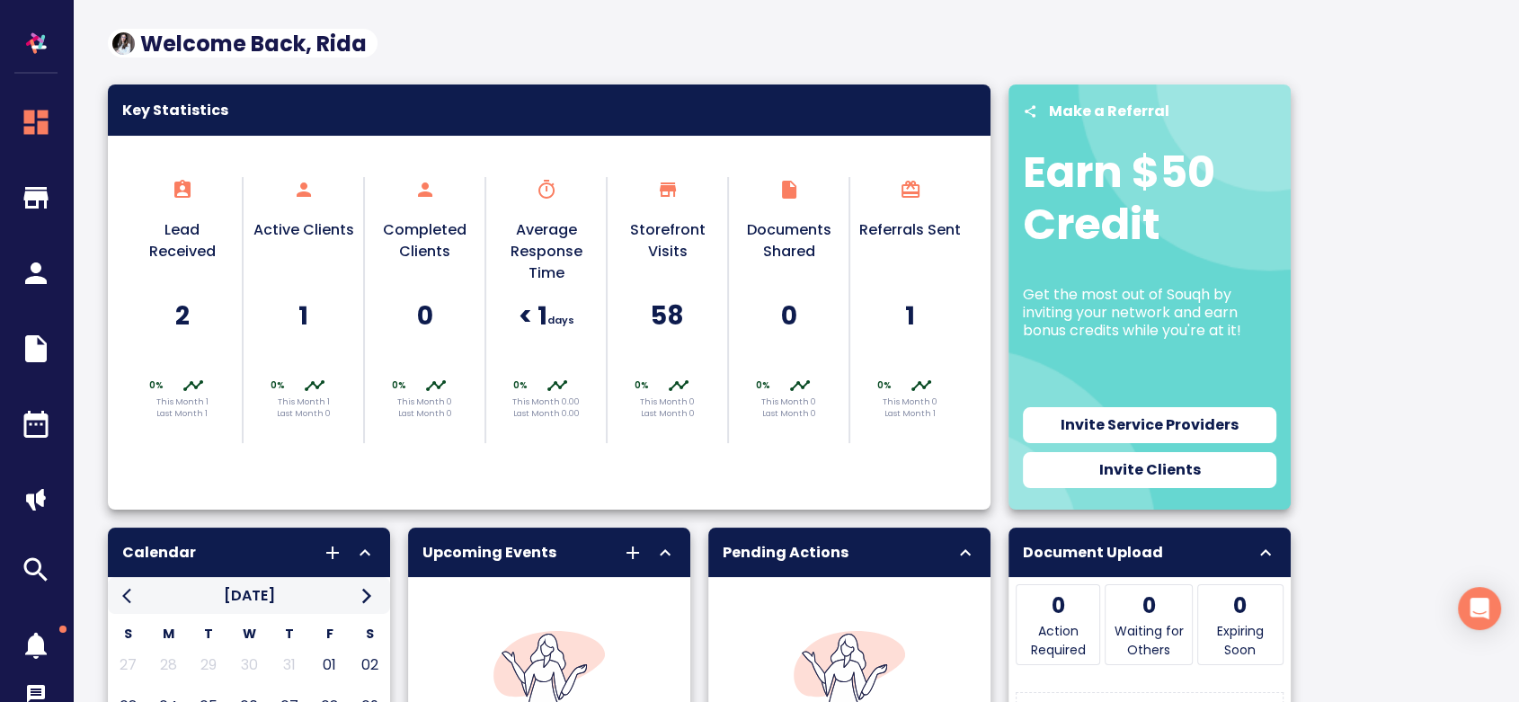
click at [185, 321] on h5 "2" at bounding box center [182, 315] width 102 height 33
